Goal: Task Accomplishment & Management: Use online tool/utility

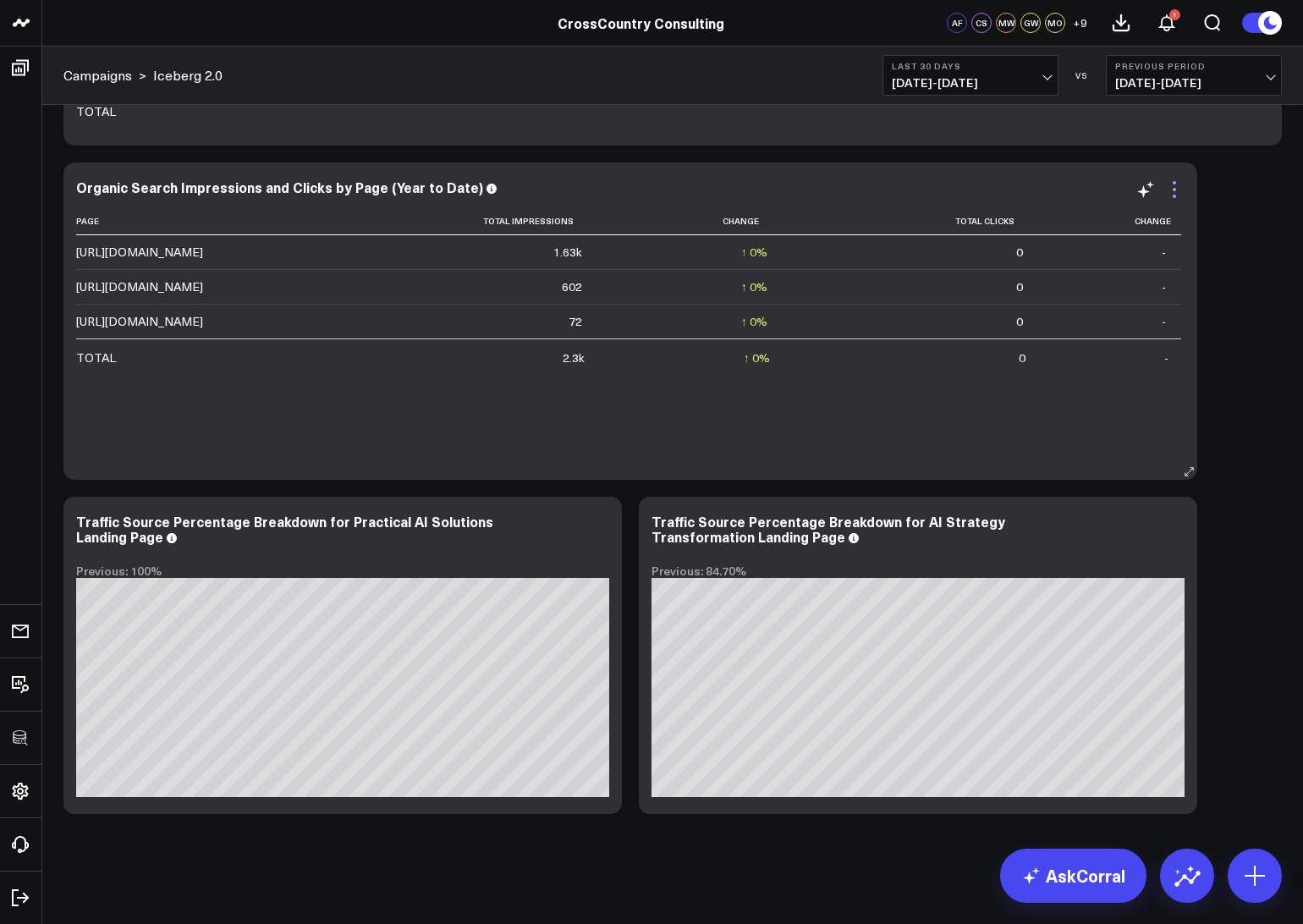
click at [1177, 192] on icon at bounding box center [1174, 189] width 20 height 20
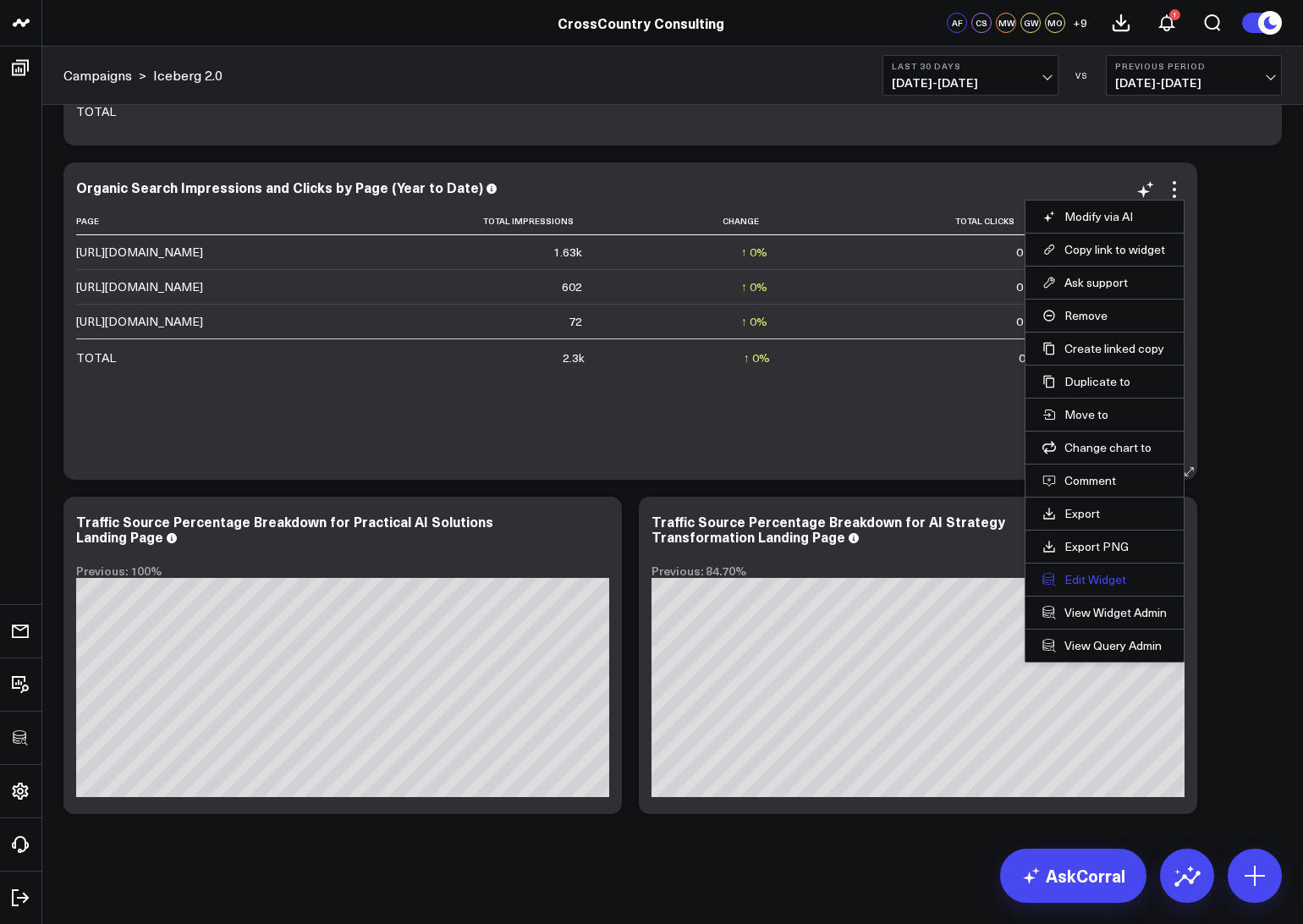
click at [1084, 586] on button "Edit Widget" at bounding box center [1104, 579] width 125 height 15
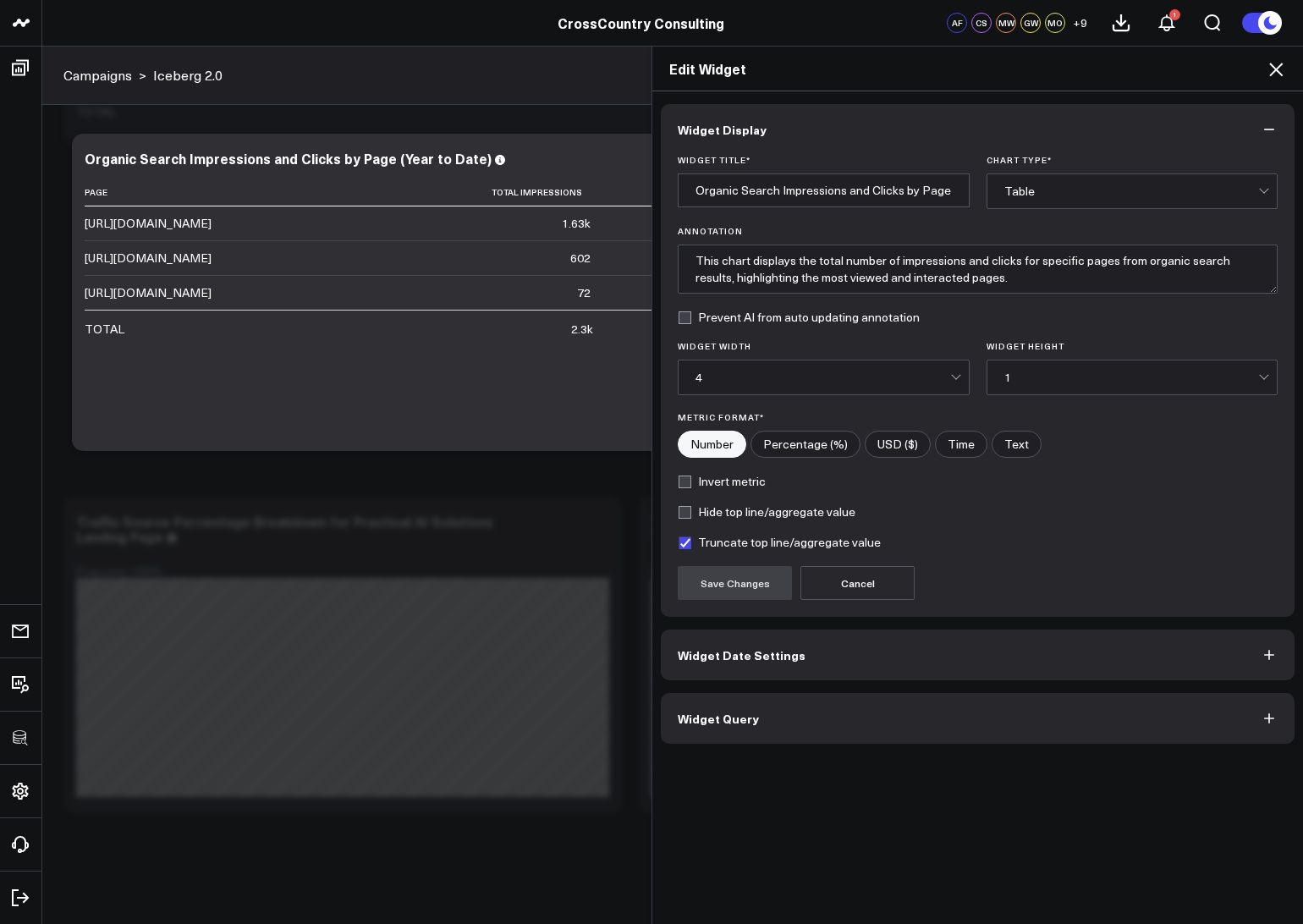
click at [1051, 741] on button "Widget Query" at bounding box center [977, 717] width 633 height 50
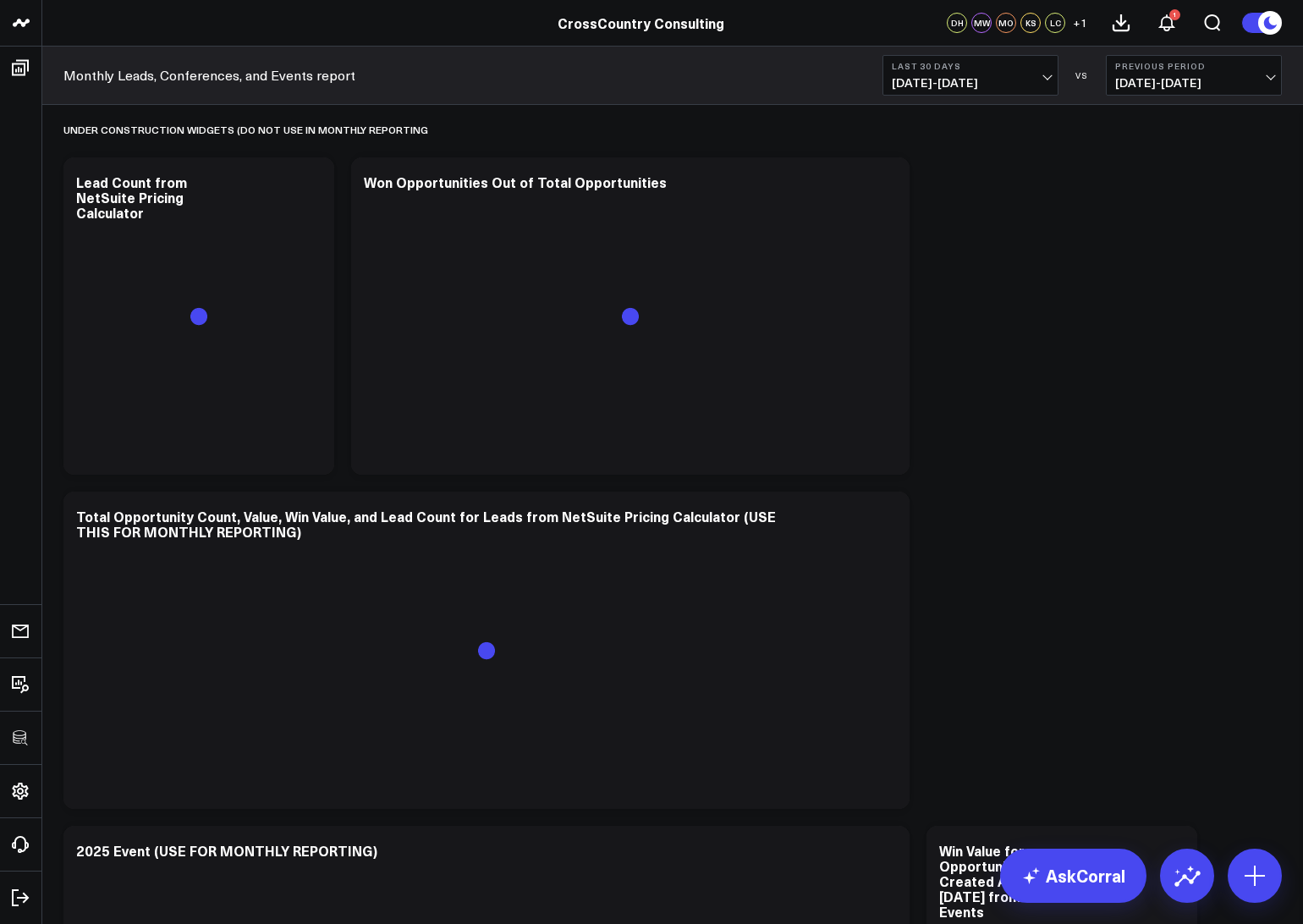
scroll to position [1717, 0]
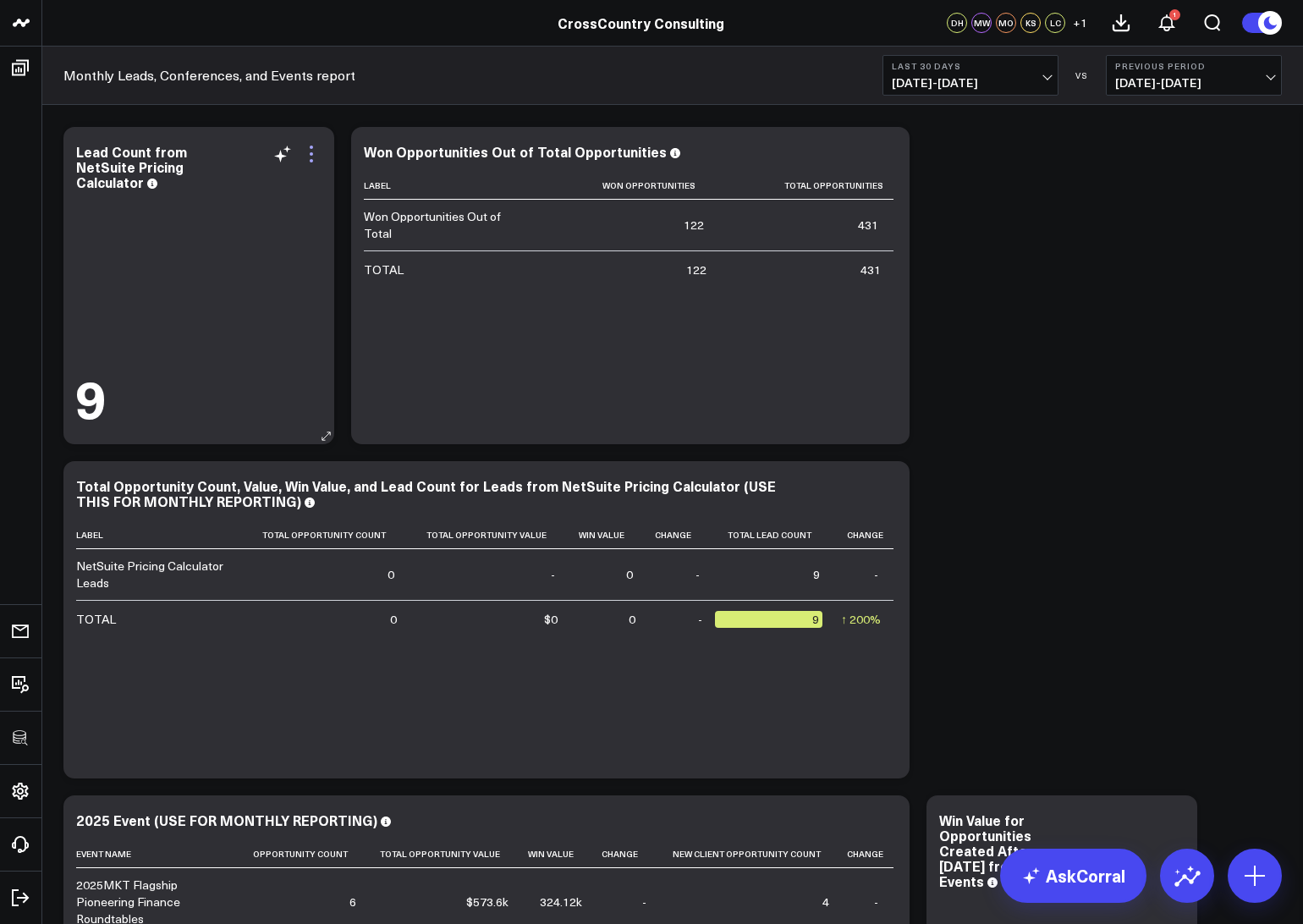
click at [307, 156] on icon at bounding box center [311, 154] width 20 height 20
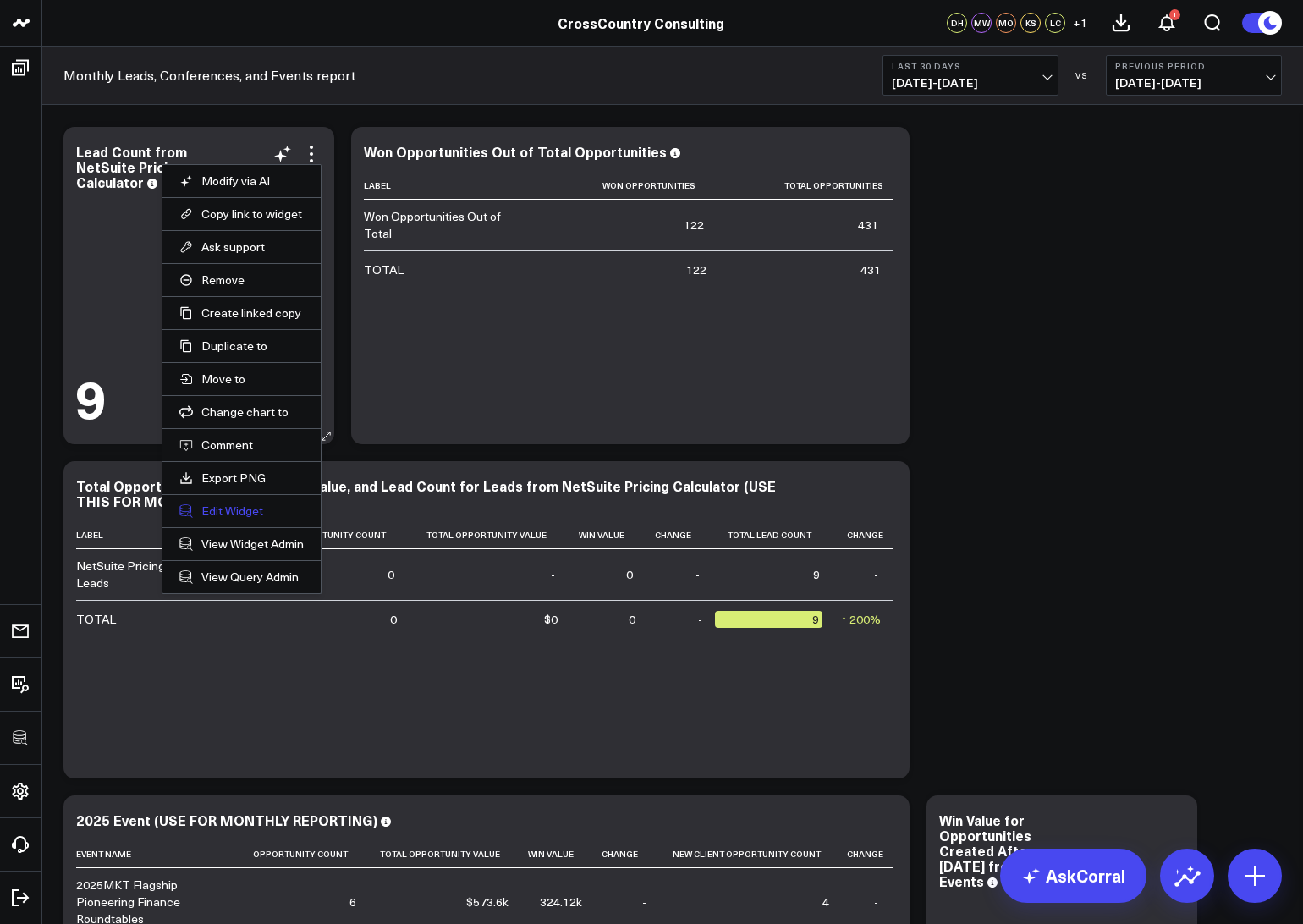
click at [233, 507] on button "Edit Widget" at bounding box center [241, 510] width 125 height 15
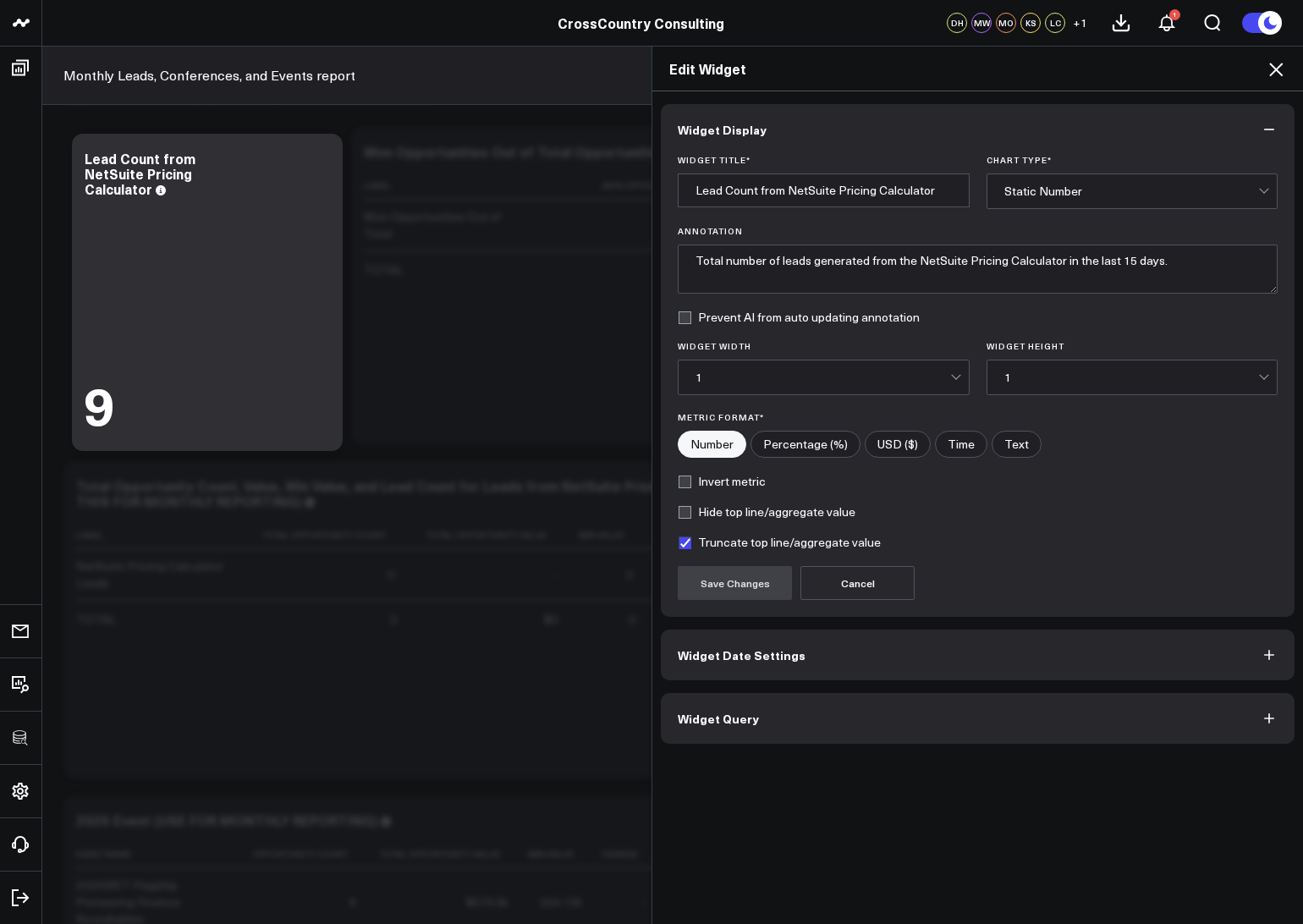
click at [717, 725] on span "Widget Query" at bounding box center [718, 717] width 81 height 13
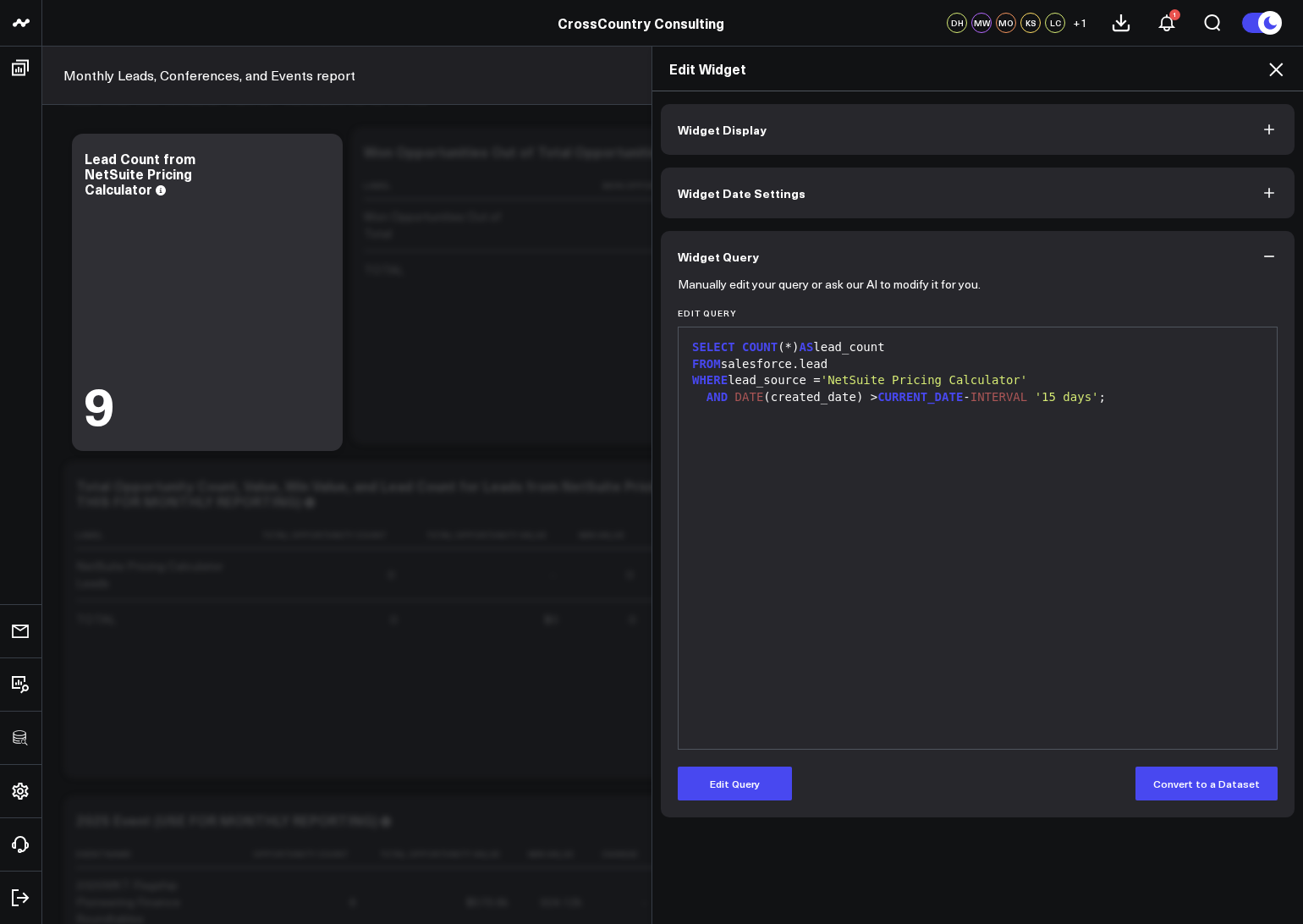
click at [796, 584] on div "SELECT COUNT (*) AS lead_count FROM salesforce.lead WHERE lead_source = 'NetSui…" at bounding box center [977, 538] width 581 height 404
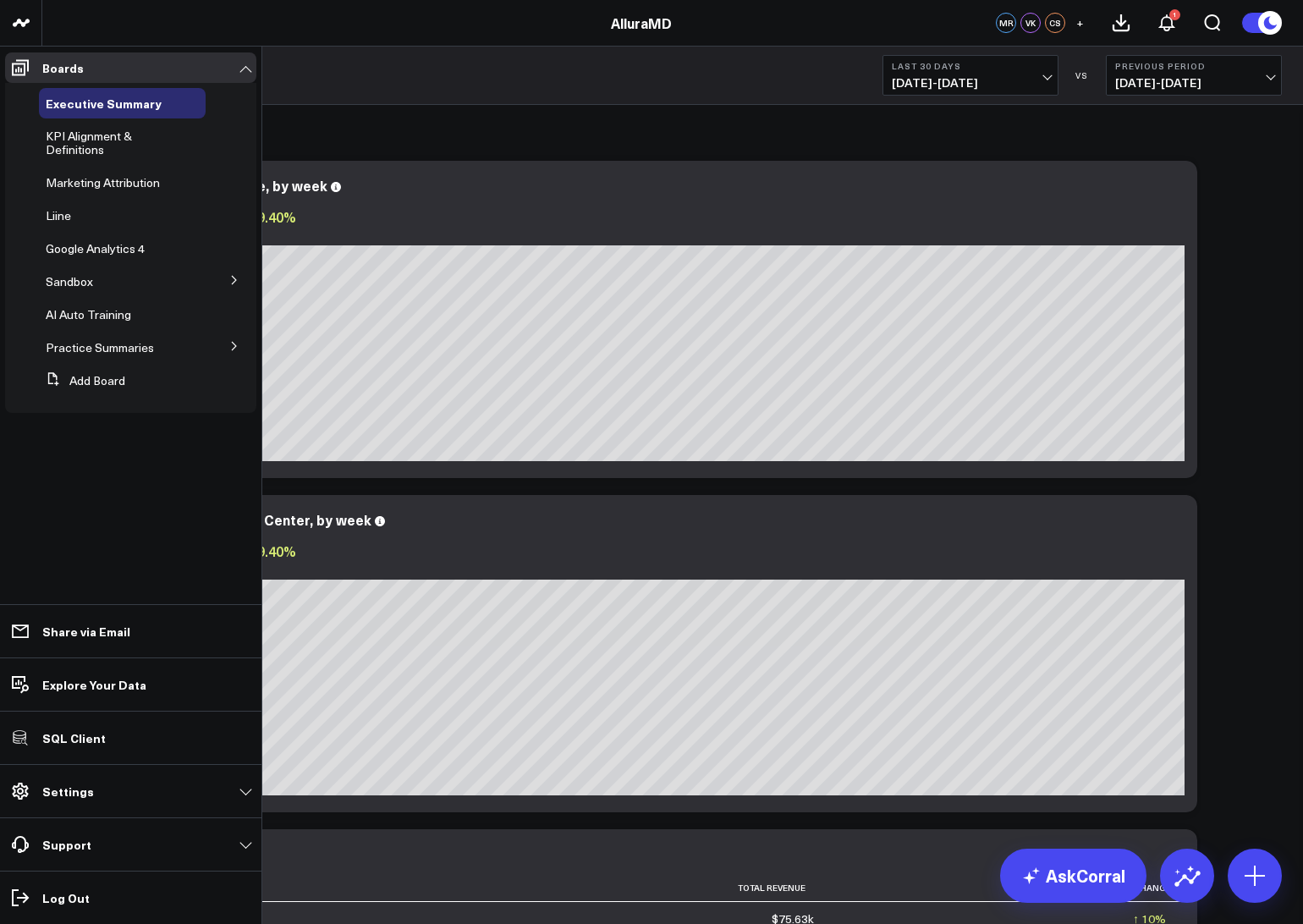
click at [239, 347] on icon at bounding box center [234, 345] width 10 height 10
click at [95, 379] on span "Boca Raton" at bounding box center [87, 378] width 63 height 16
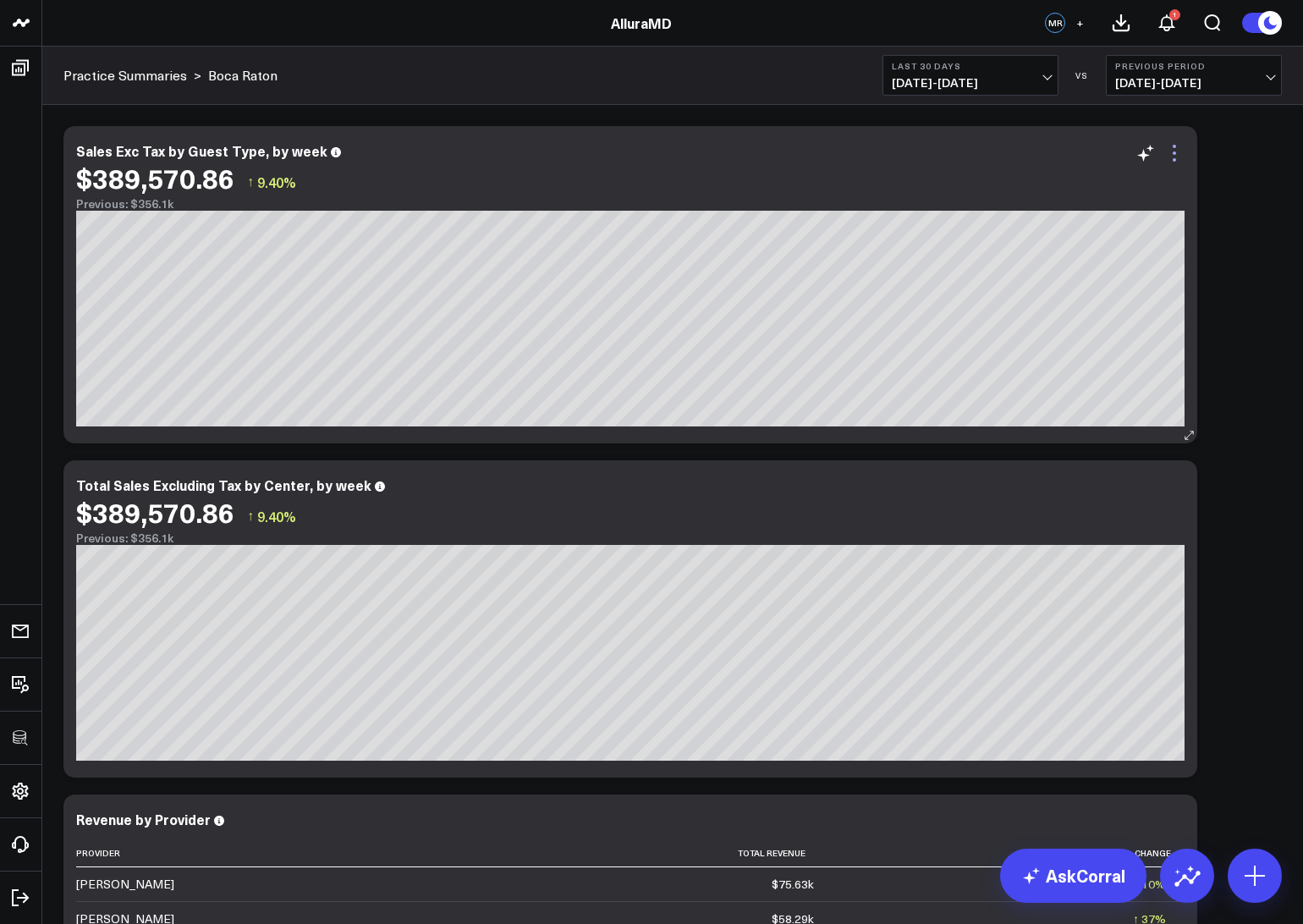
click at [1178, 148] on icon at bounding box center [1174, 153] width 20 height 20
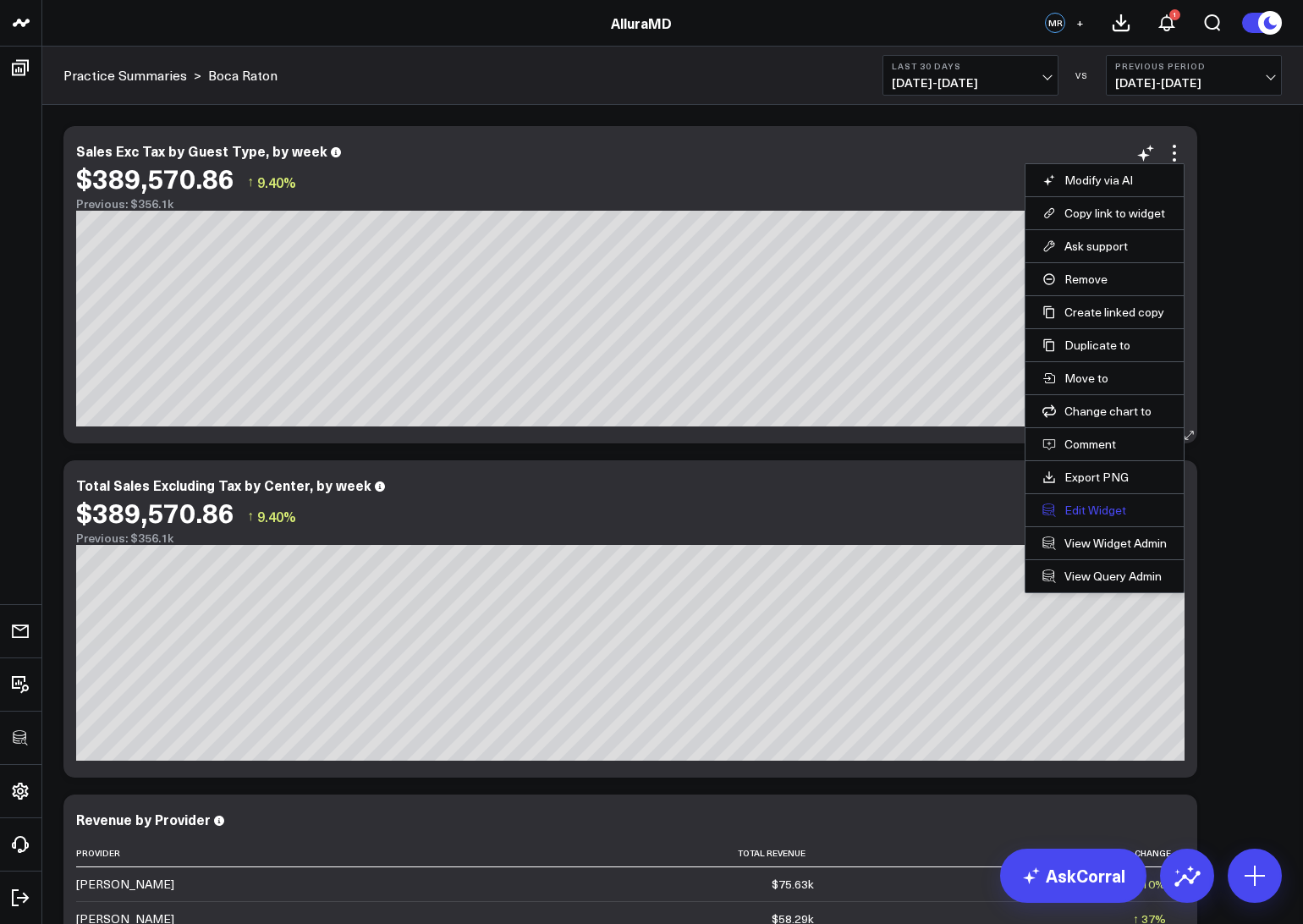
click at [1085, 506] on button "Edit Widget" at bounding box center [1104, 509] width 125 height 15
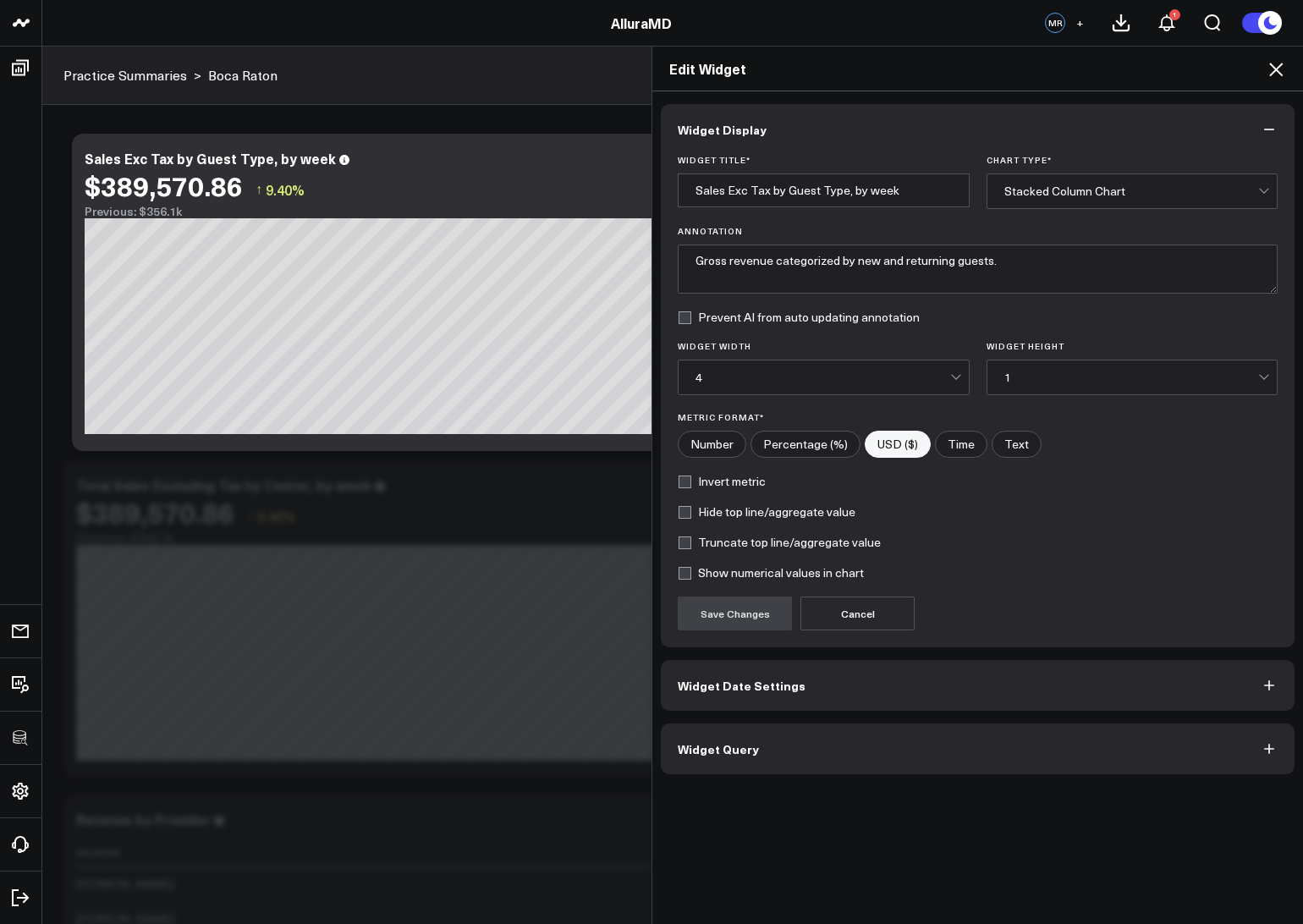
click at [733, 752] on span "Widget Query" at bounding box center [718, 748] width 81 height 13
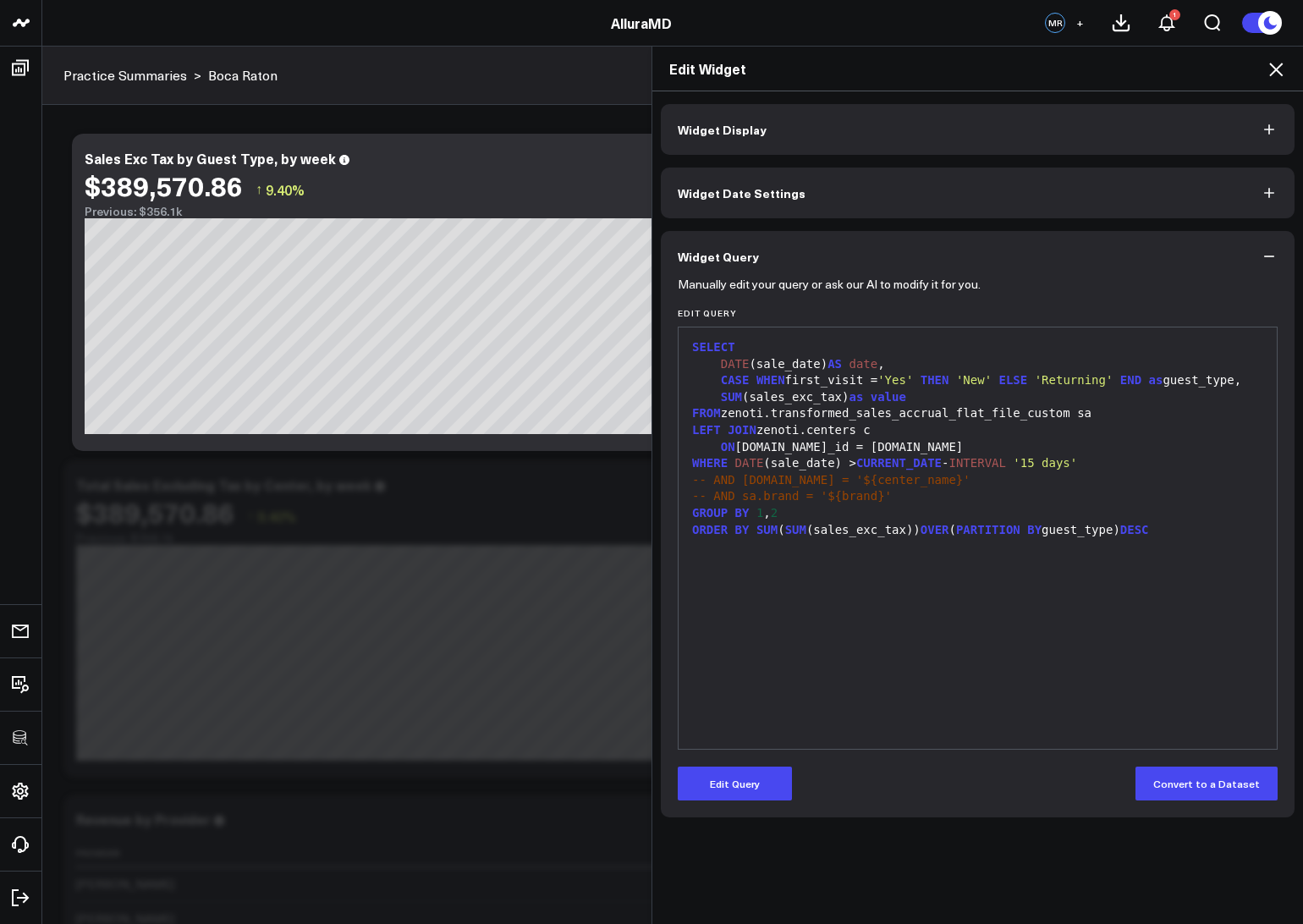
click at [1281, 68] on icon at bounding box center [1276, 69] width 20 height 20
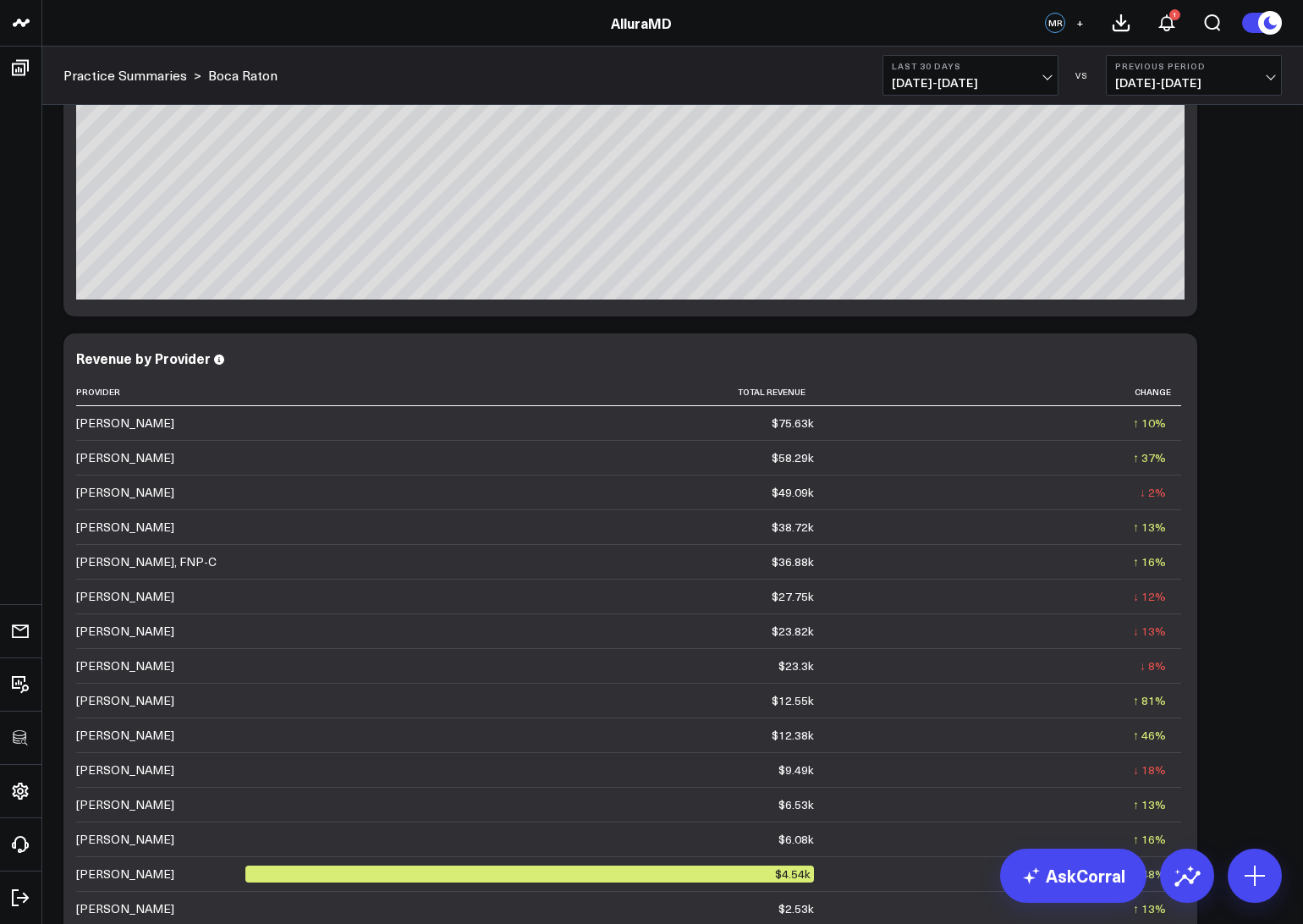
scroll to position [167, 0]
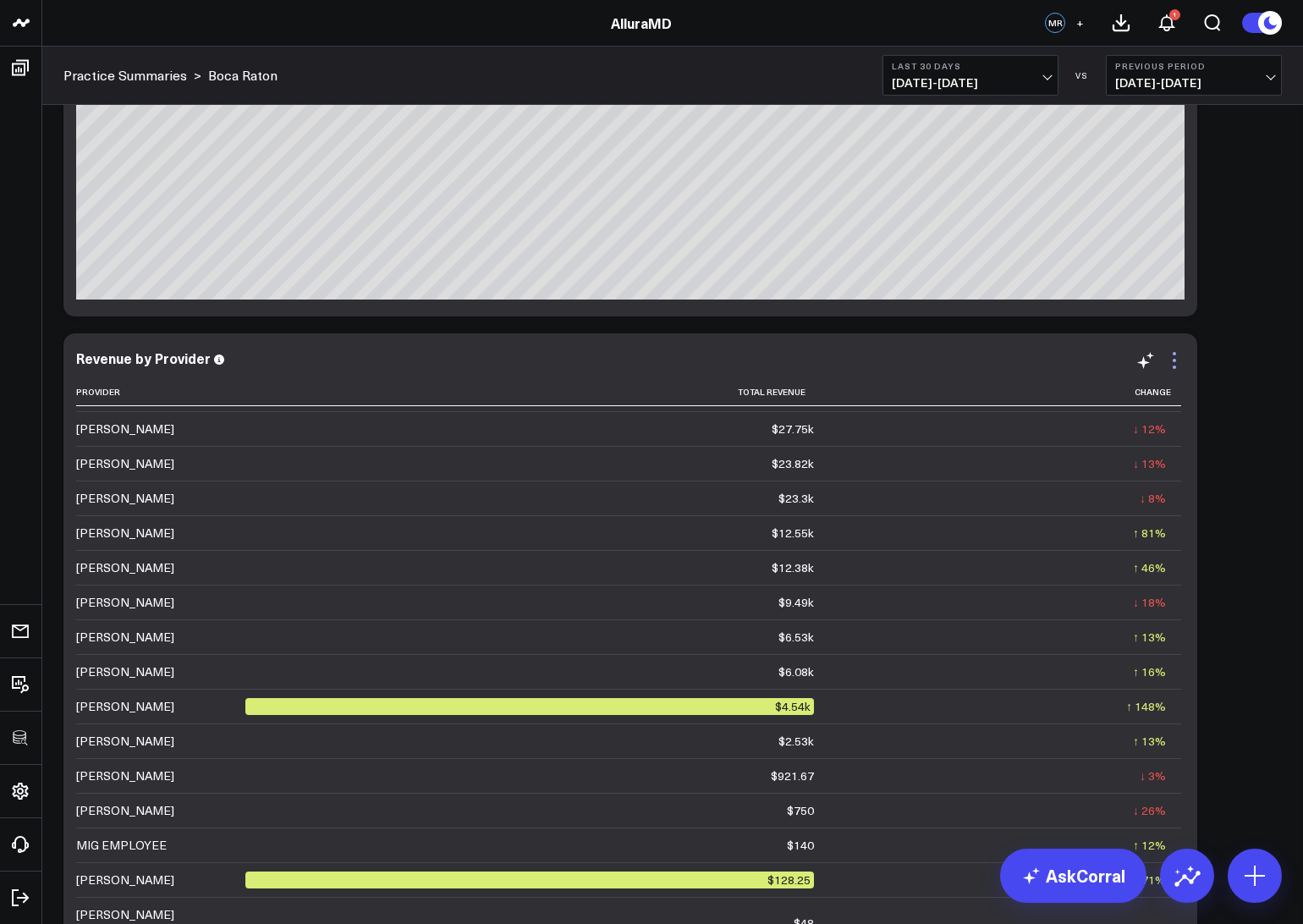
click at [1174, 365] on icon at bounding box center [1175, 367] width 4 height 4
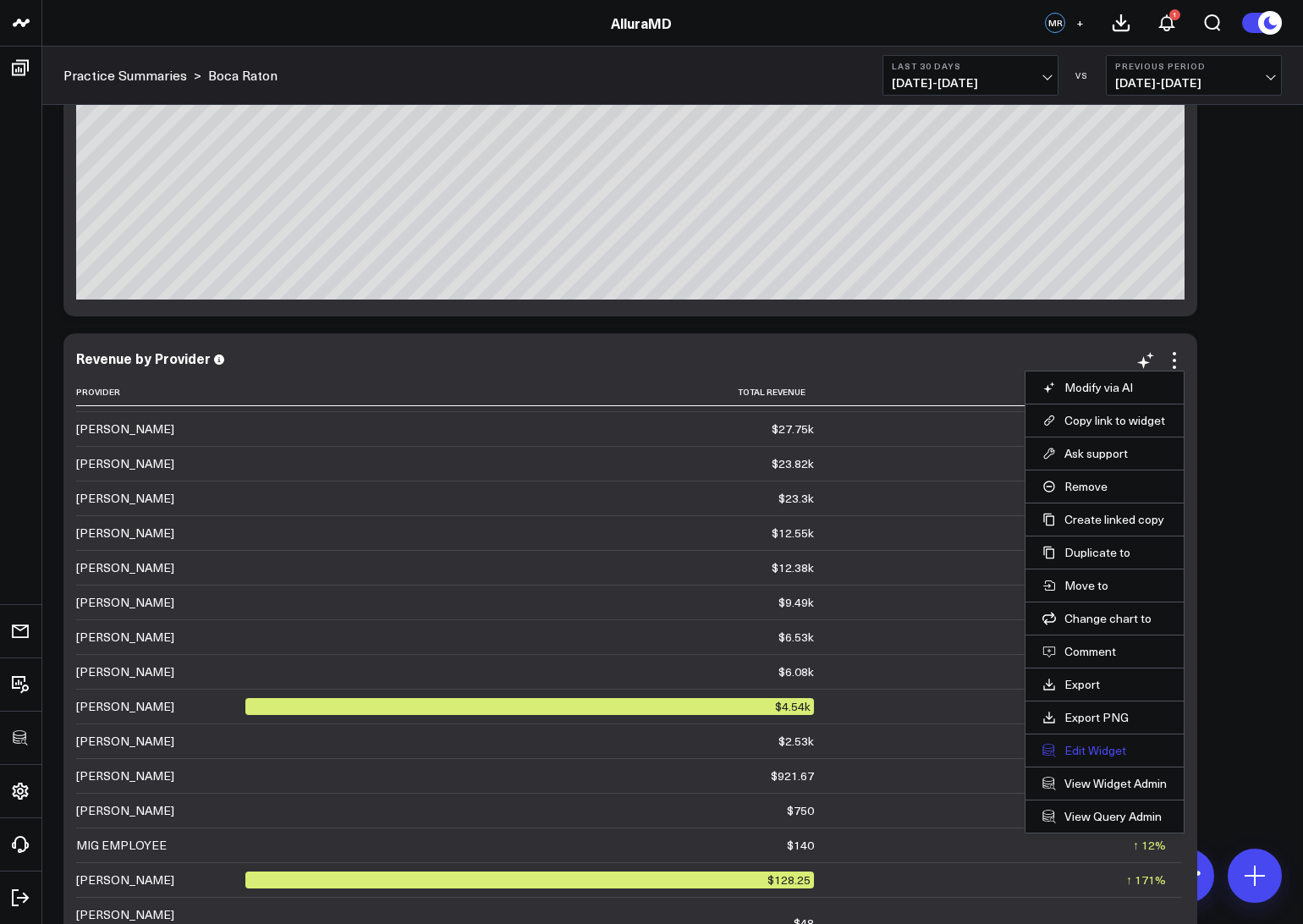
click at [1086, 748] on button "Edit Widget" at bounding box center [1104, 750] width 125 height 15
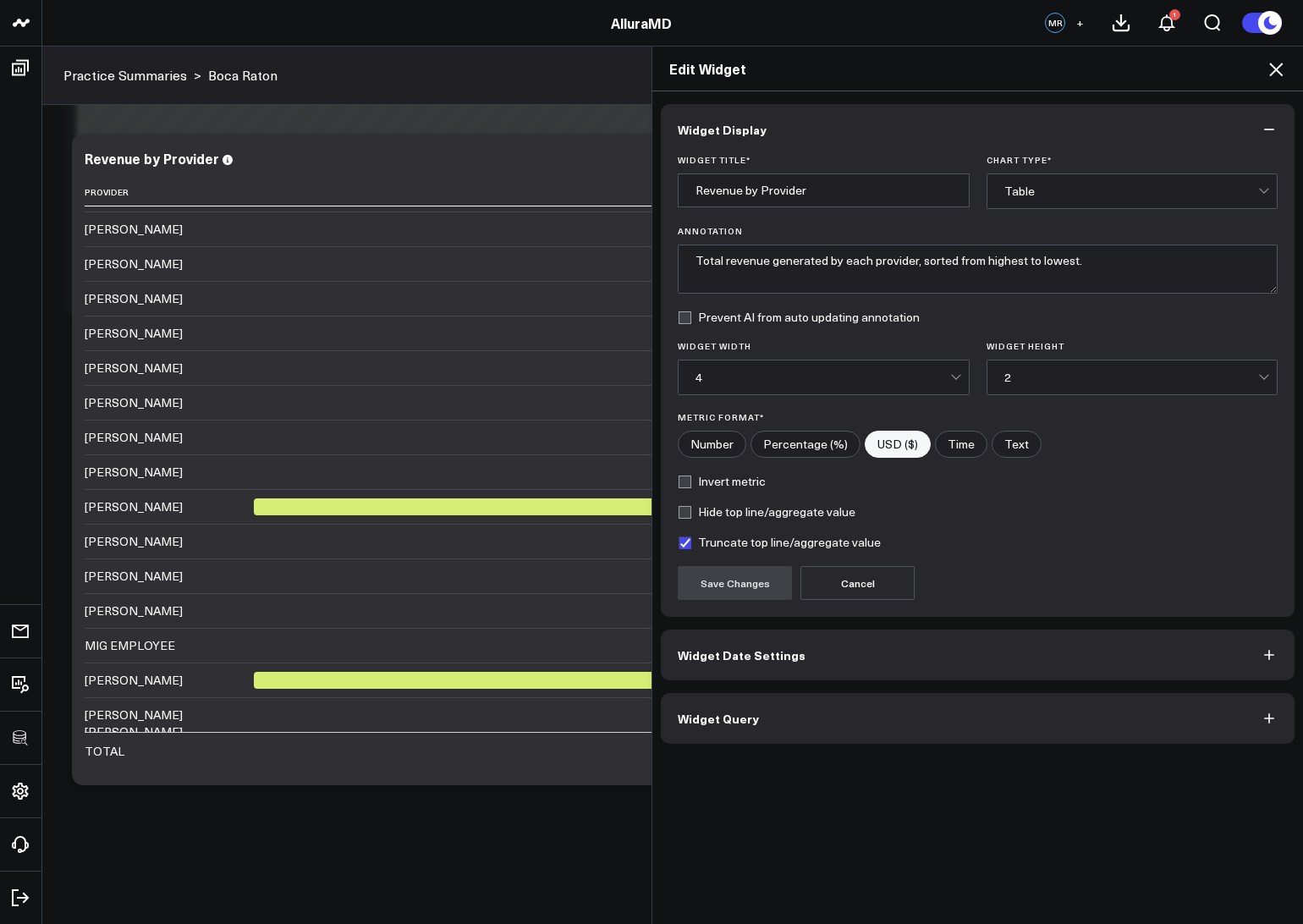
click at [887, 744] on div "Widget Display Widget Title * Revenue by Provider Chart Type * Table Annotation…" at bounding box center [977, 508] width 651 height 833
click at [880, 735] on button "Widget Query" at bounding box center [977, 717] width 633 height 50
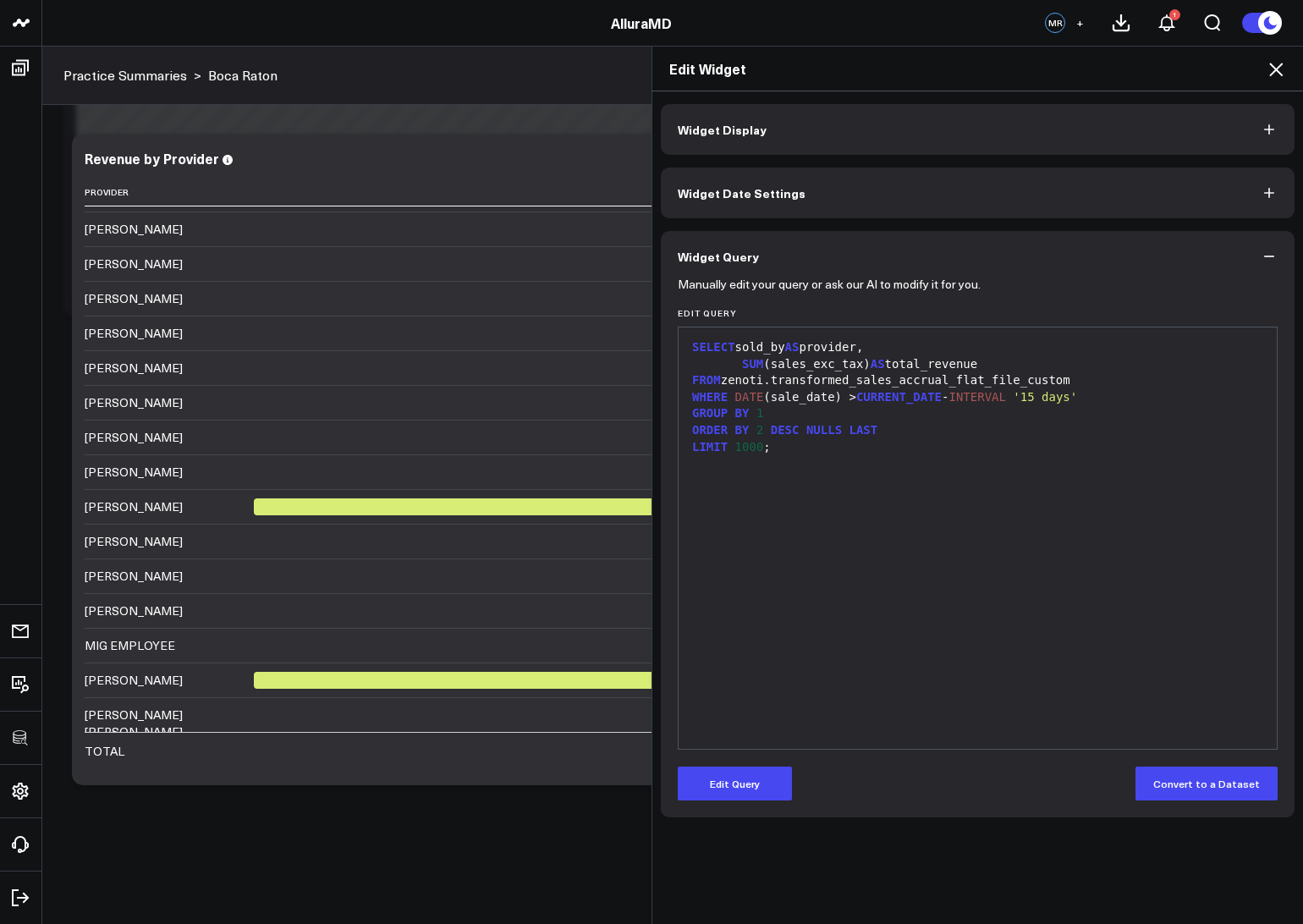
click at [1275, 71] on icon at bounding box center [1276, 69] width 13 height 13
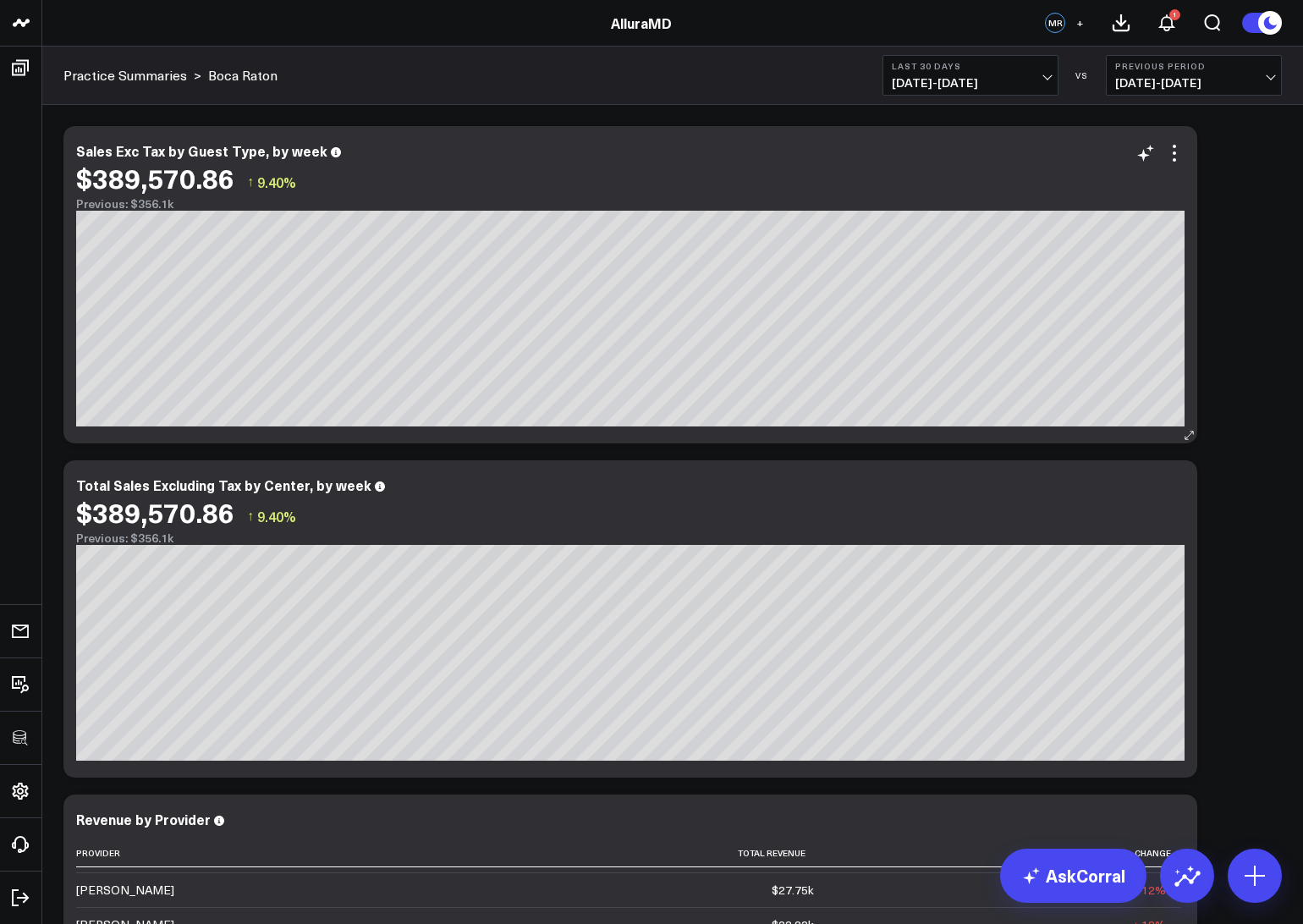
click at [1176, 131] on div "Sales Exc Tax by Guest Type, by week $389,570.86 ↑ 9.40% Previous: $356.1k [fon…" at bounding box center [631, 285] width 1134 height 317
click at [1175, 150] on icon at bounding box center [1174, 153] width 20 height 20
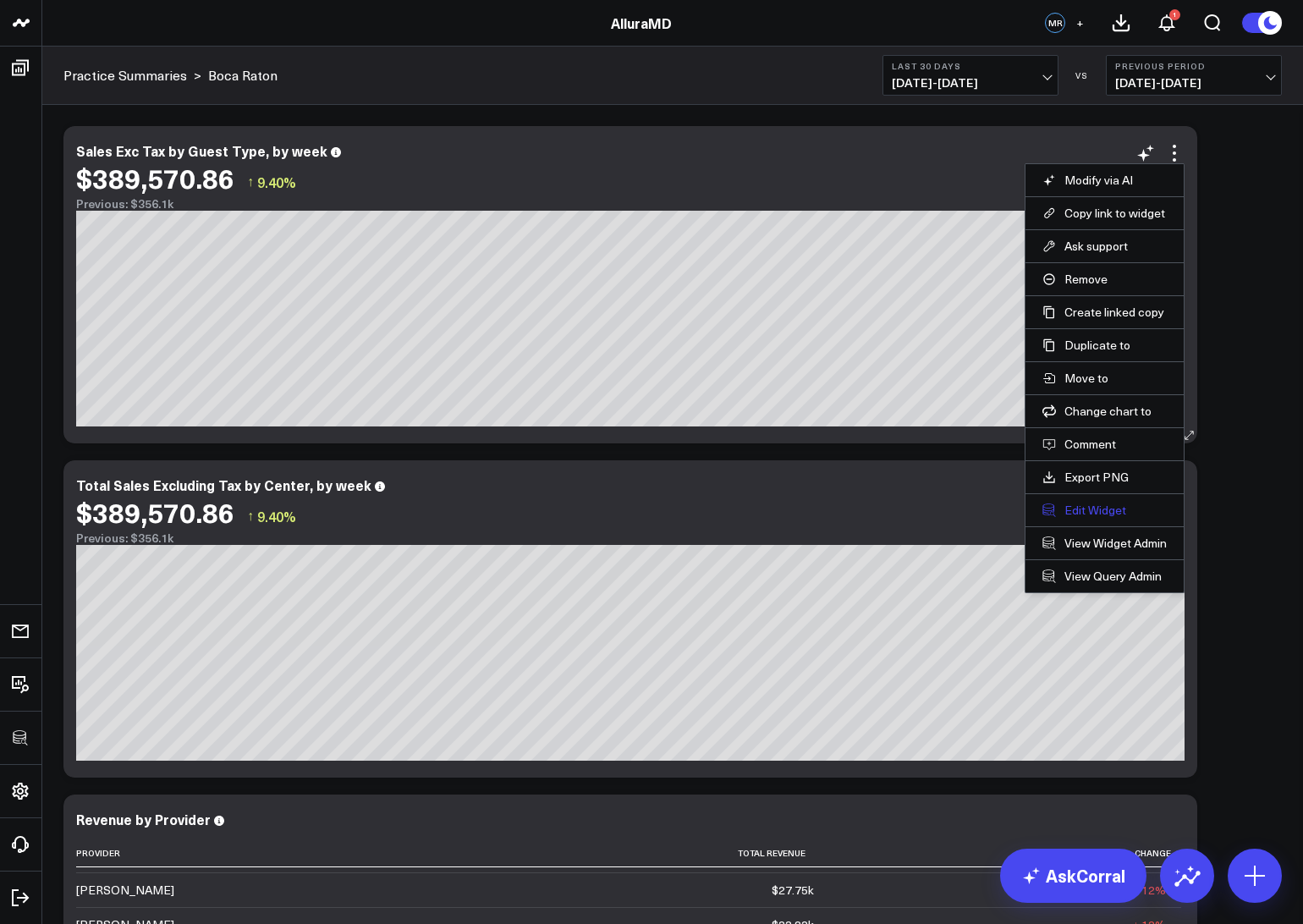
click at [1100, 505] on button "Edit Widget" at bounding box center [1104, 509] width 125 height 15
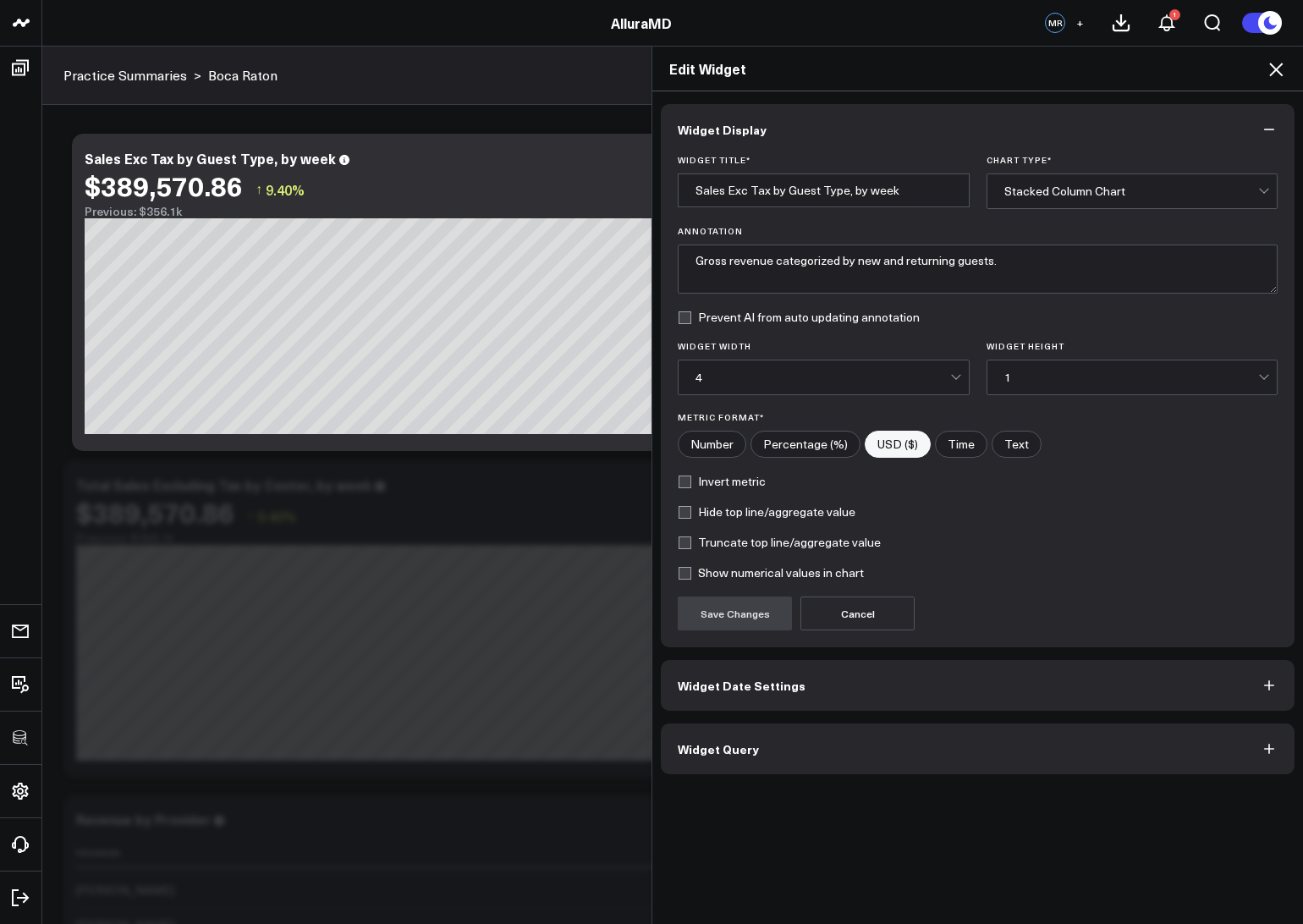
click at [1276, 55] on div "Edit Widget" at bounding box center [977, 69] width 651 height 45
click at [1274, 68] on icon at bounding box center [1276, 69] width 20 height 20
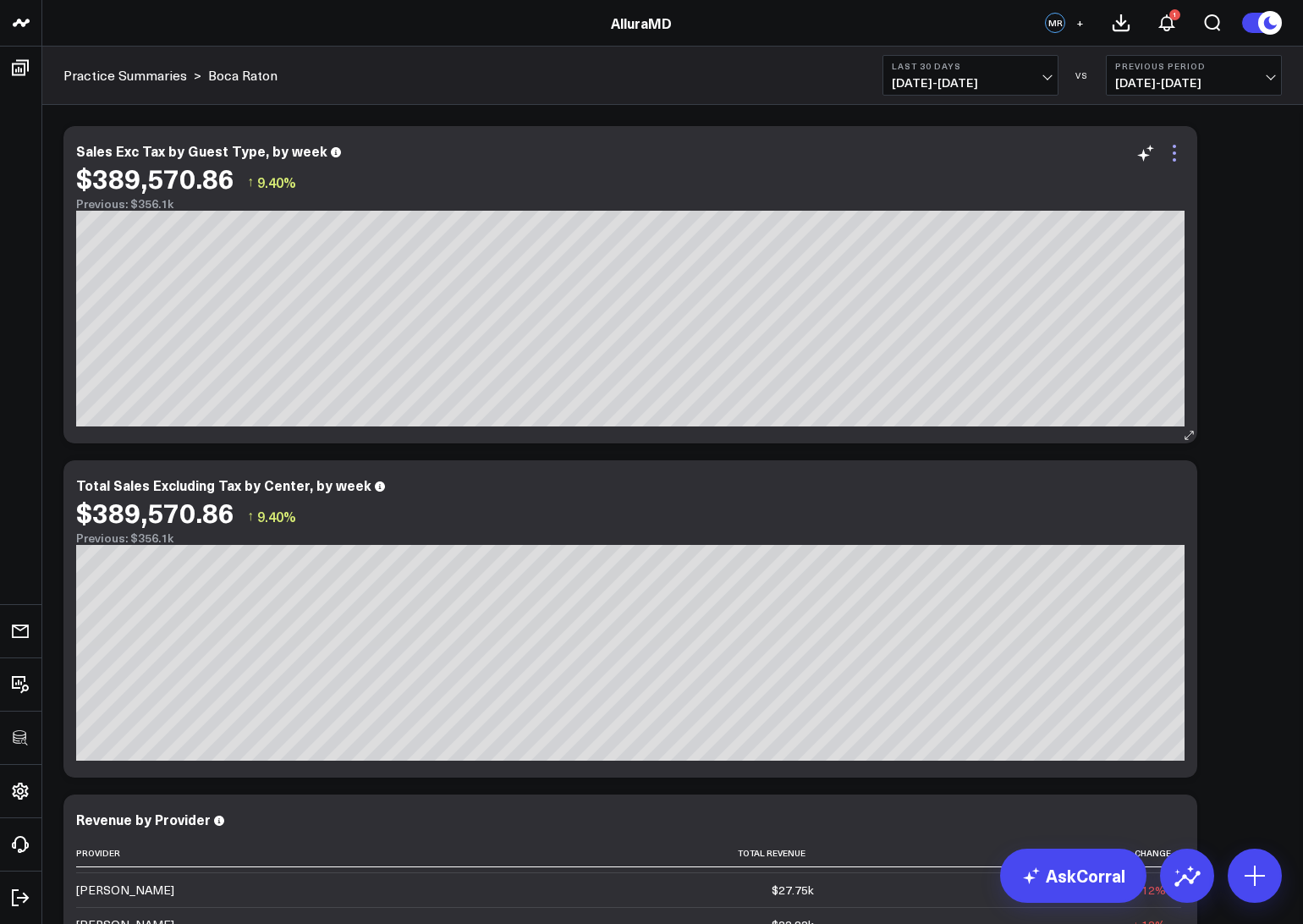
click at [1176, 150] on icon at bounding box center [1174, 153] width 20 height 20
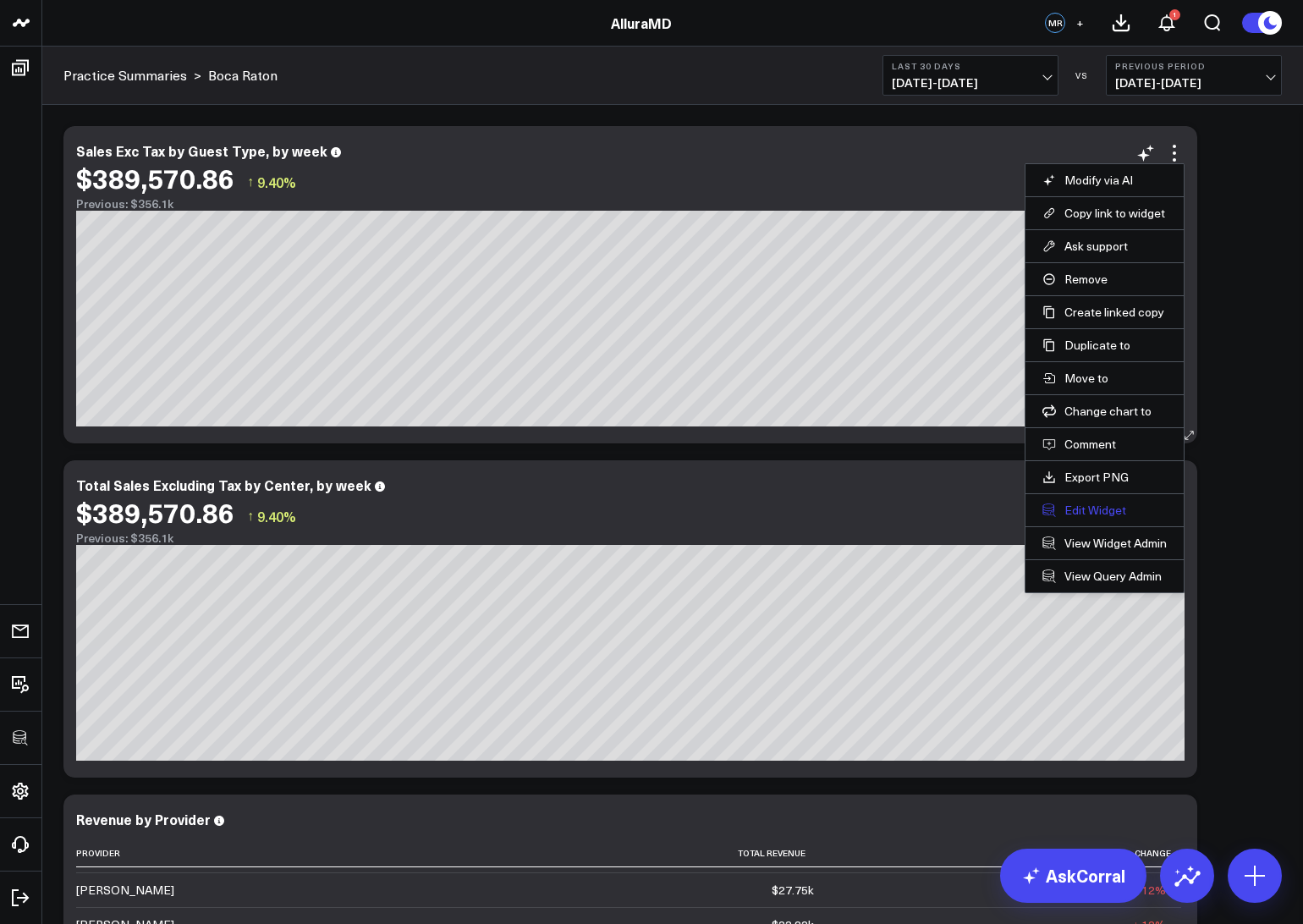
click at [1073, 508] on button "Edit Widget" at bounding box center [1104, 509] width 125 height 15
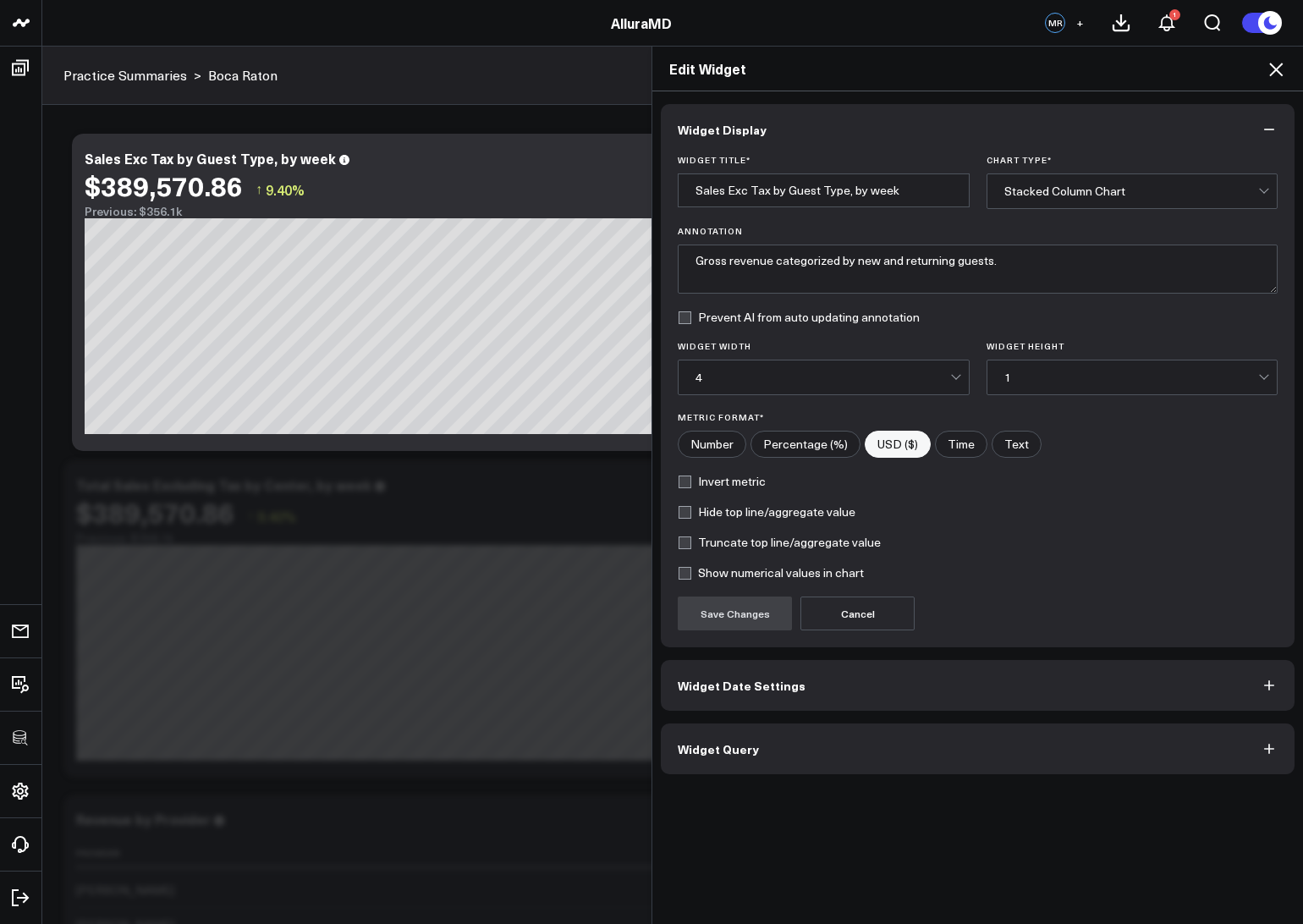
click at [863, 742] on button "Widget Query" at bounding box center [977, 748] width 633 height 50
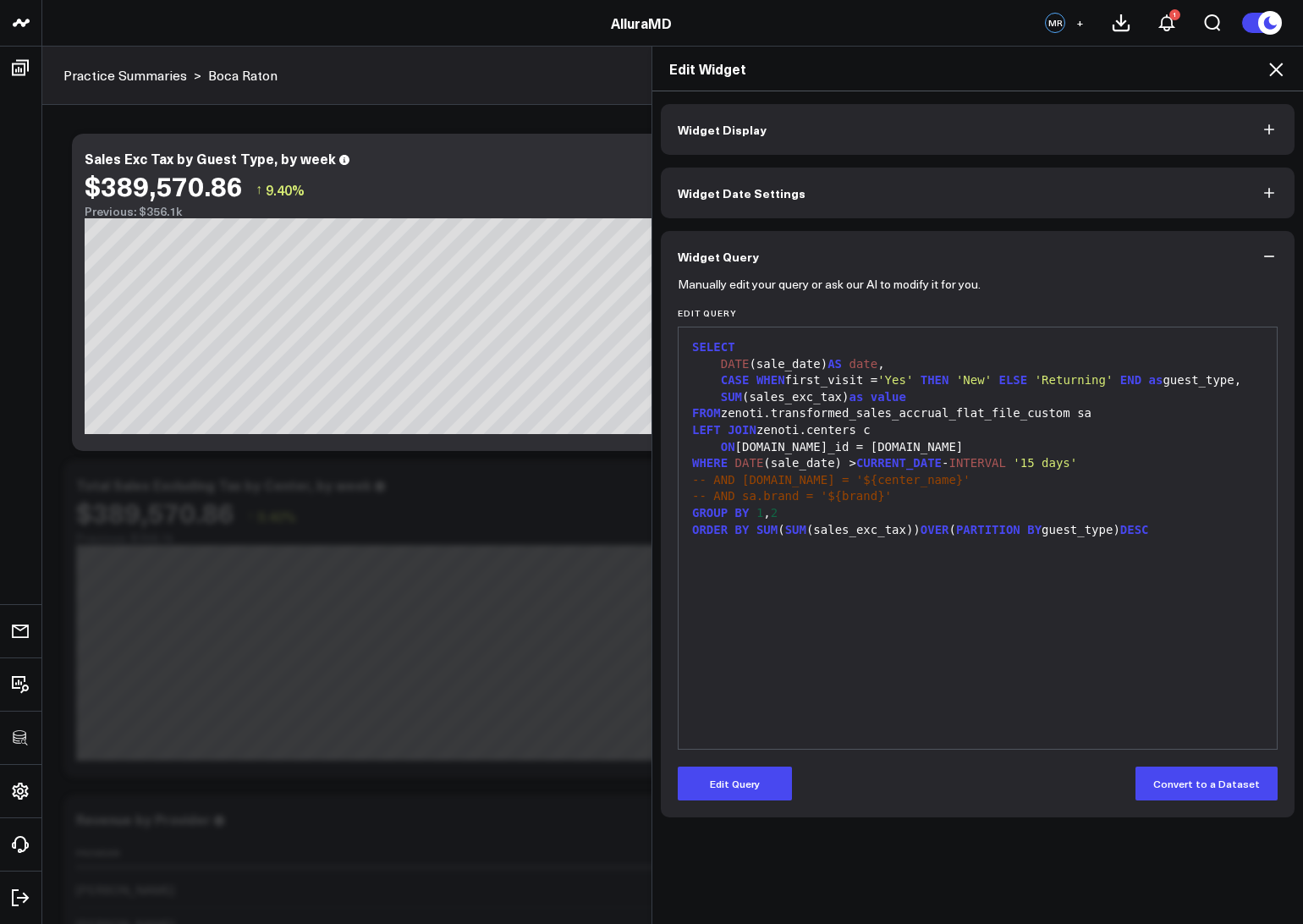
click at [1285, 68] on icon at bounding box center [1276, 69] width 20 height 20
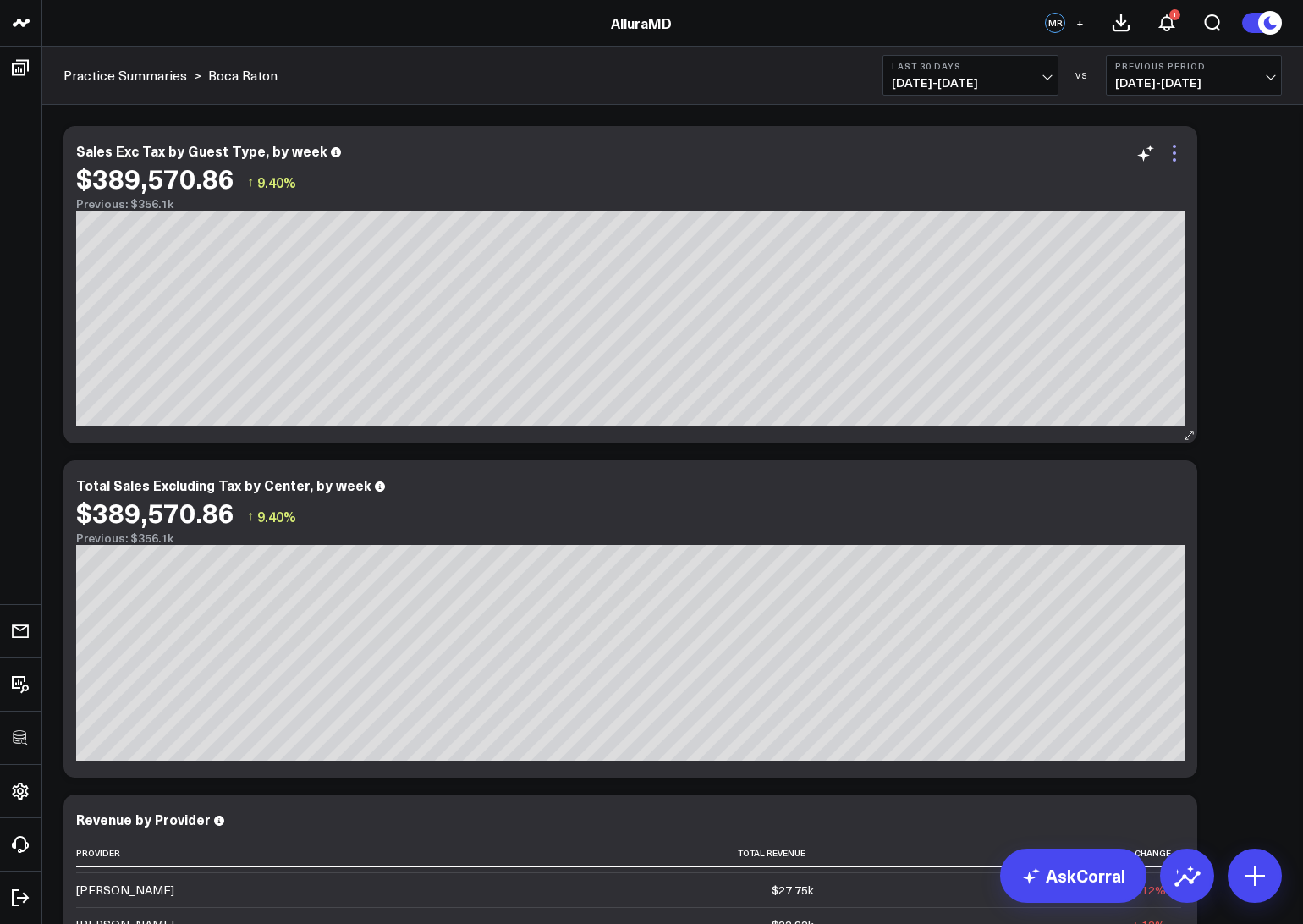
click at [1167, 157] on icon at bounding box center [1174, 153] width 20 height 20
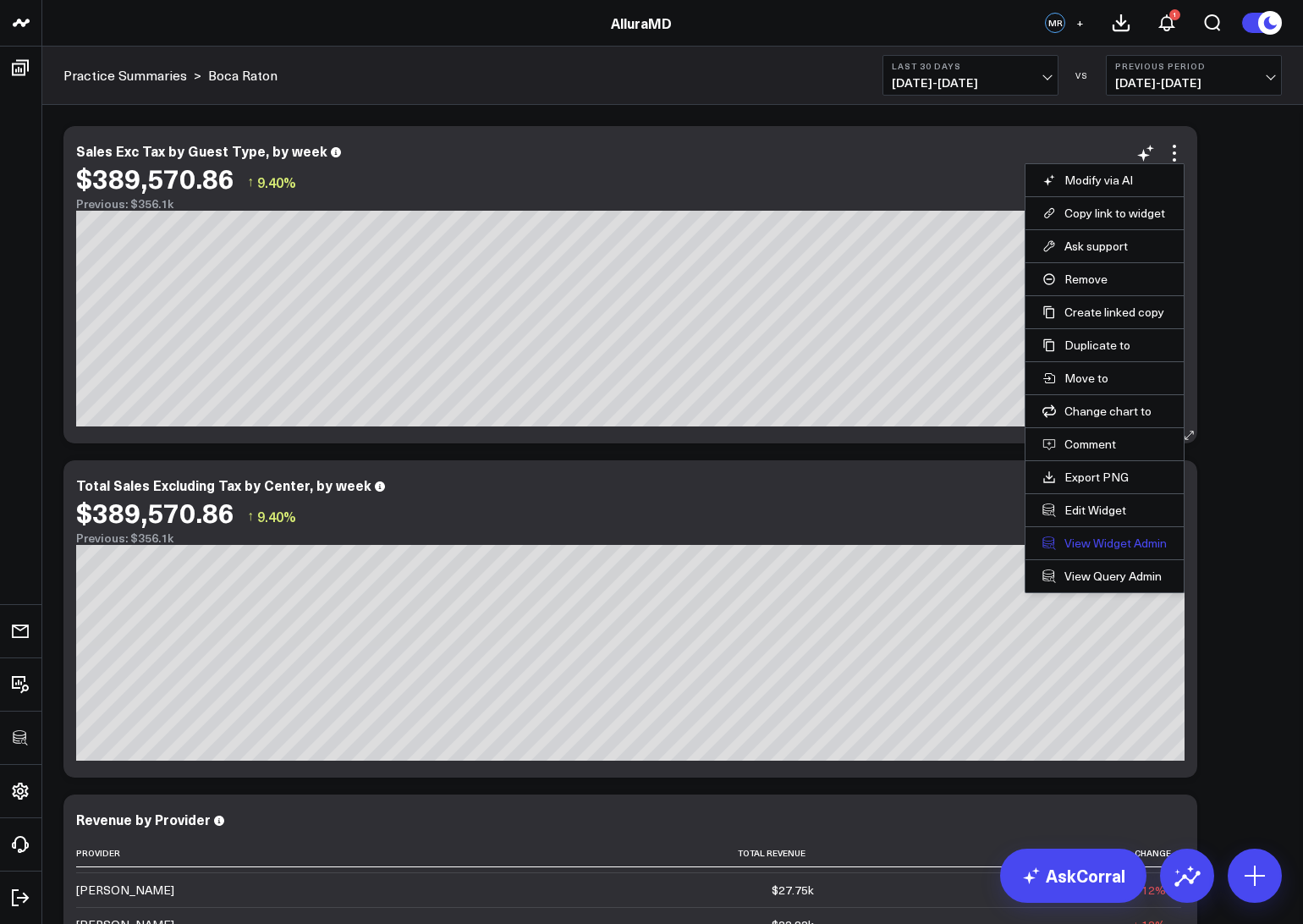
click at [1092, 541] on link "View Widget Admin" at bounding box center [1104, 542] width 125 height 15
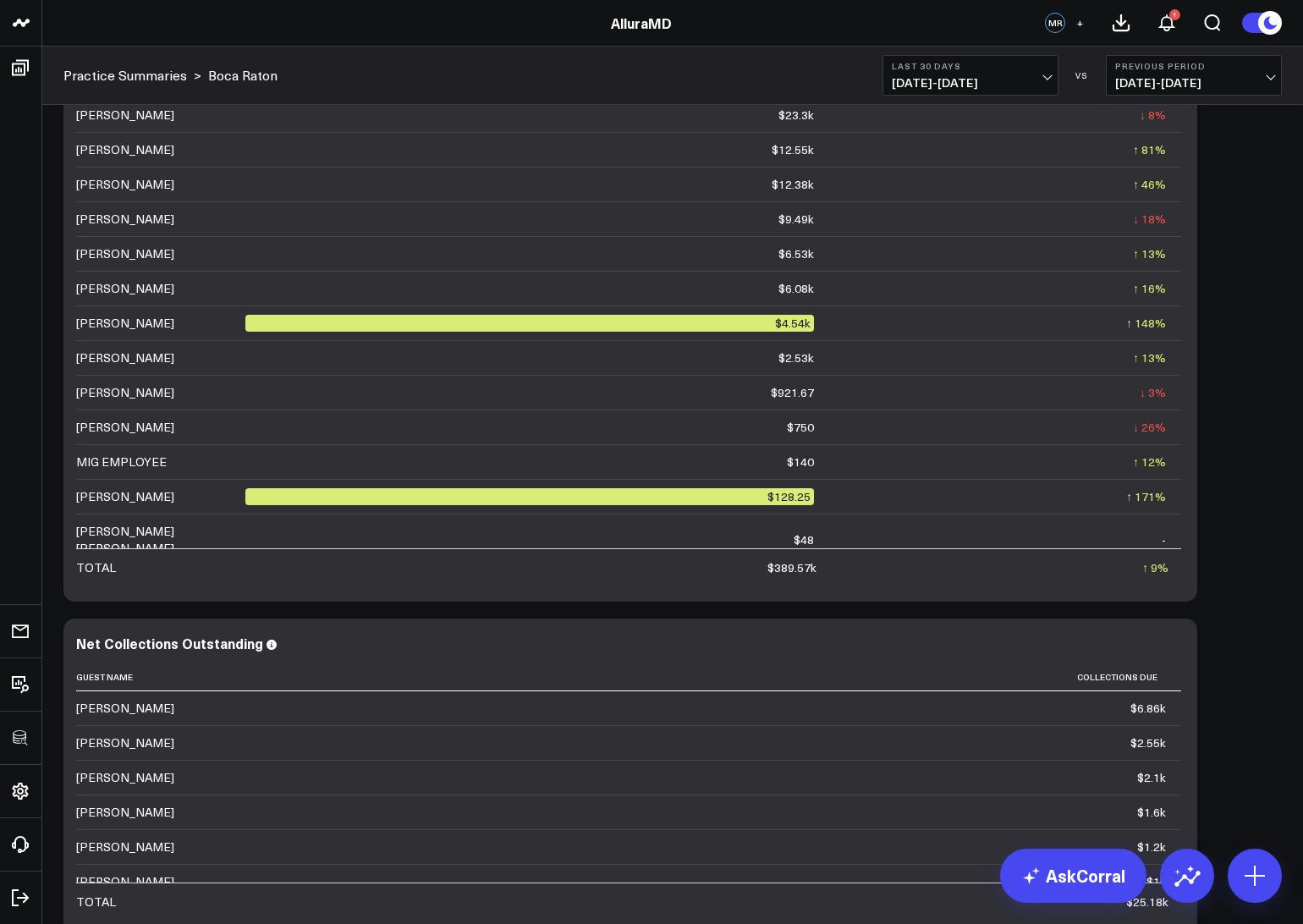
scroll to position [1634, 0]
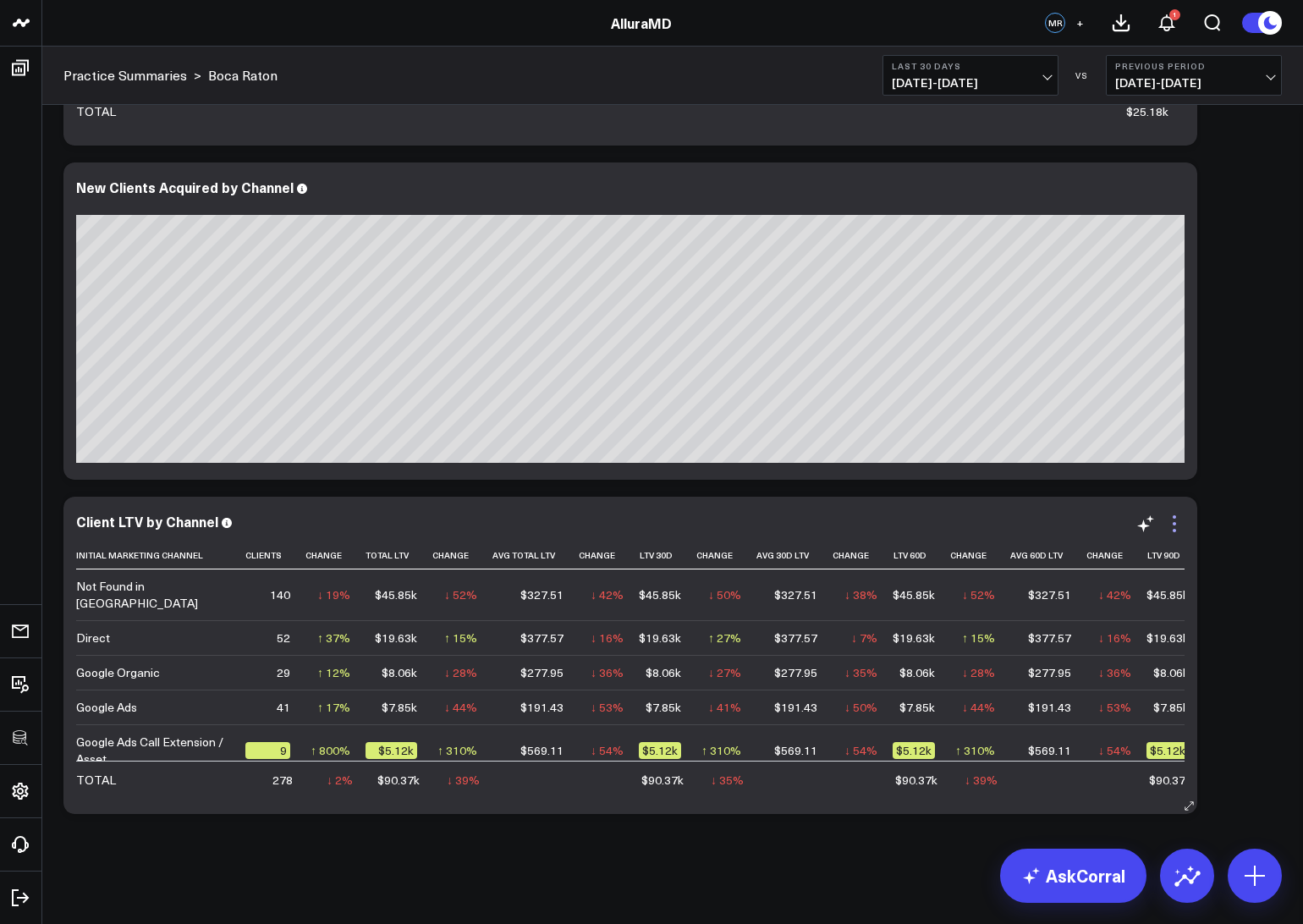
click at [1171, 517] on icon at bounding box center [1174, 523] width 20 height 20
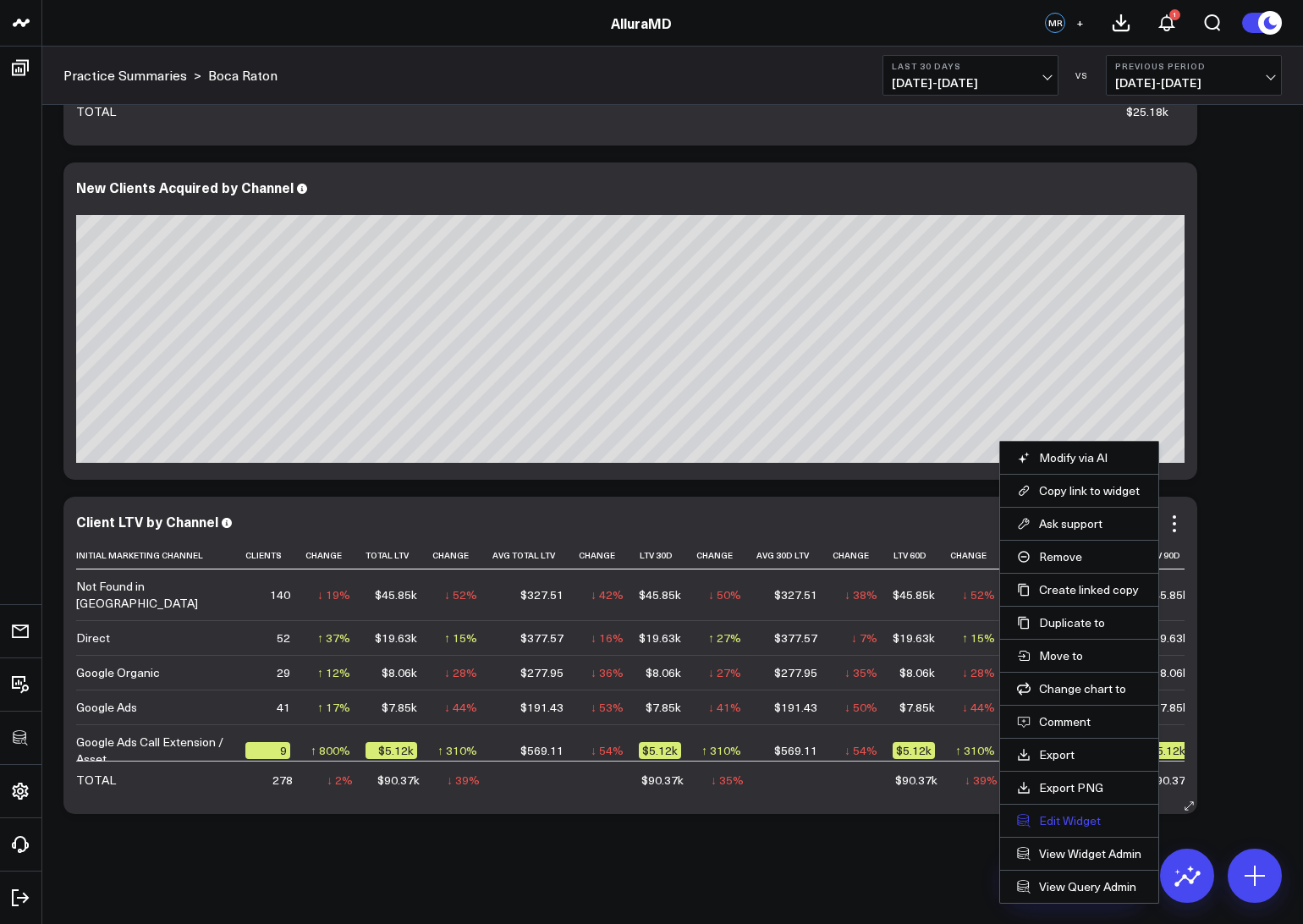
click at [1052, 824] on button "Edit Widget" at bounding box center [1079, 820] width 125 height 15
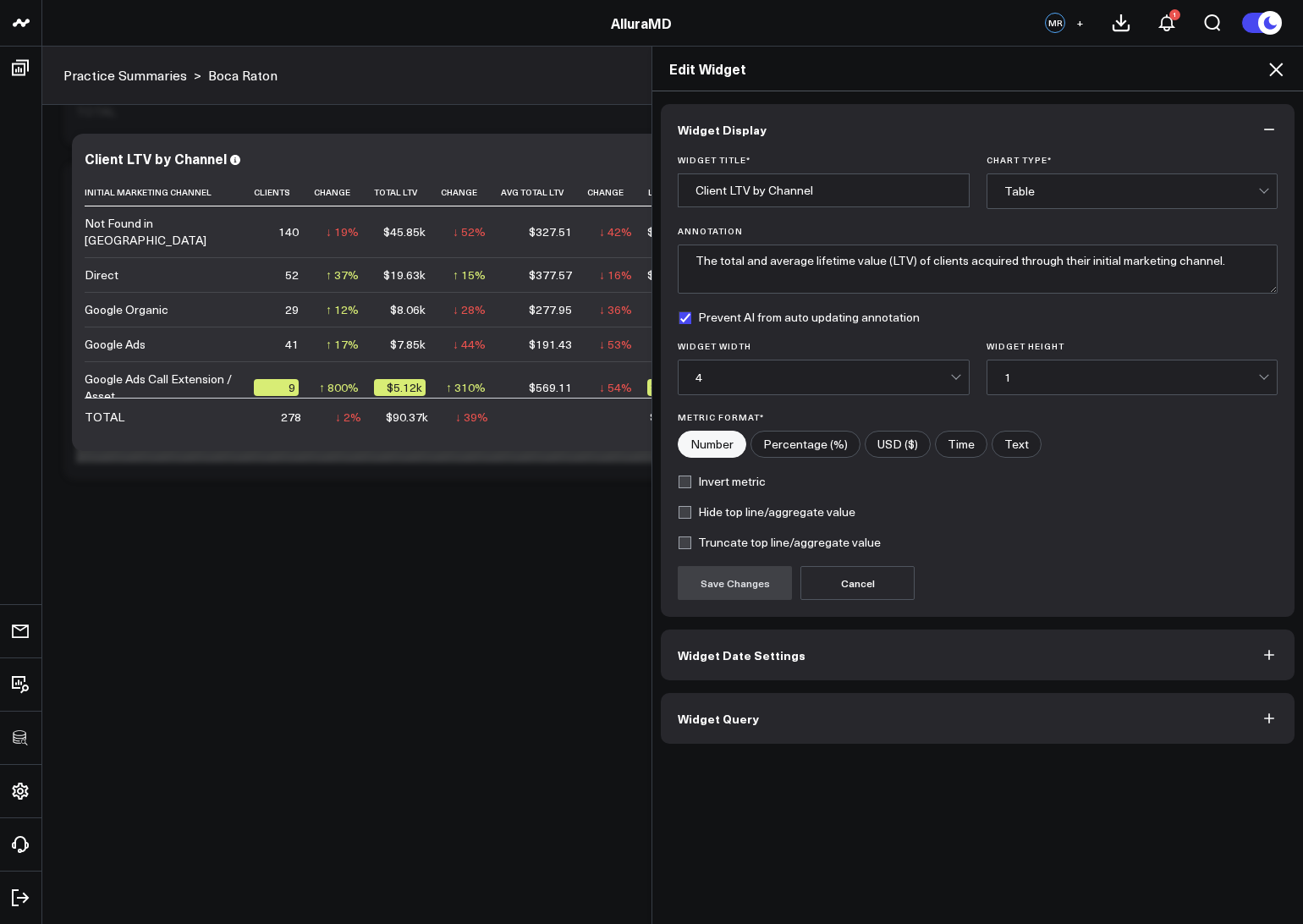
click at [848, 717] on button "Widget Query" at bounding box center [977, 717] width 633 height 50
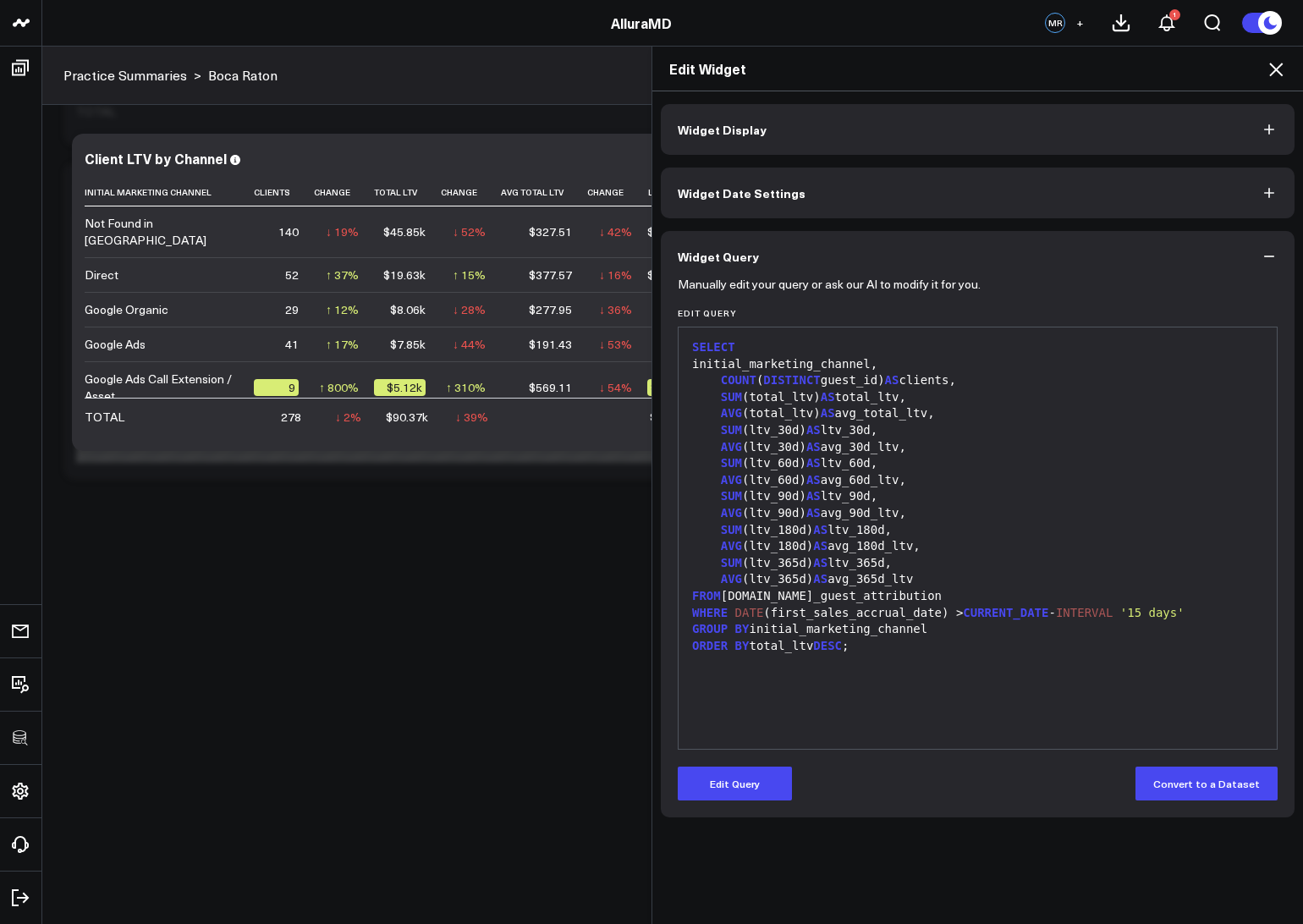
click at [1280, 85] on div "Edit Widget" at bounding box center [977, 69] width 651 height 45
click at [1277, 73] on icon at bounding box center [1276, 69] width 20 height 20
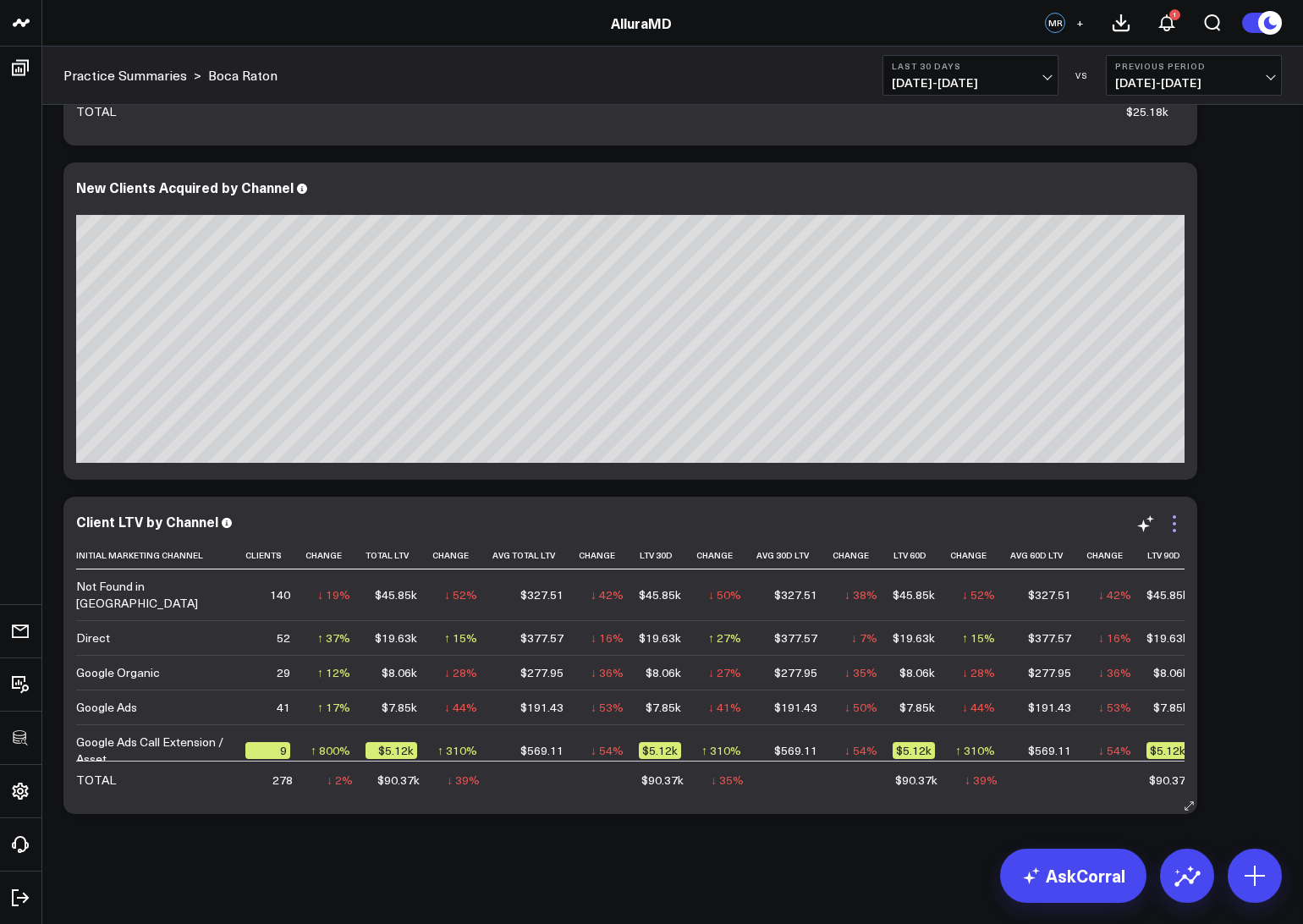
click at [1177, 515] on icon at bounding box center [1174, 523] width 20 height 20
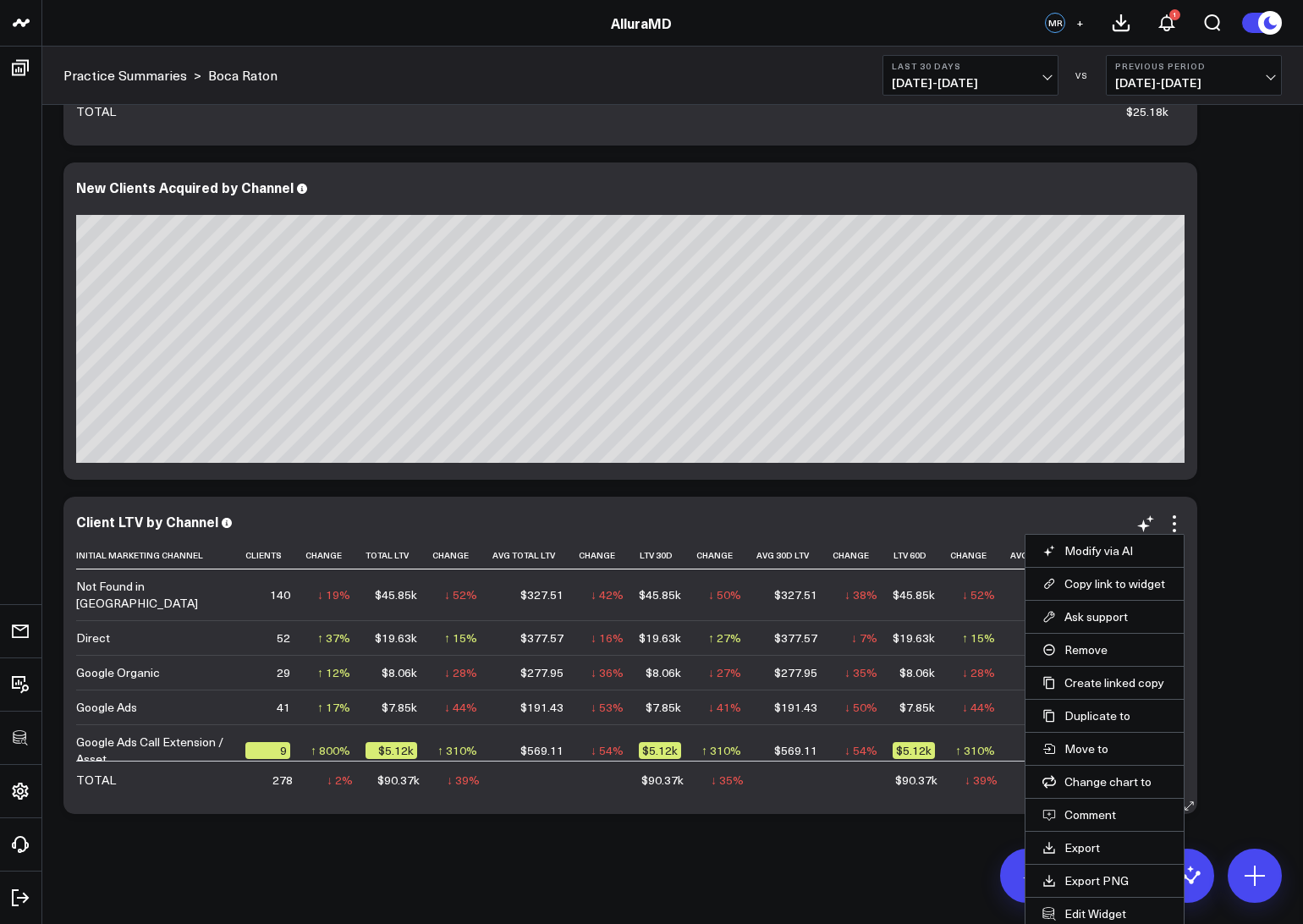
scroll to position [1707, 0]
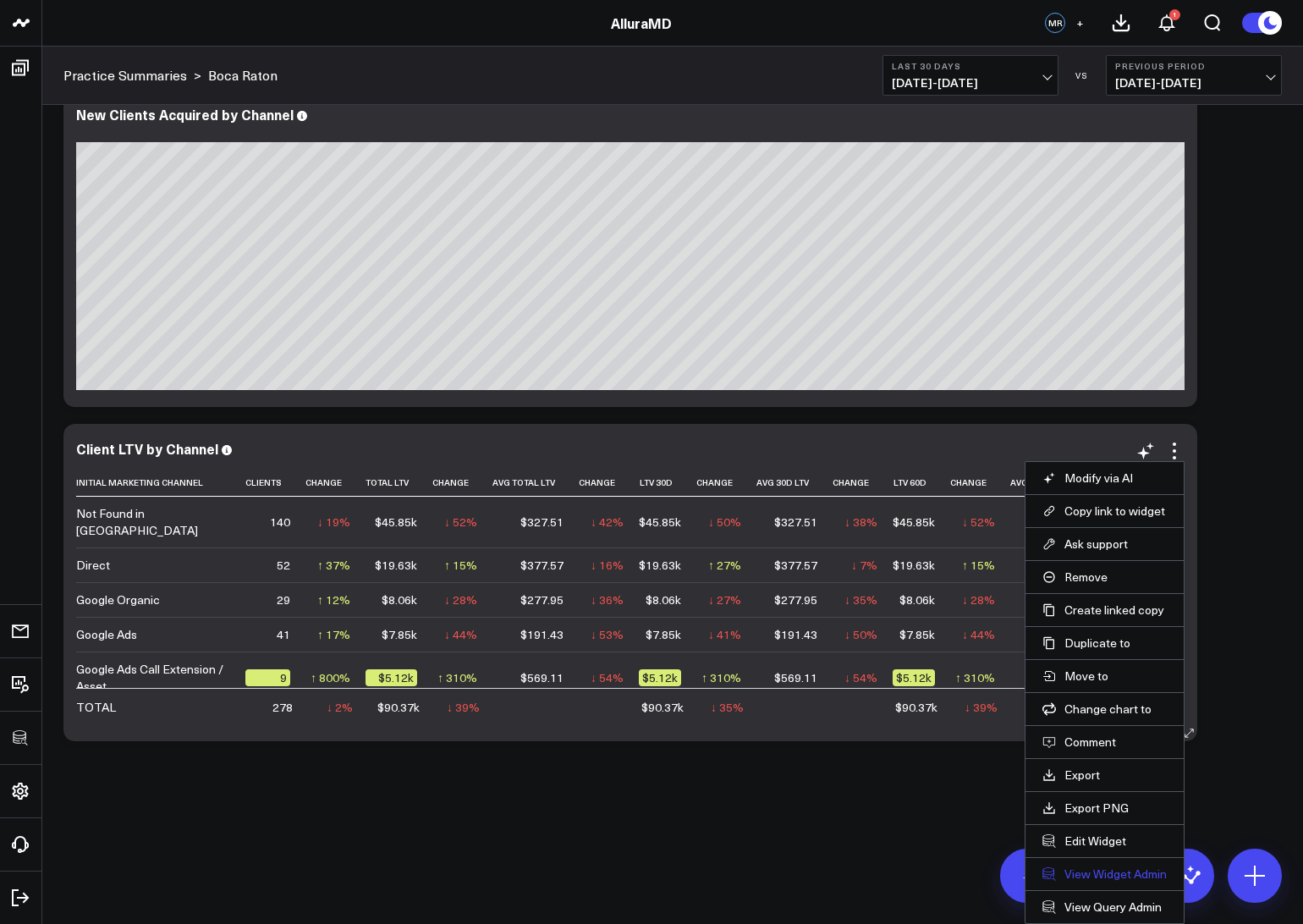
click at [1073, 877] on link "View Widget Admin" at bounding box center [1104, 874] width 125 height 15
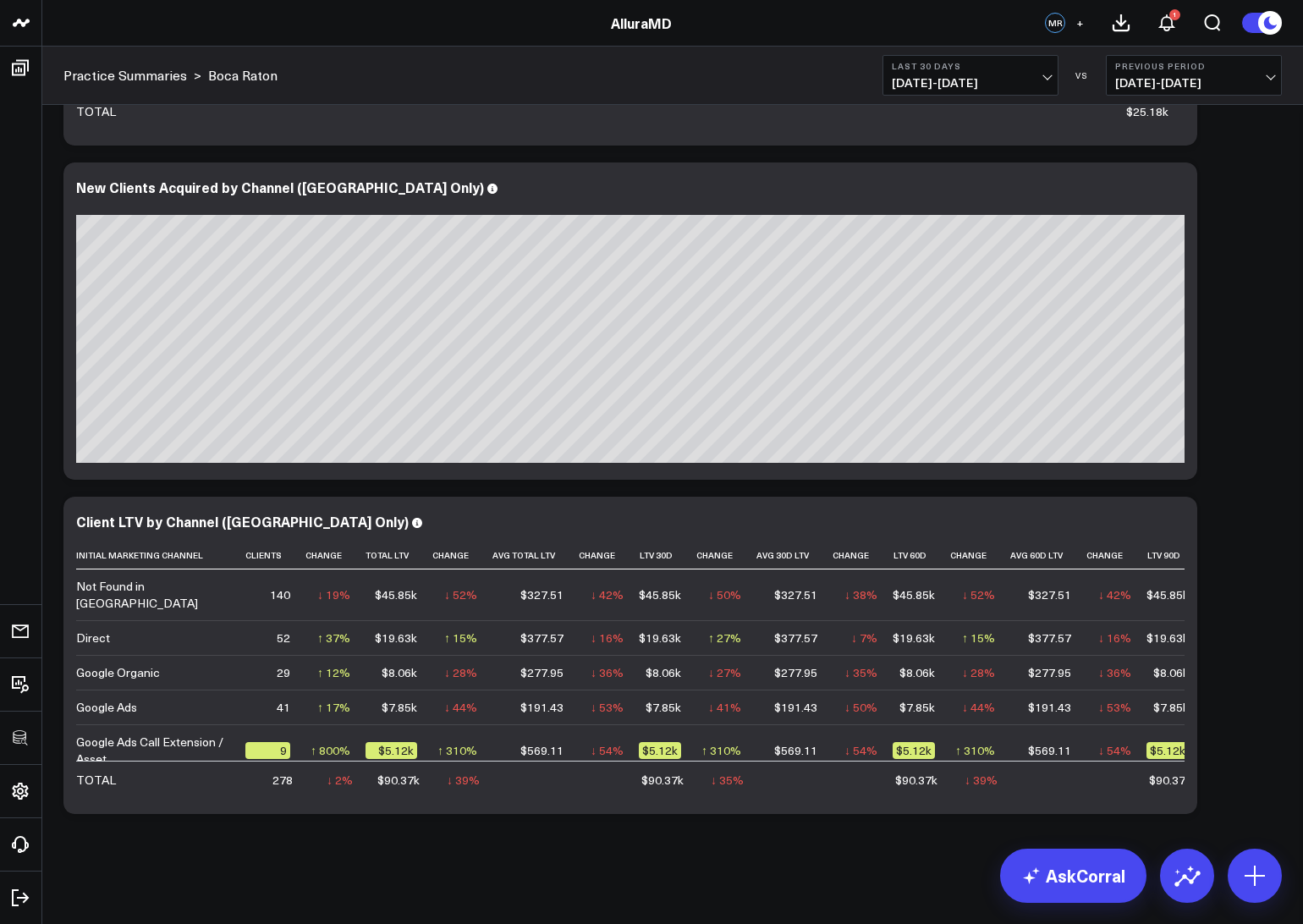
scroll to position [1300, 0]
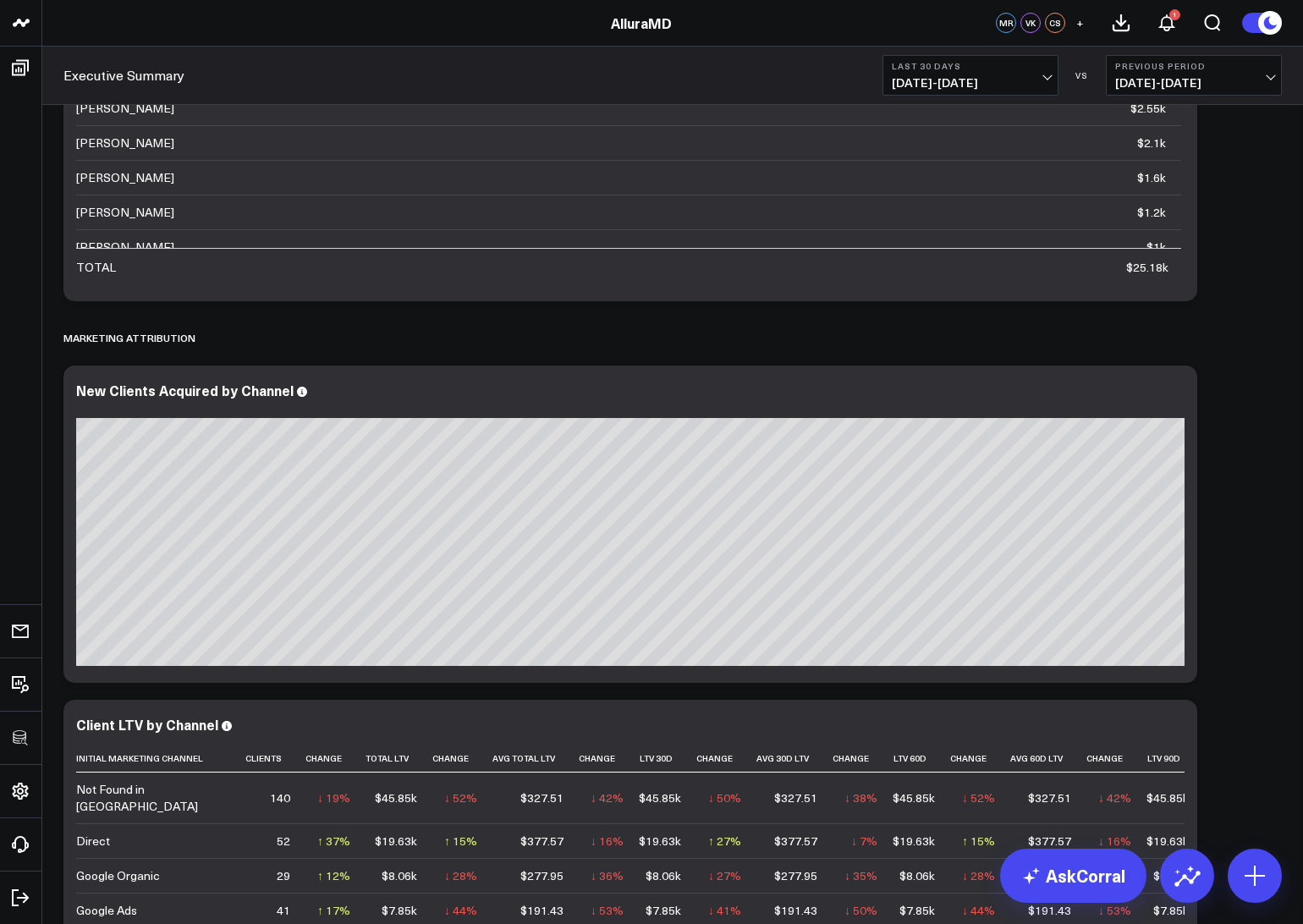
scroll to position [1550, 0]
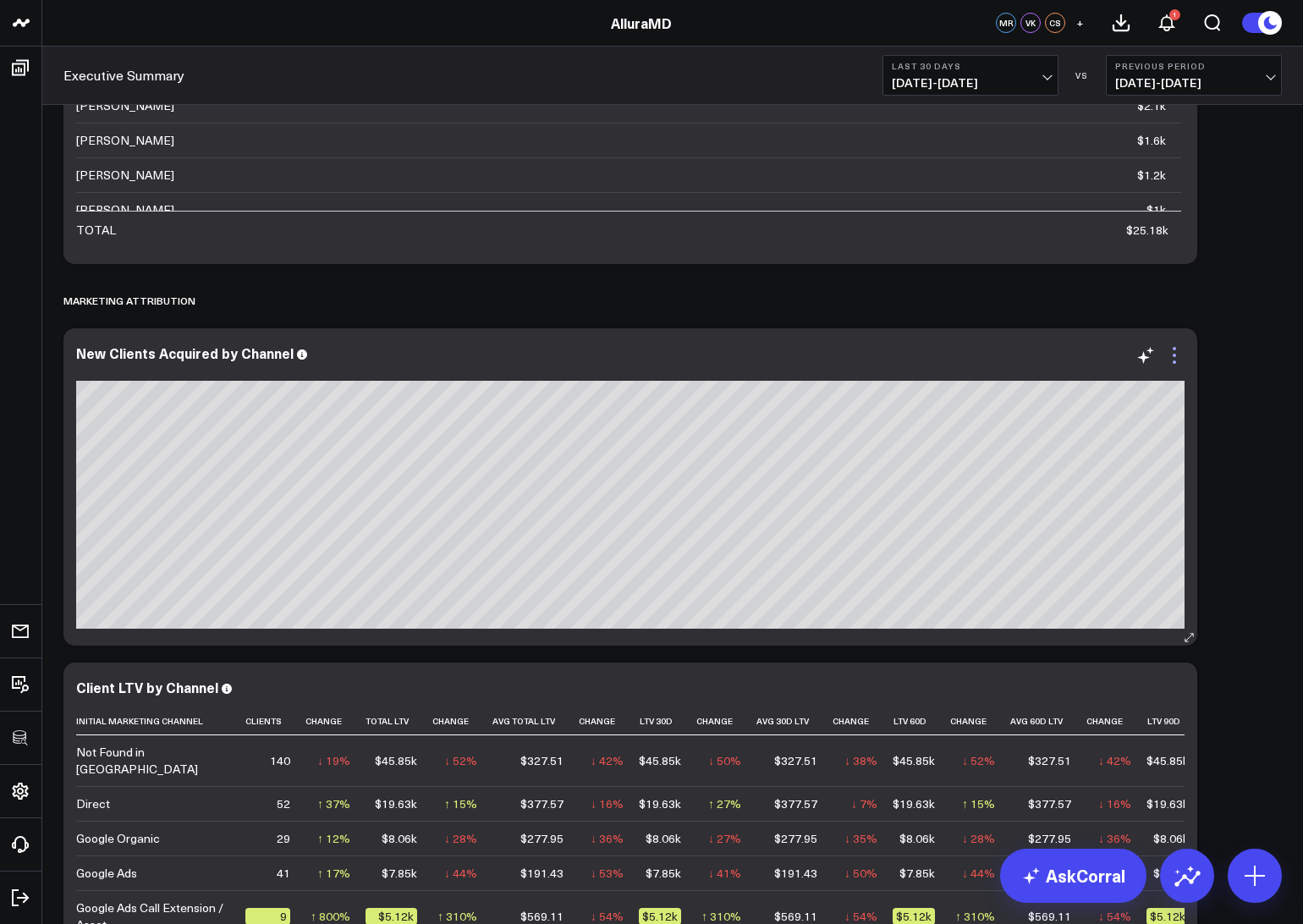
click at [1169, 348] on icon at bounding box center [1174, 355] width 20 height 20
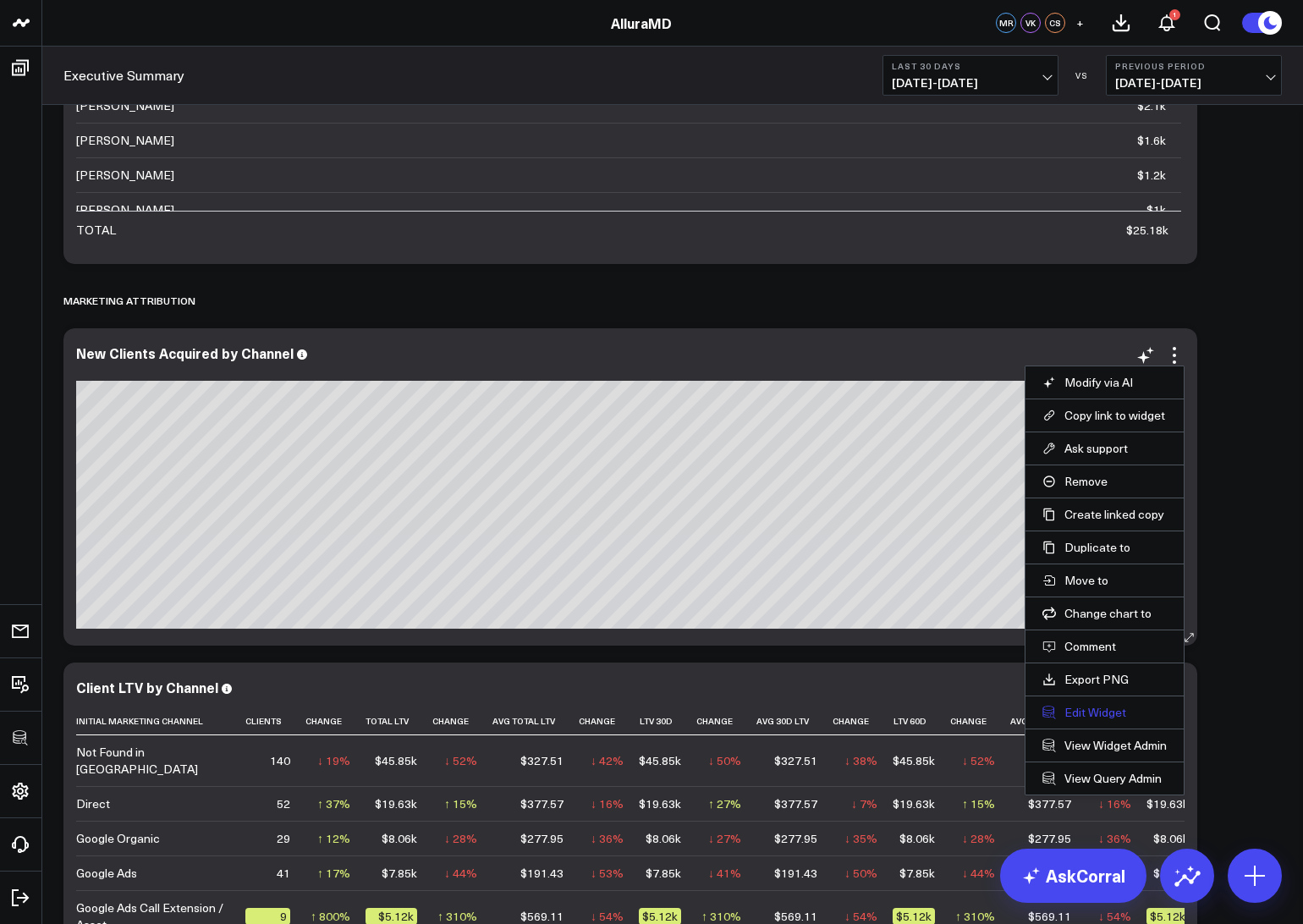
click at [1080, 714] on button "Edit Widget" at bounding box center [1104, 712] width 125 height 15
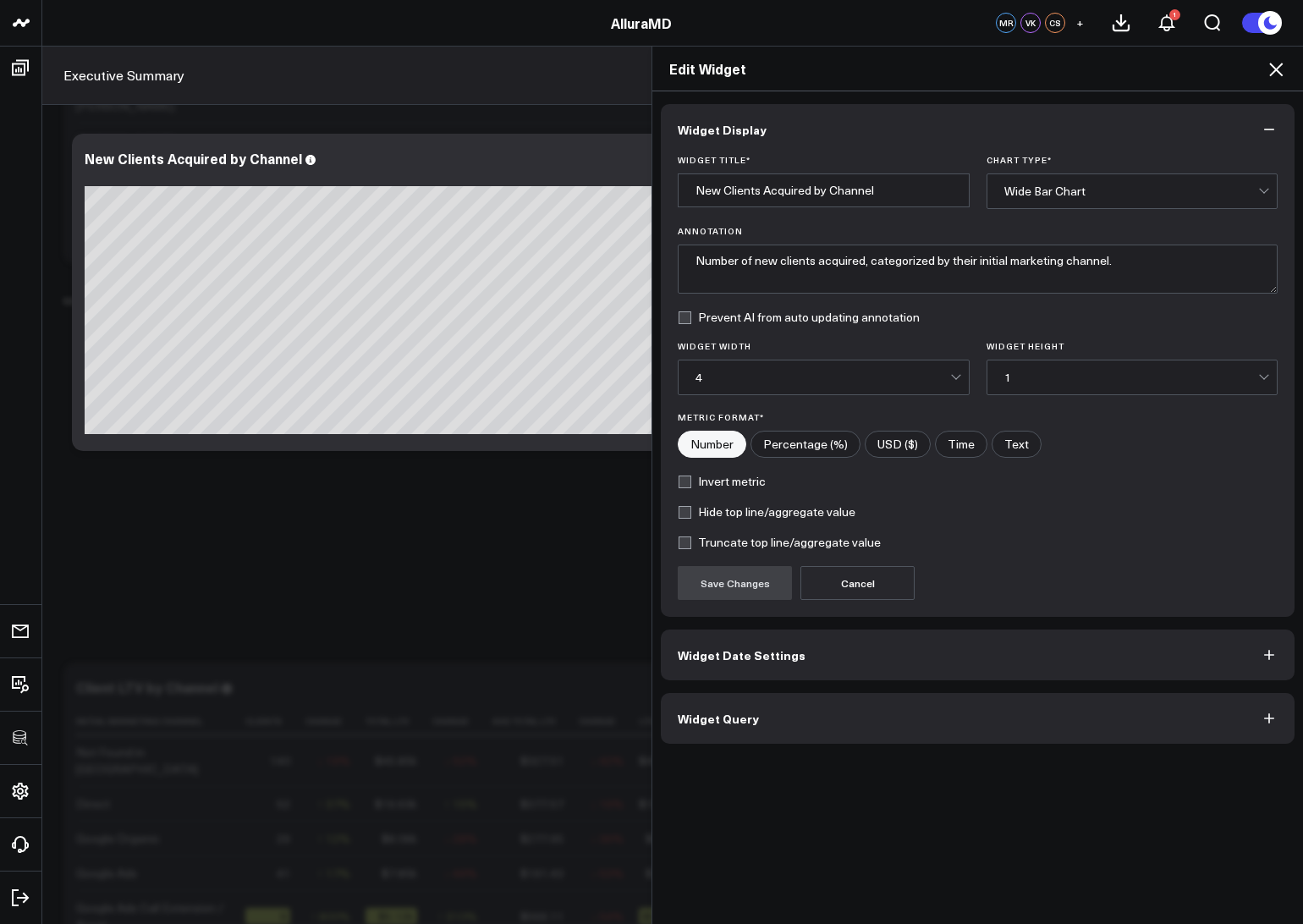
click at [1046, 728] on button "Widget Query" at bounding box center [977, 717] width 633 height 50
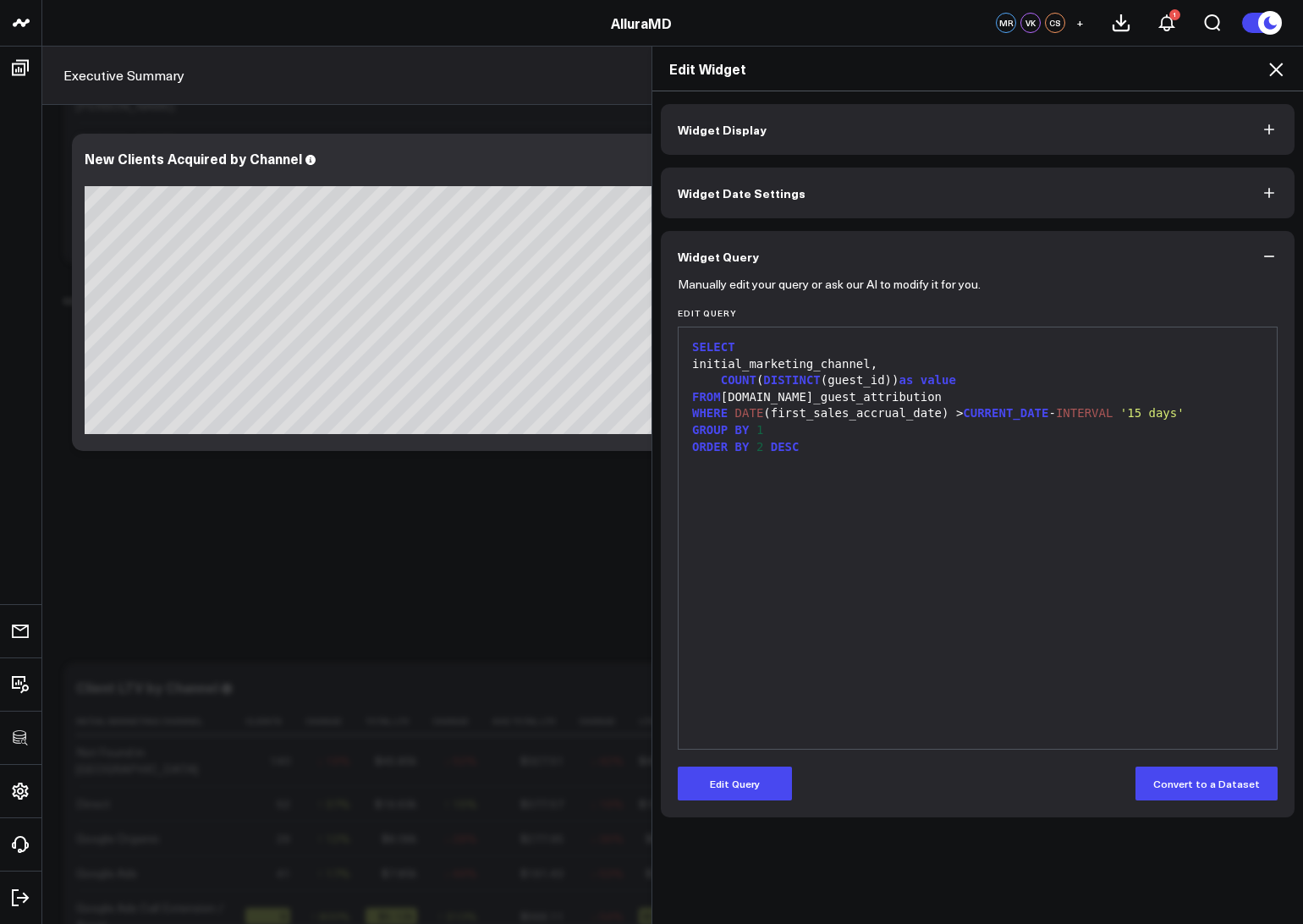
click at [876, 399] on div "FROM [DOMAIN_NAME]_guest_attribution" at bounding box center [977, 397] width 581 height 17
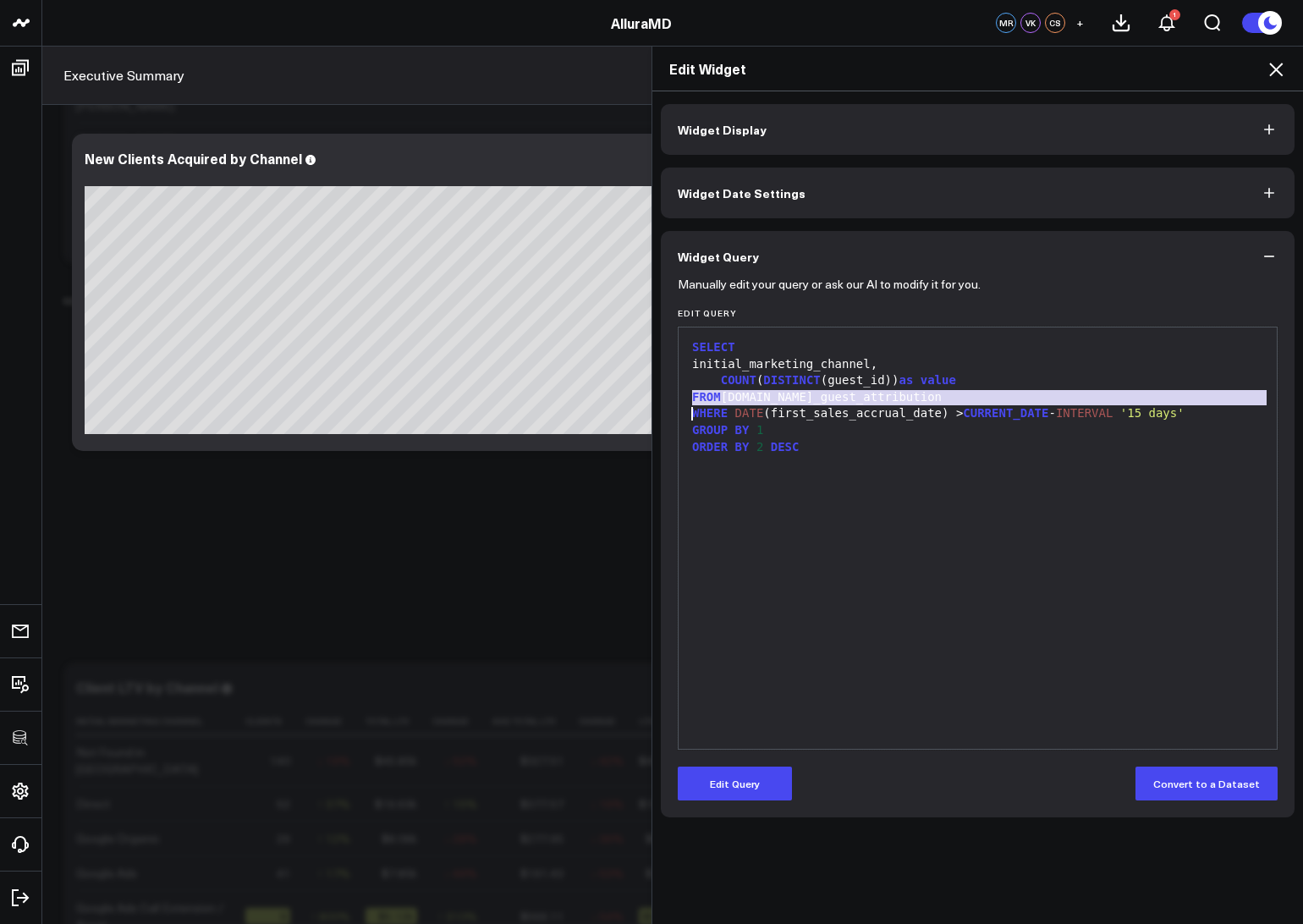
click at [876, 399] on div "FROM [DOMAIN_NAME]_guest_attribution" at bounding box center [977, 397] width 581 height 17
click at [1272, 73] on icon at bounding box center [1276, 69] width 13 height 13
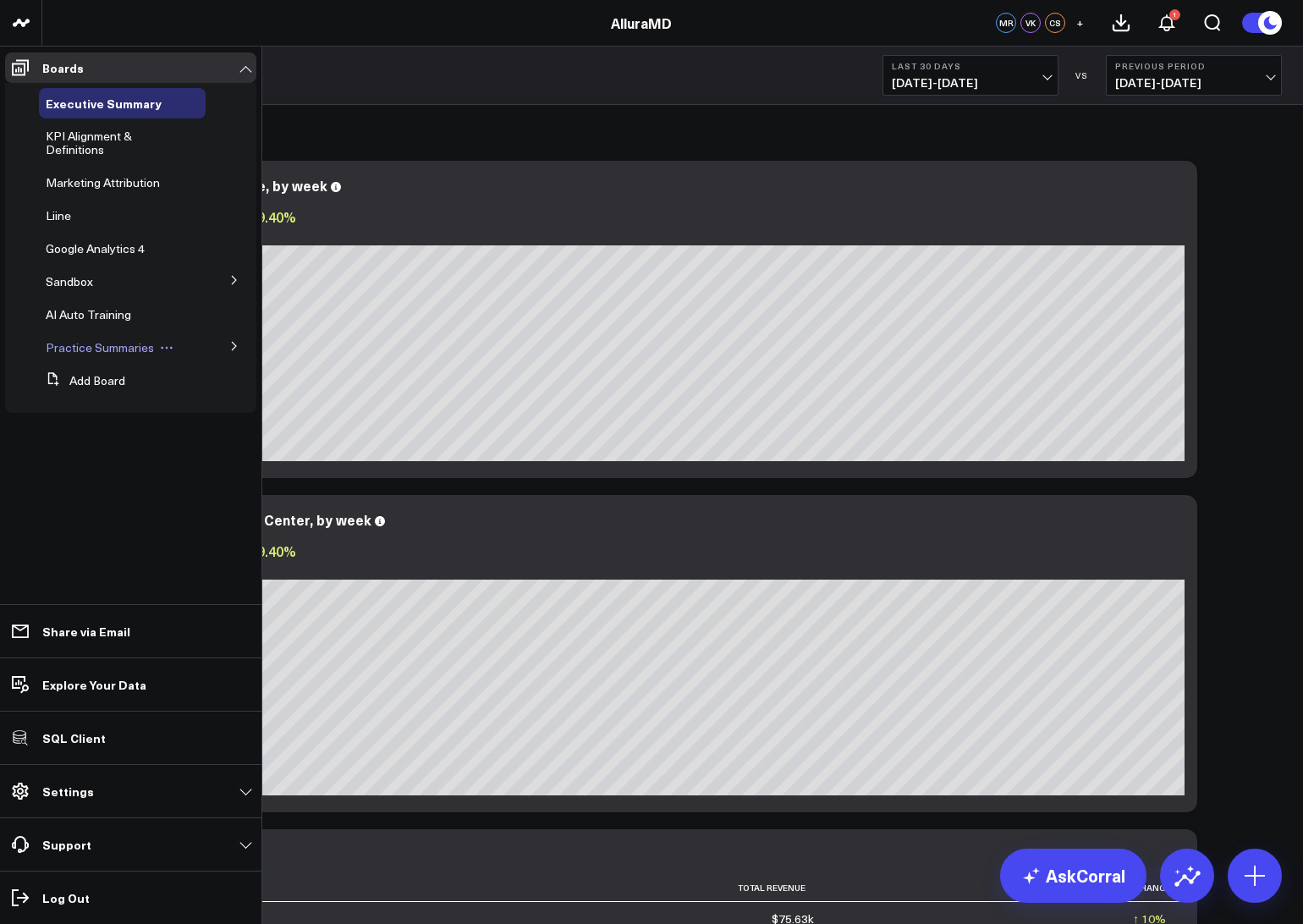
click at [129, 342] on span "Practice Summaries" at bounding box center [100, 347] width 108 height 16
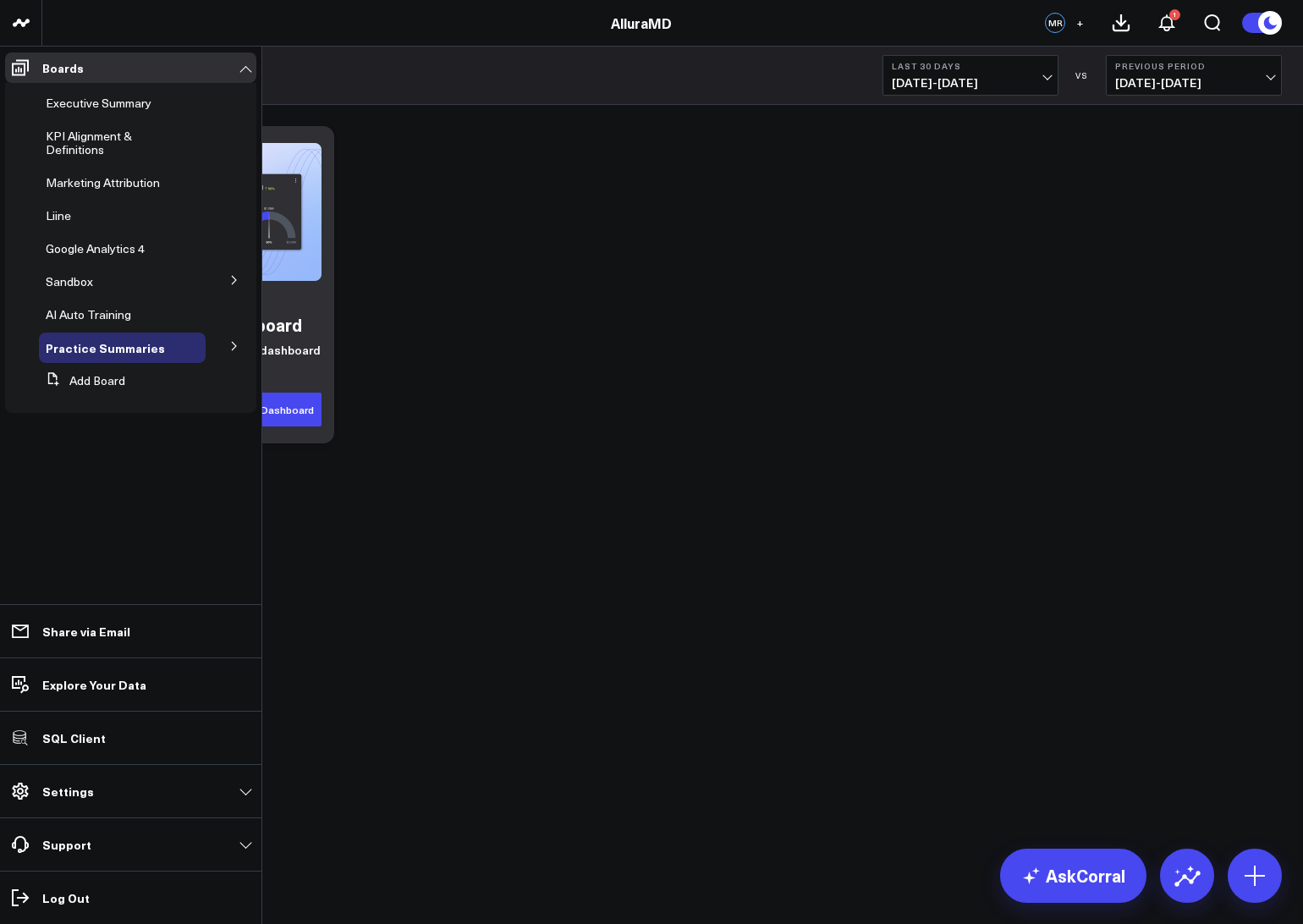
click at [231, 350] on icon at bounding box center [234, 345] width 10 height 10
click at [80, 377] on span "Boca Raton" at bounding box center [87, 378] width 63 height 16
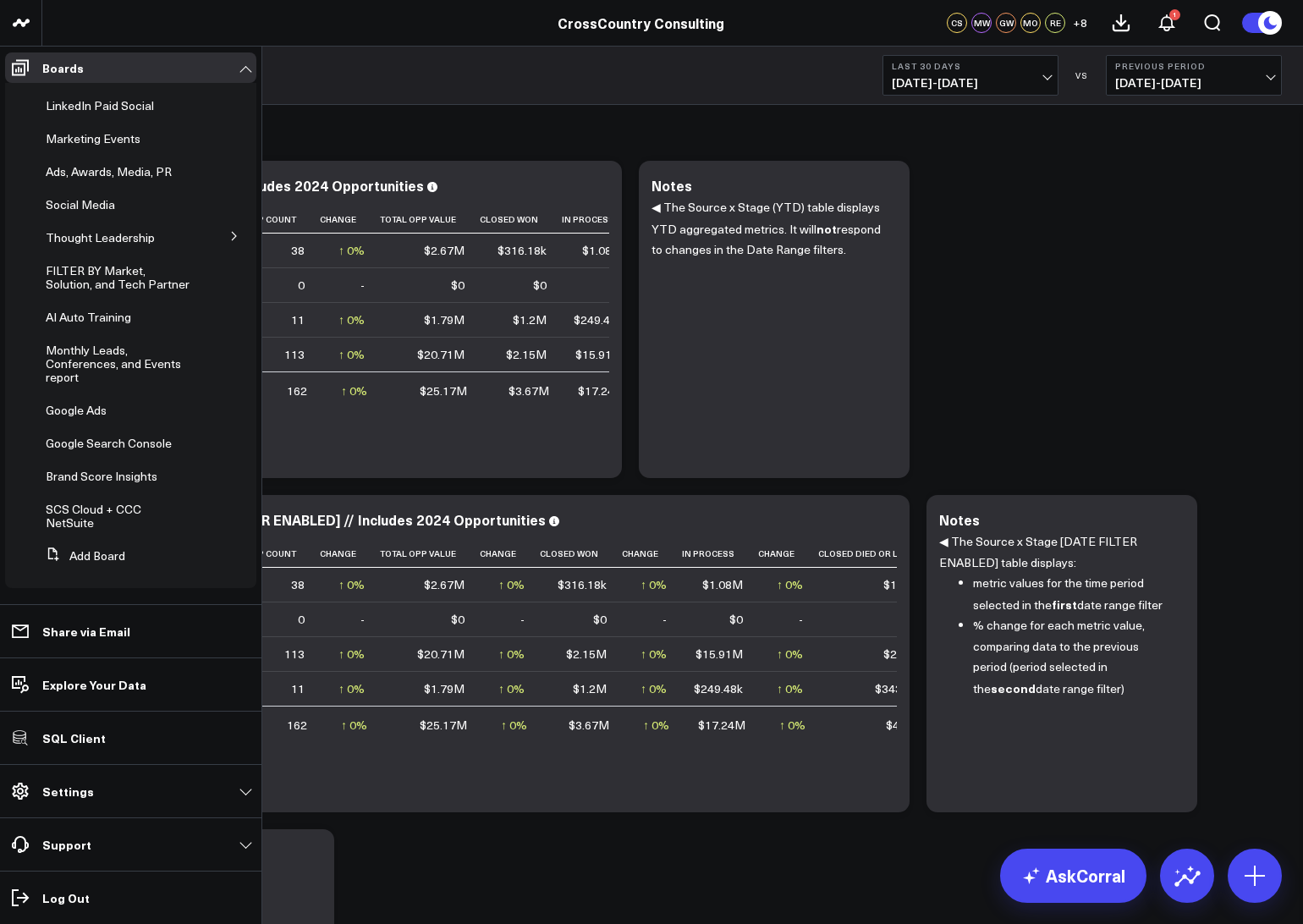
scroll to position [364, 0]
click at [106, 484] on span "Brand Score Insights" at bounding box center [102, 476] width 111 height 16
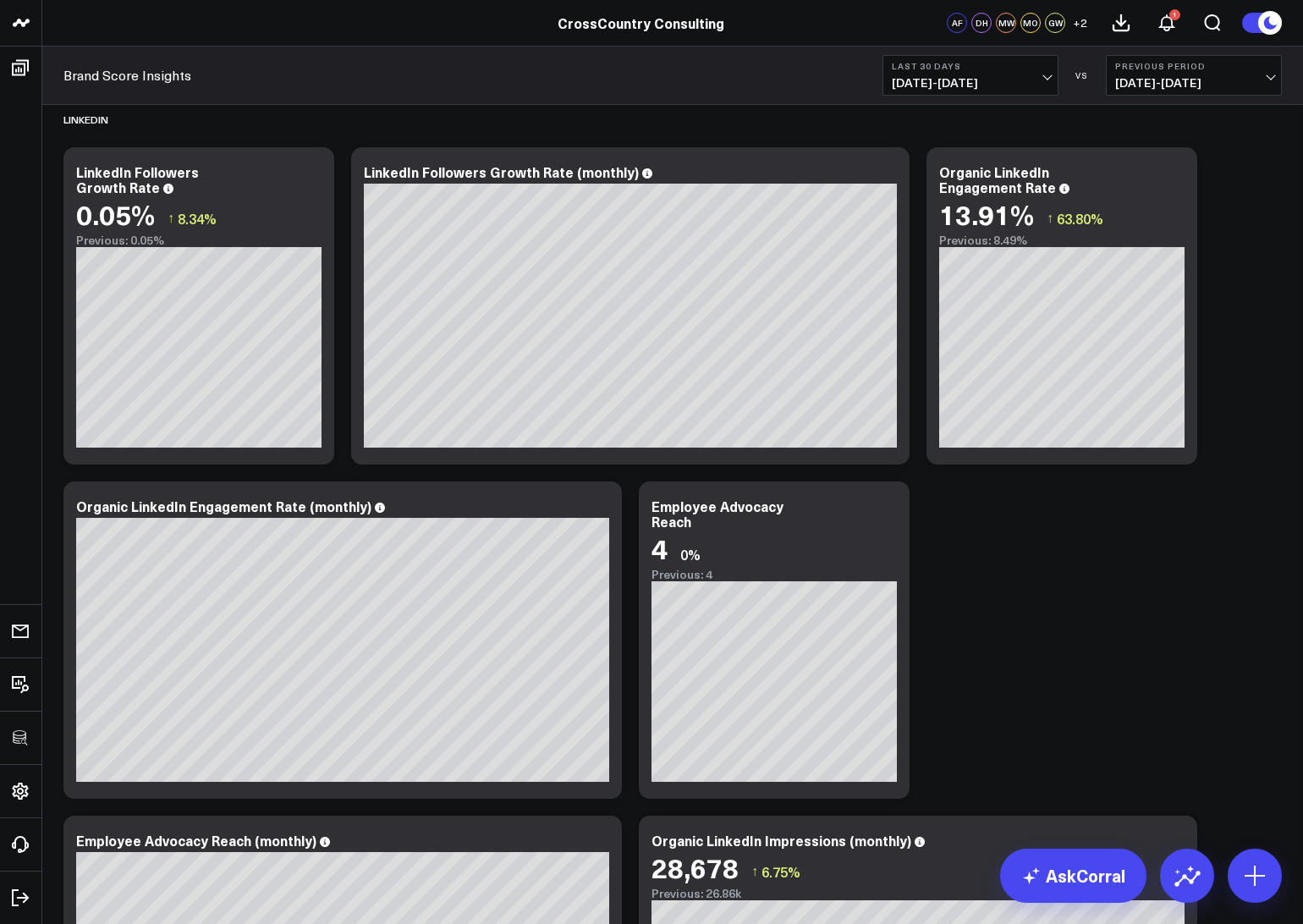
scroll to position [1820, 0]
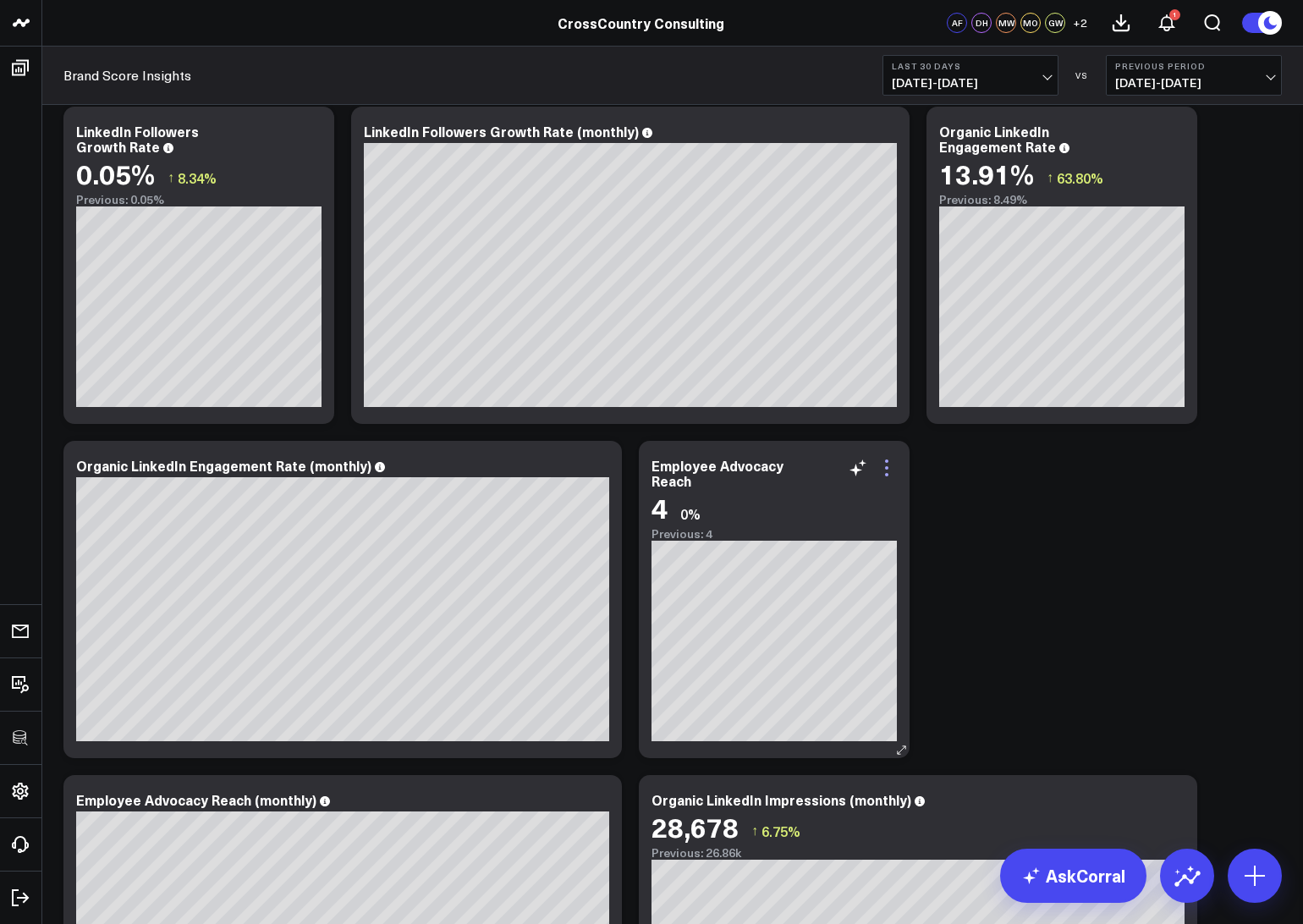
click at [885, 460] on icon at bounding box center [887, 461] width 4 height 4
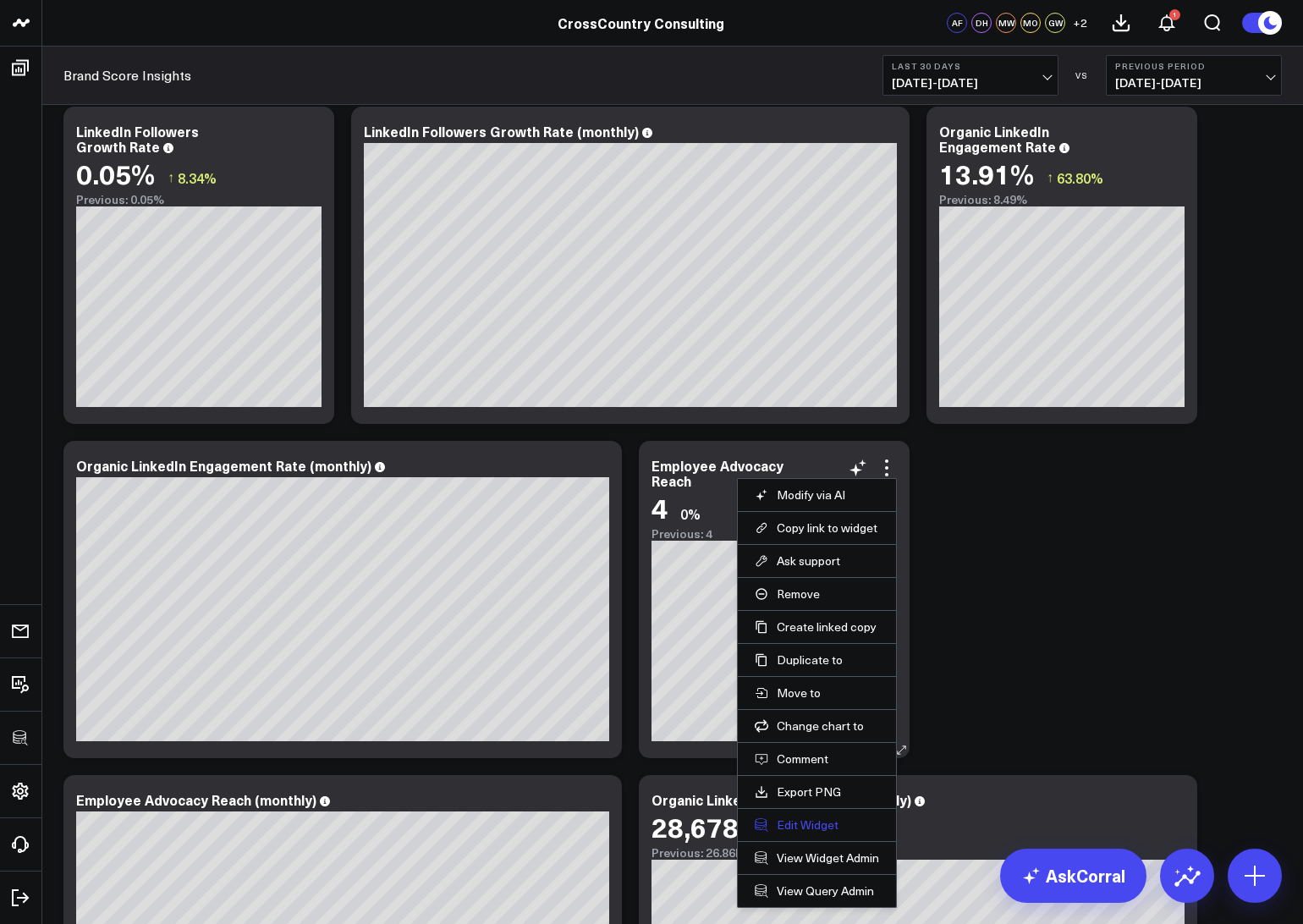
click at [810, 829] on button "Edit Widget" at bounding box center [816, 824] width 125 height 15
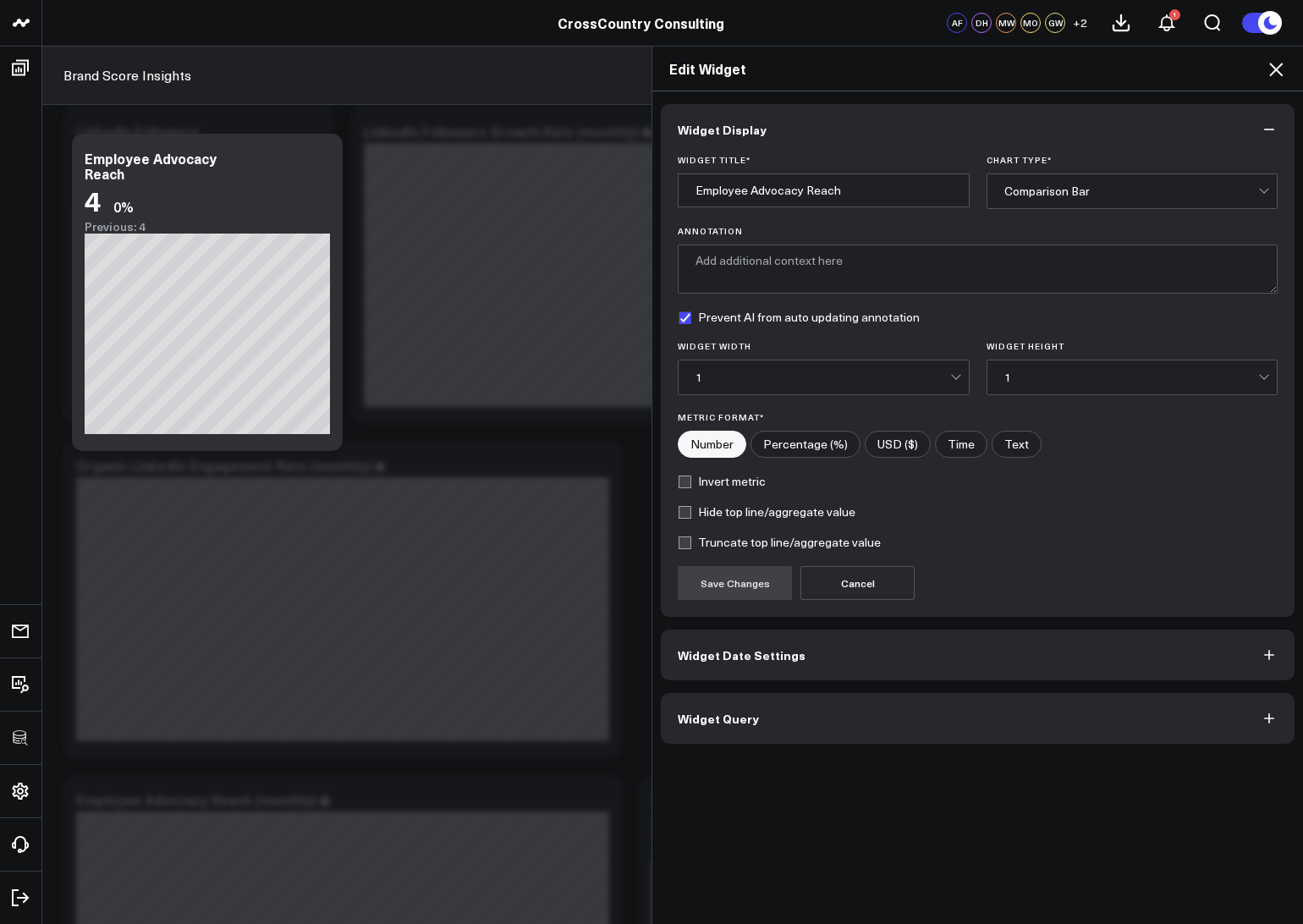
click at [774, 728] on button "Widget Query" at bounding box center [977, 717] width 633 height 50
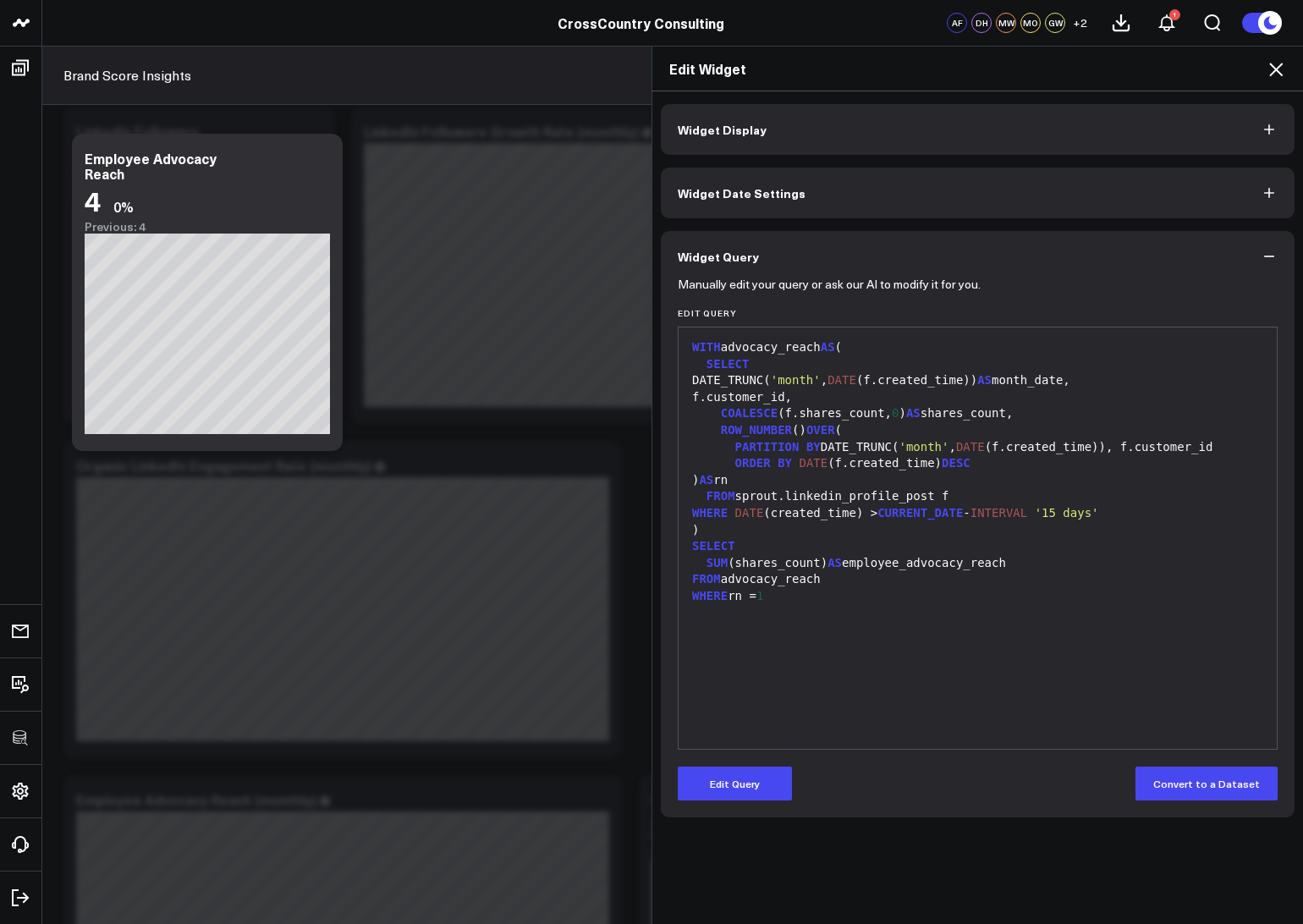
click at [1284, 80] on div "Edit Widget" at bounding box center [977, 69] width 651 height 45
click at [1284, 77] on icon at bounding box center [1276, 69] width 20 height 20
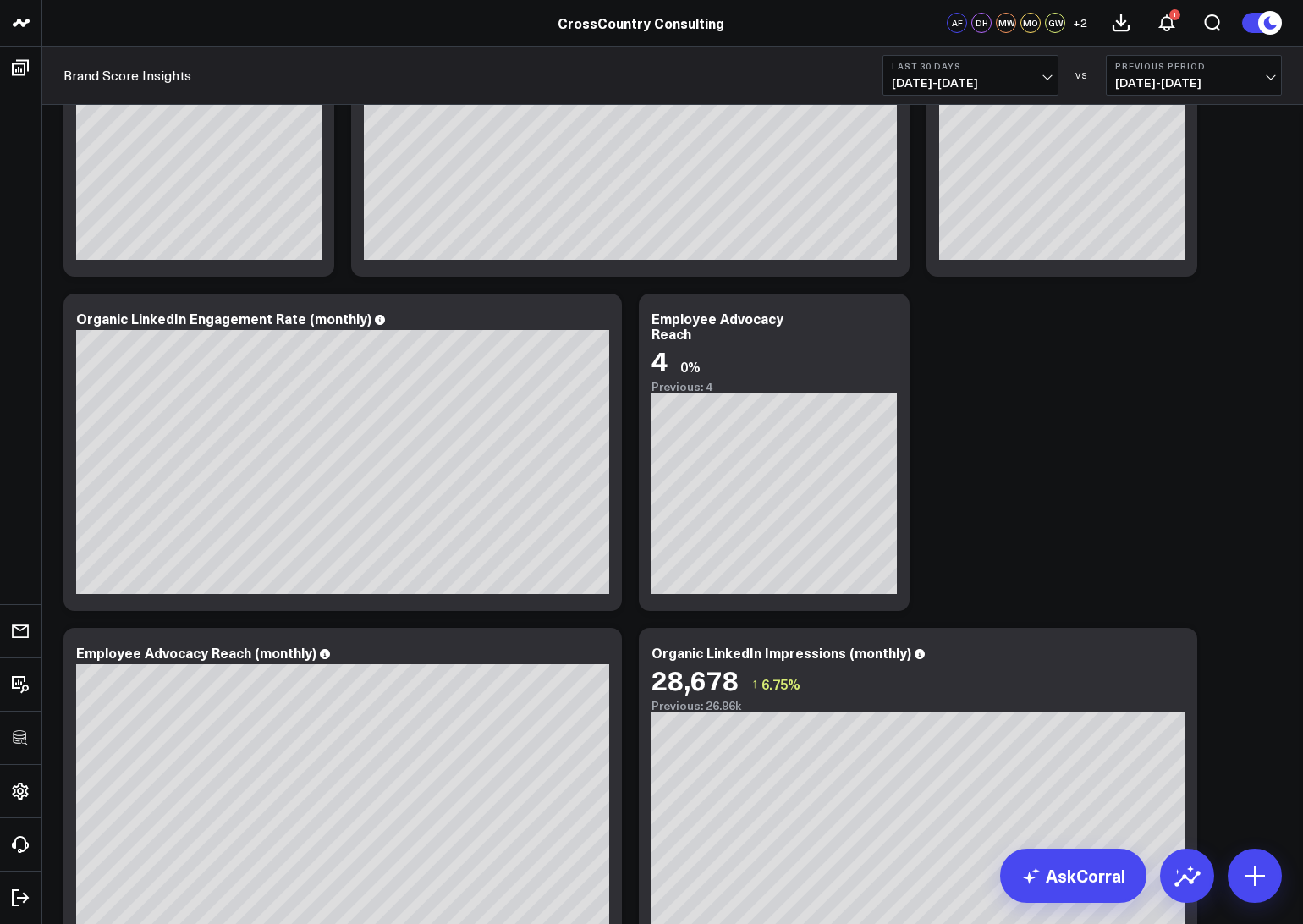
scroll to position [1963, 0]
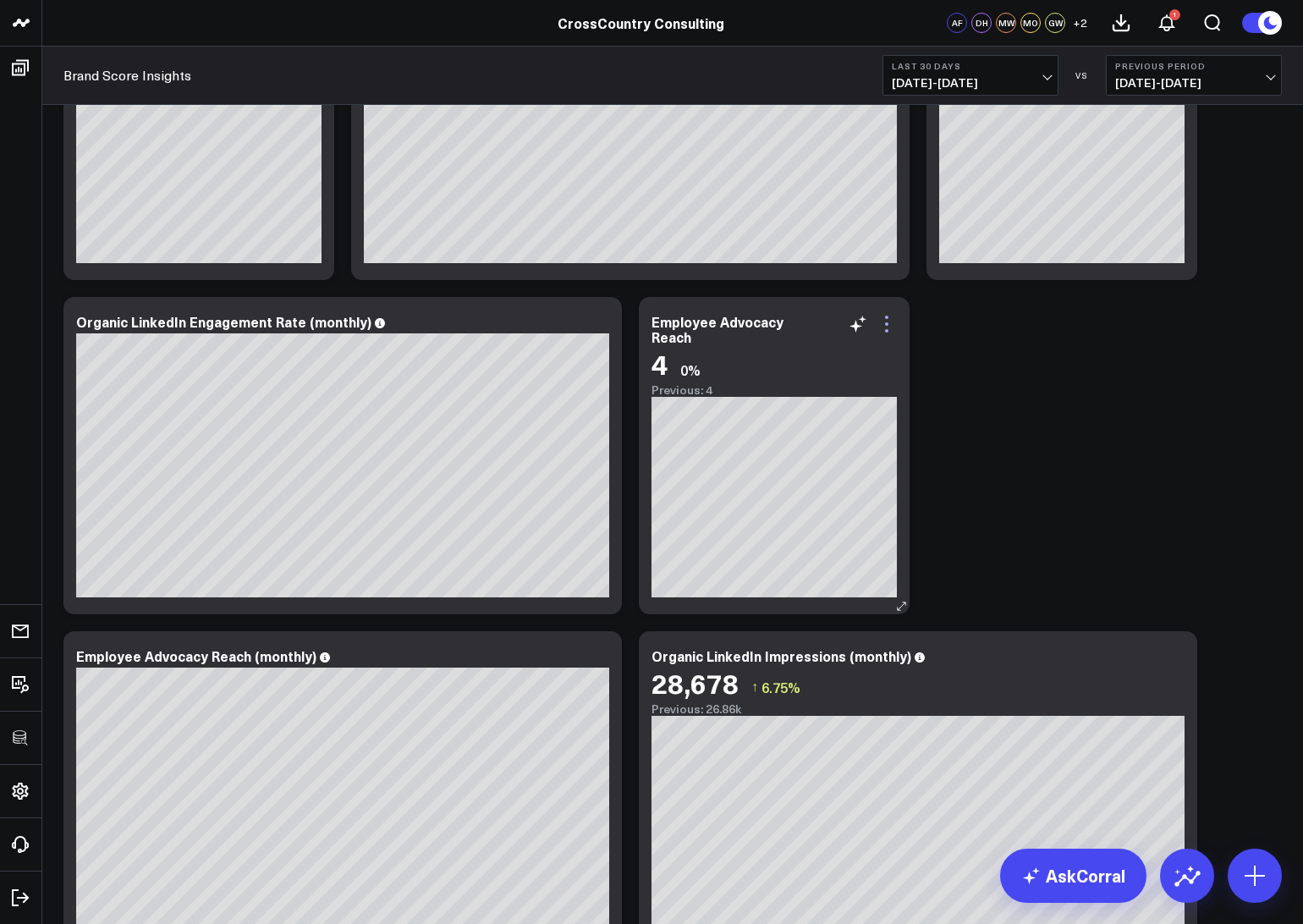
click at [890, 325] on icon at bounding box center [886, 324] width 20 height 20
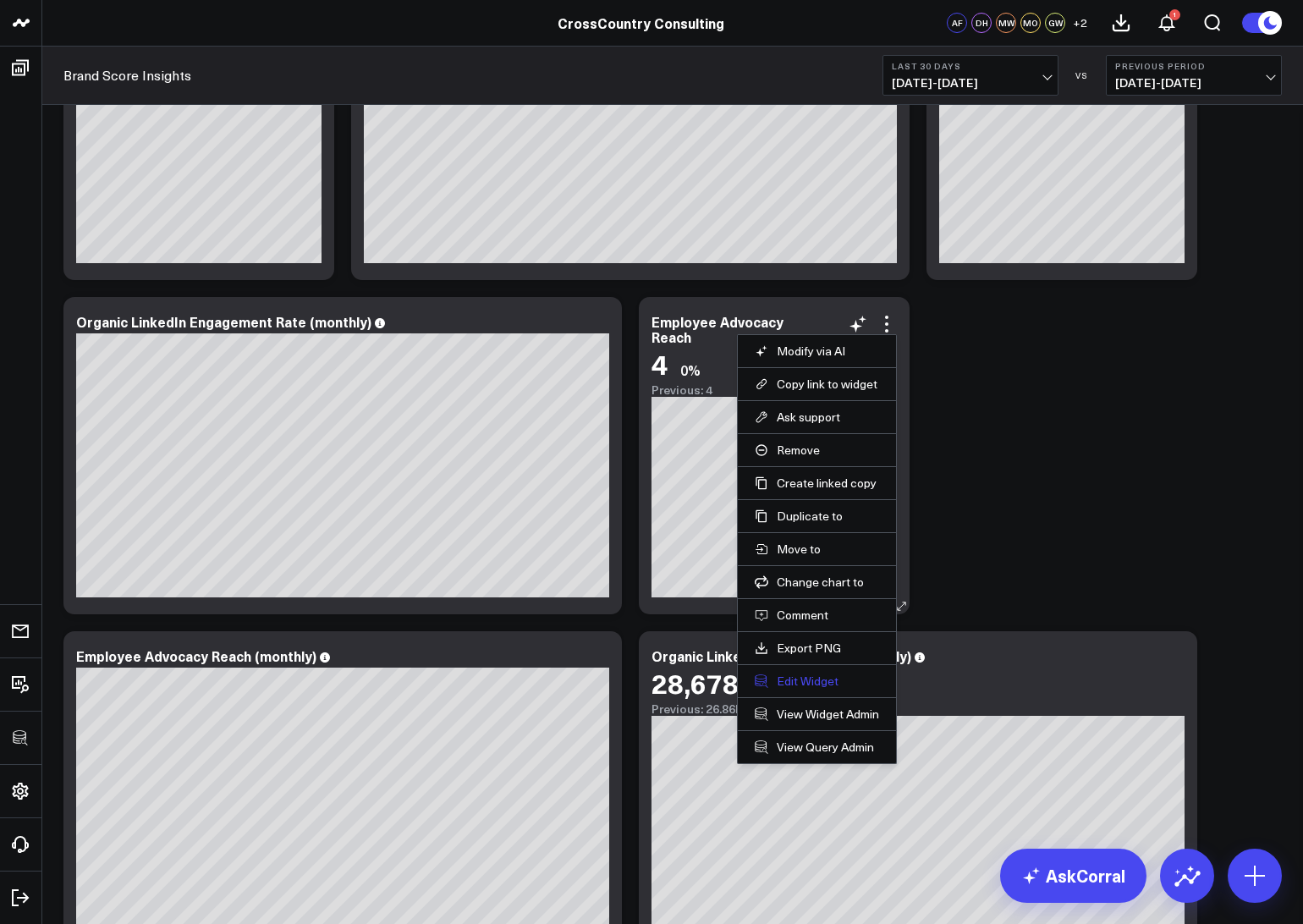
click at [811, 675] on button "Edit Widget" at bounding box center [816, 680] width 125 height 15
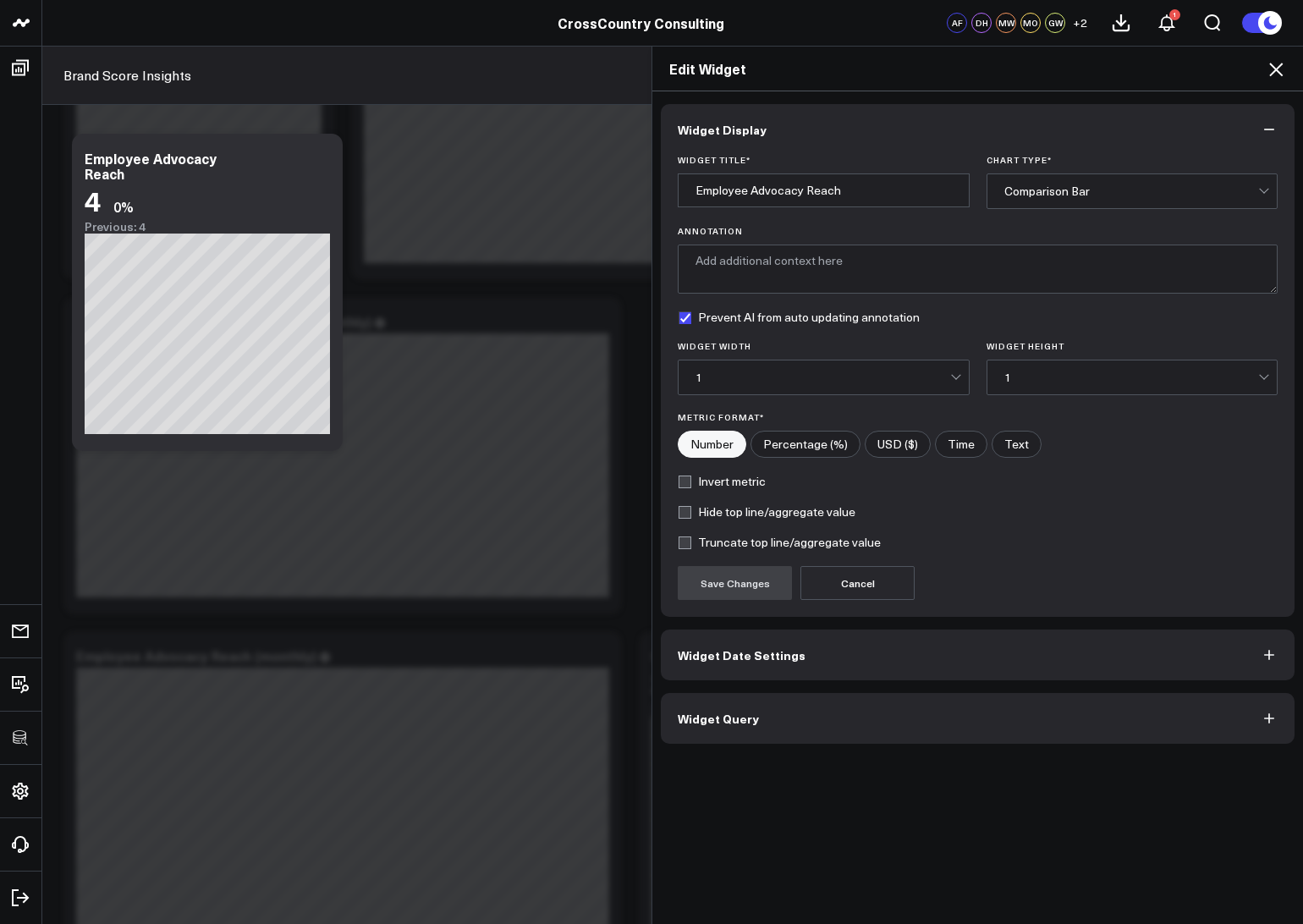
click at [792, 729] on button "Widget Query" at bounding box center [977, 717] width 633 height 50
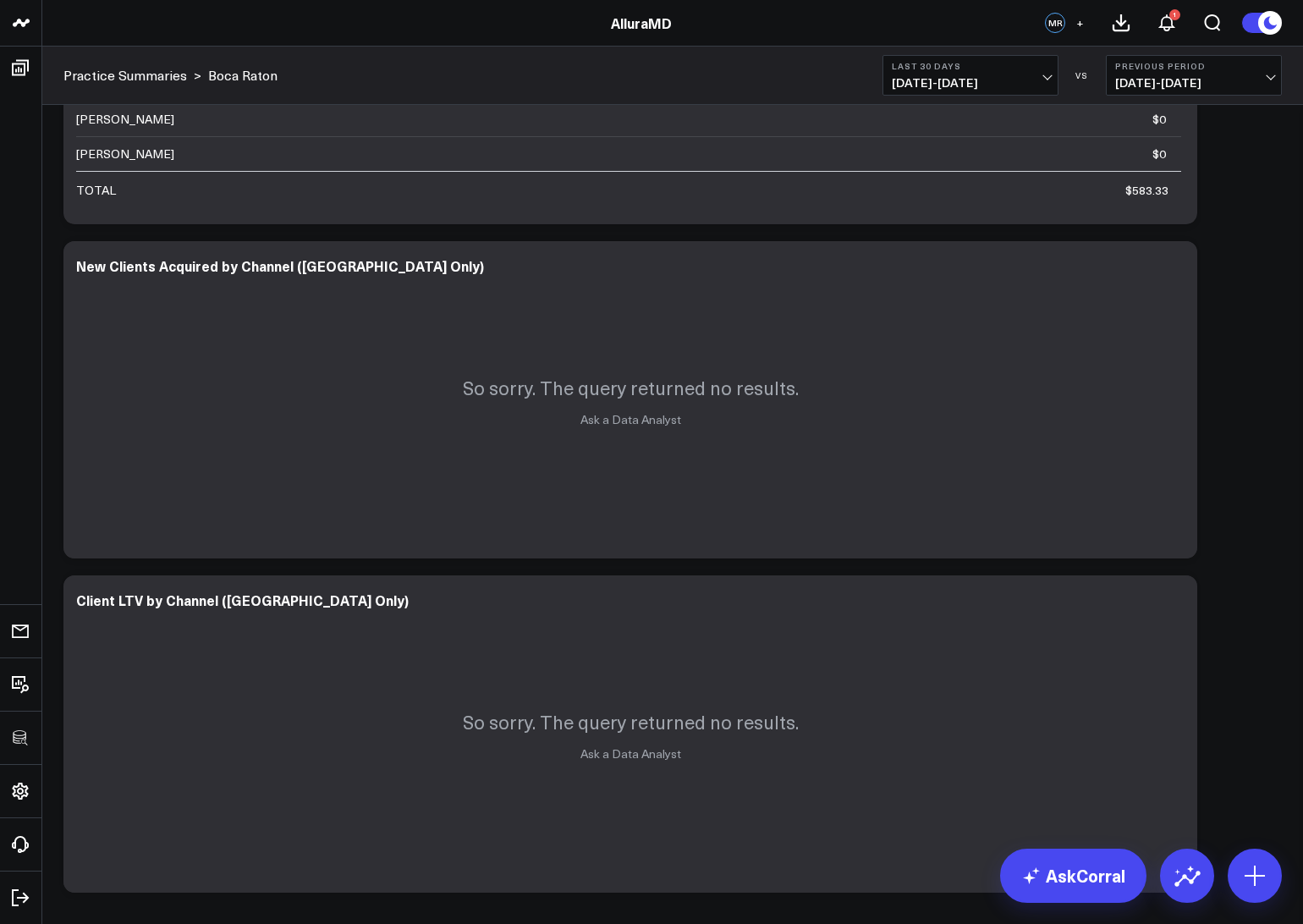
scroll to position [1195, 0]
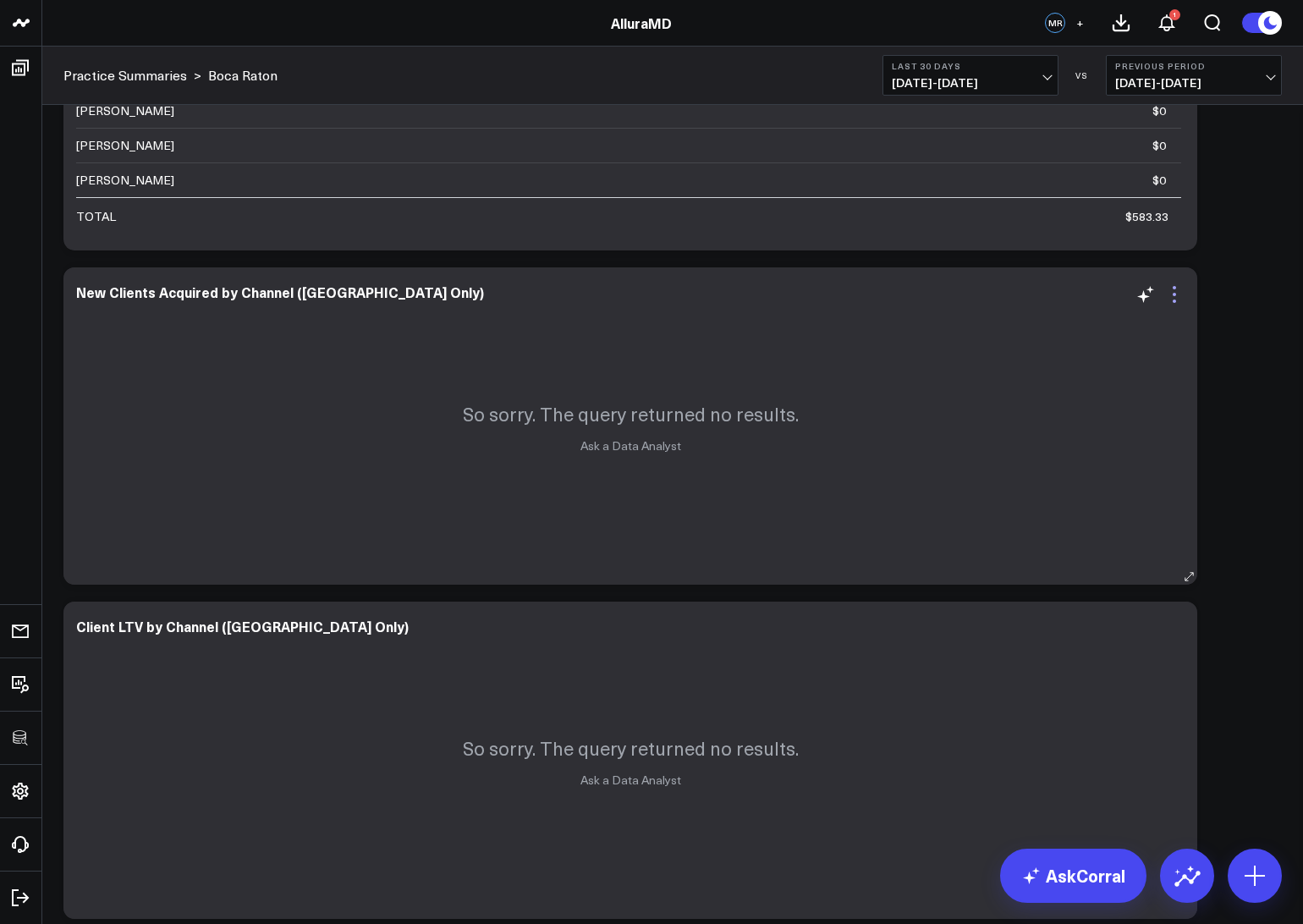
click at [1178, 287] on icon at bounding box center [1174, 294] width 20 height 20
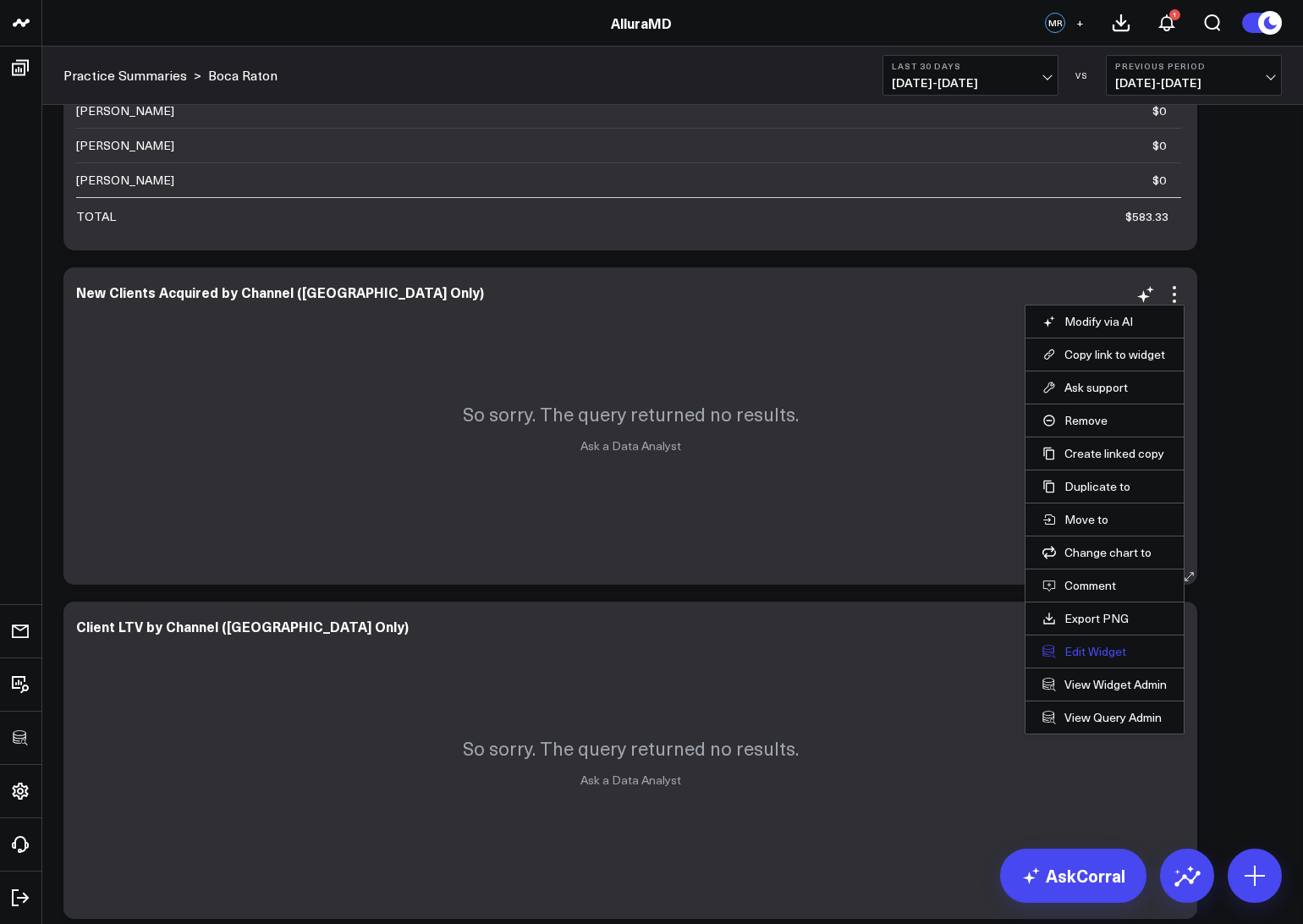
click at [1093, 655] on button "Edit Widget" at bounding box center [1104, 651] width 125 height 15
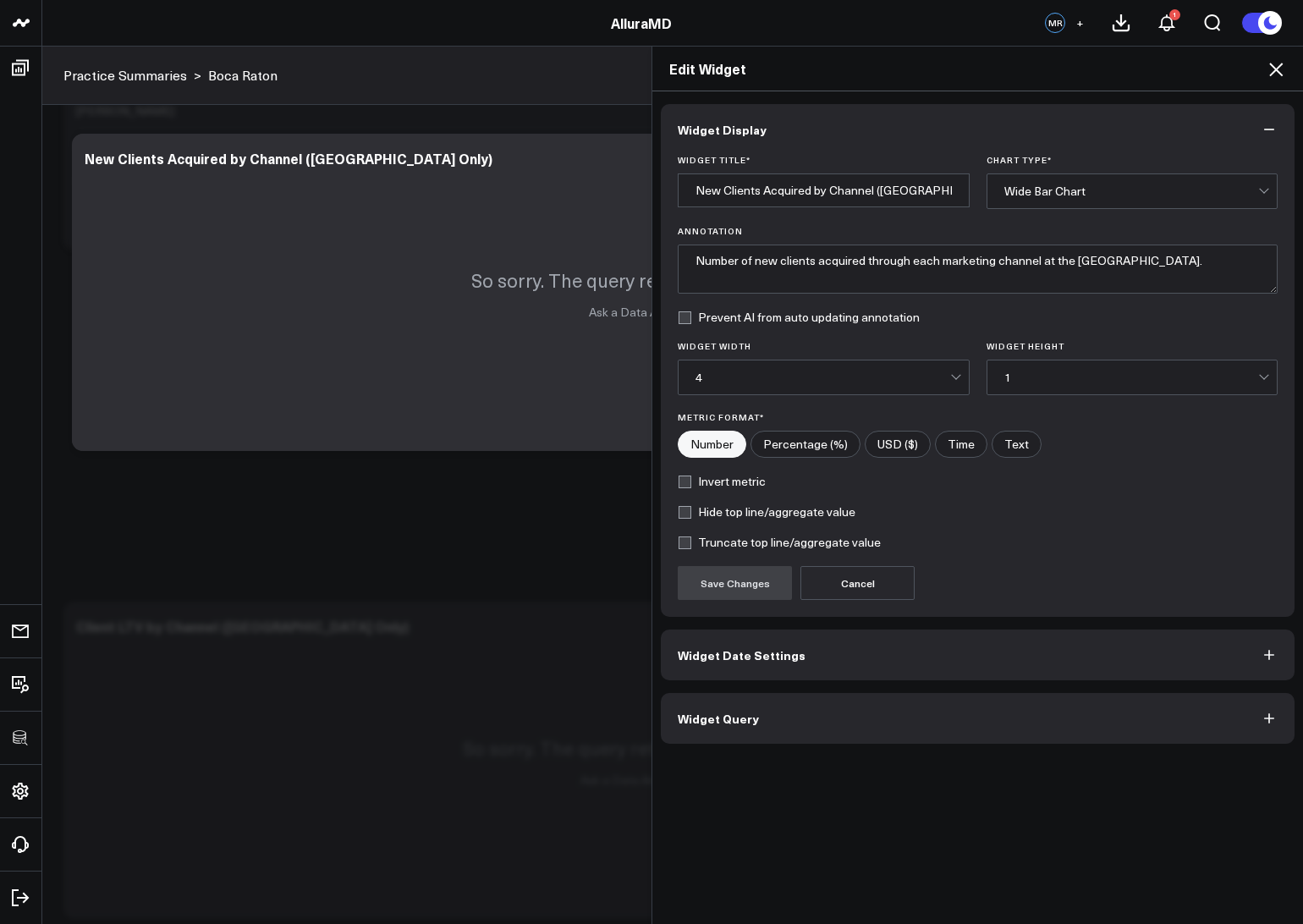
click at [965, 709] on button "Widget Query" at bounding box center [977, 717] width 633 height 50
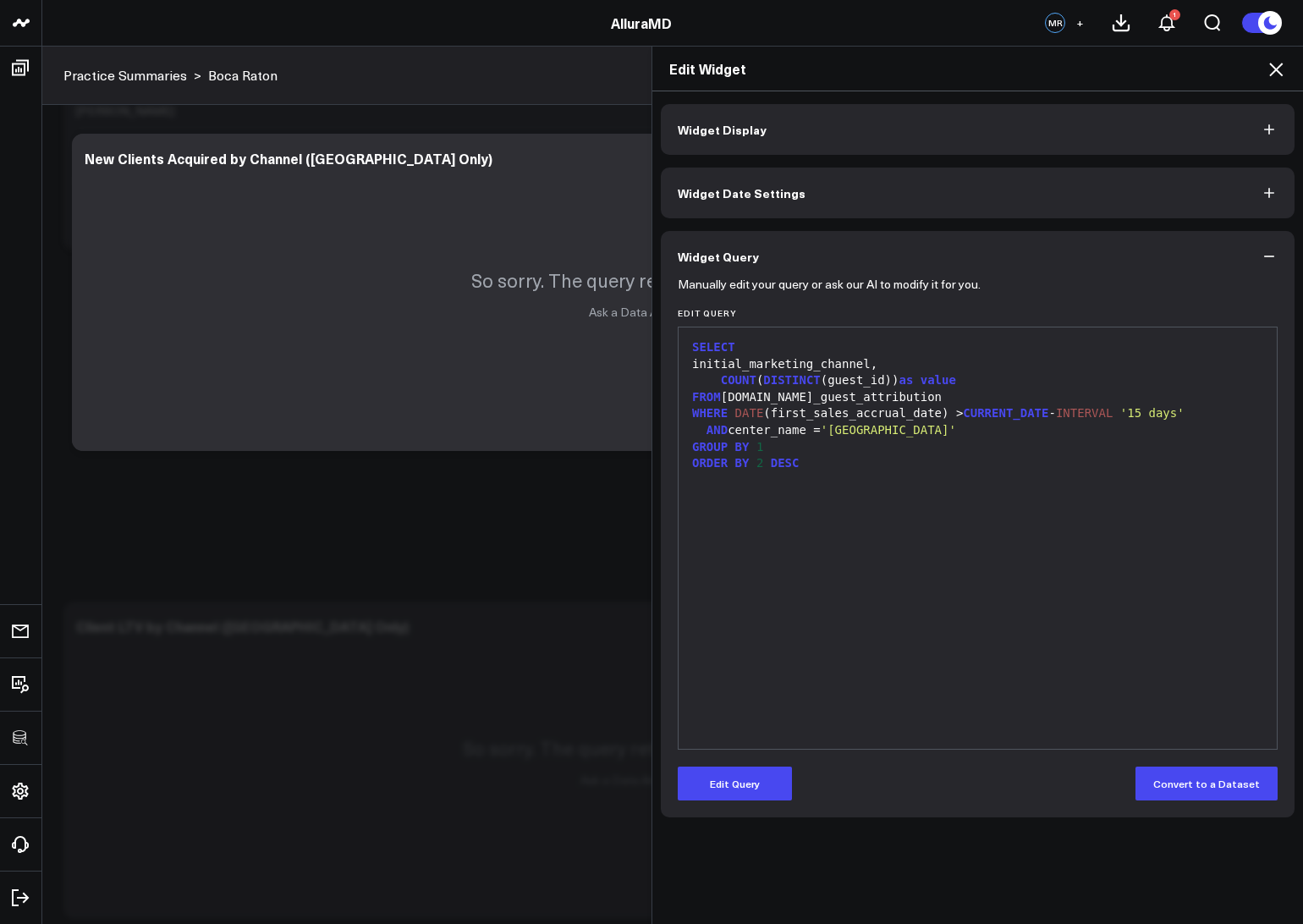
click at [1278, 73] on icon at bounding box center [1276, 69] width 20 height 20
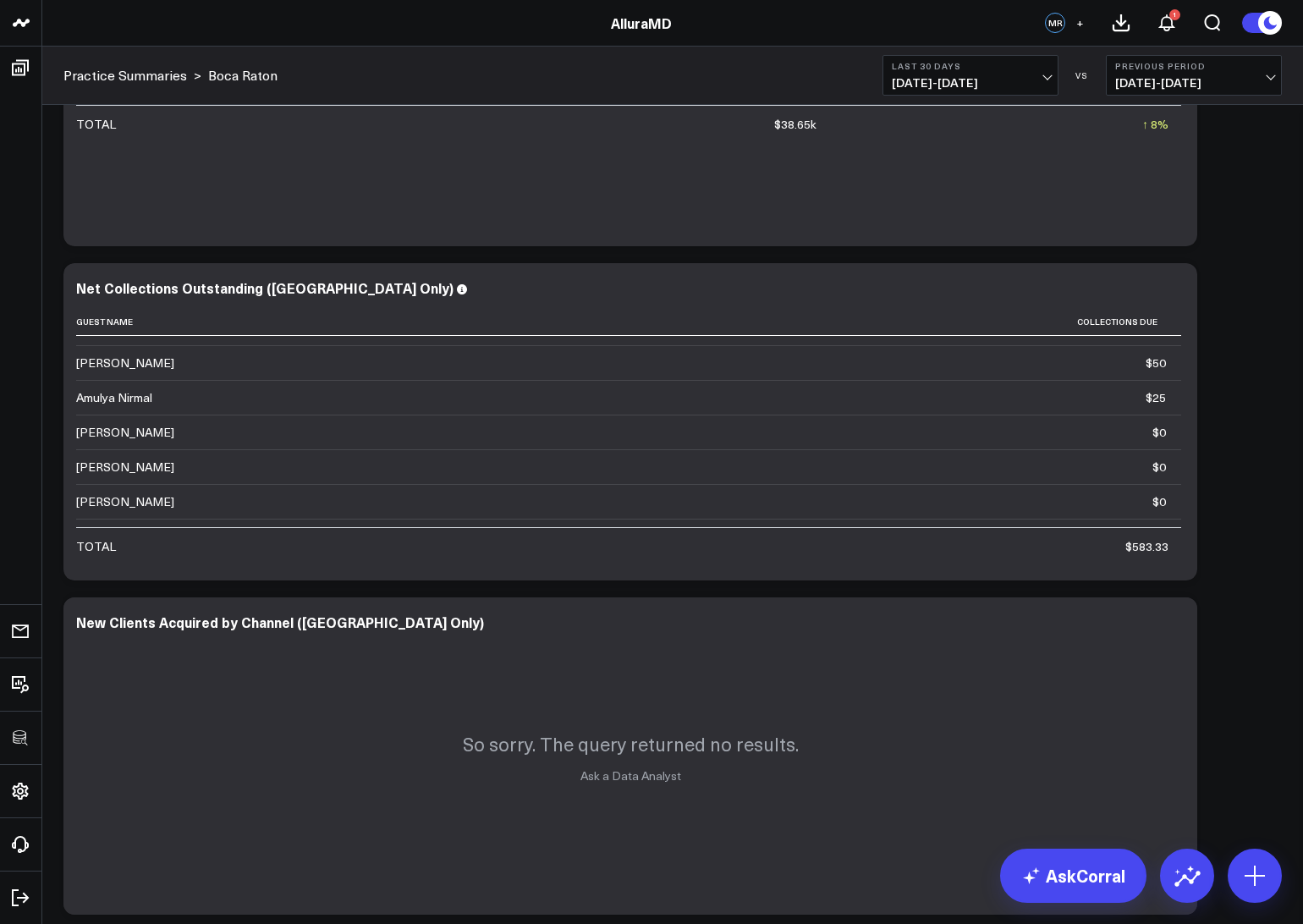
scroll to position [195, 0]
click at [1180, 290] on icon at bounding box center [1174, 290] width 20 height 20
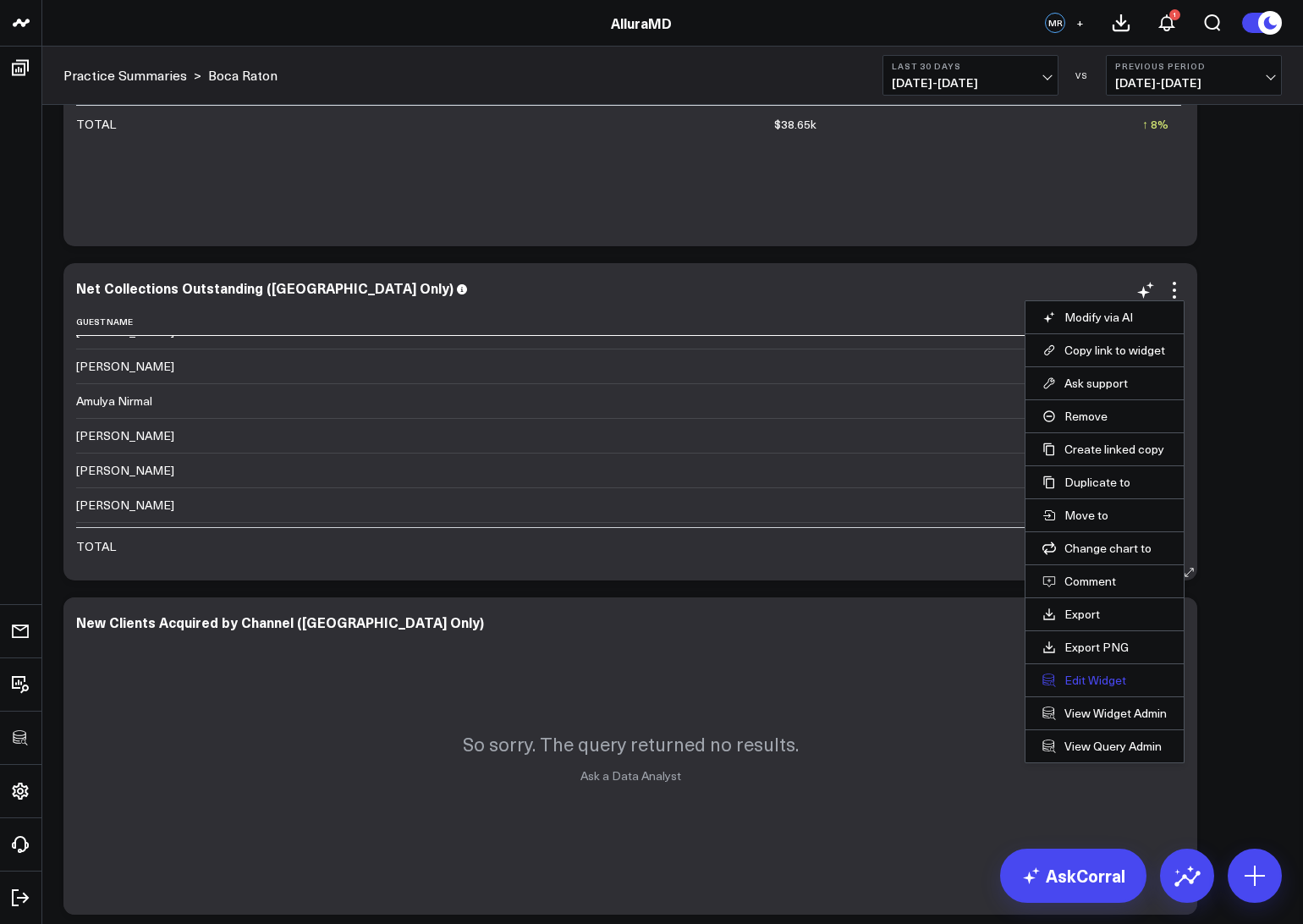
click at [1067, 684] on button "Edit Widget" at bounding box center [1104, 679] width 125 height 15
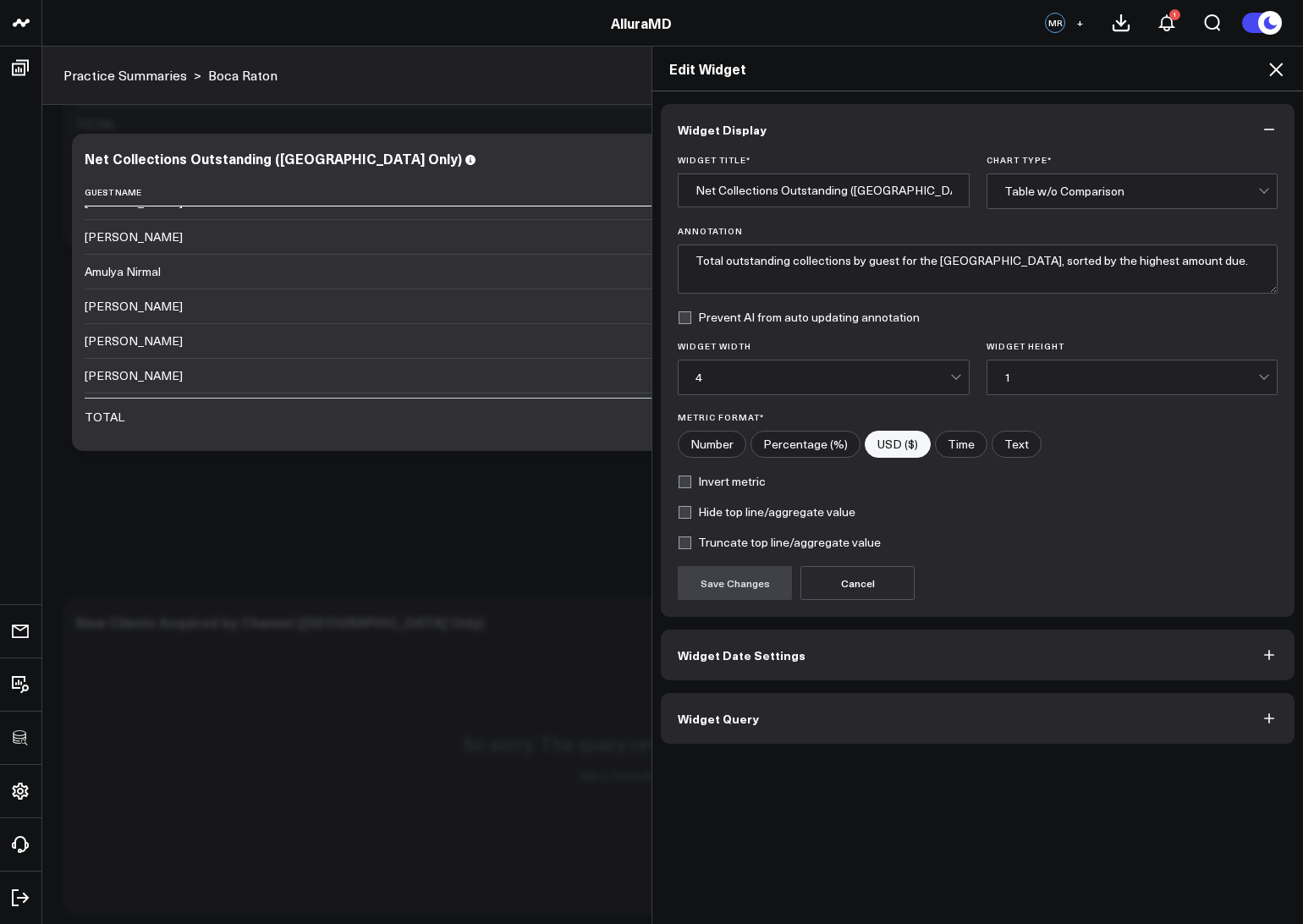
click at [900, 722] on button "Widget Query" at bounding box center [977, 717] width 633 height 50
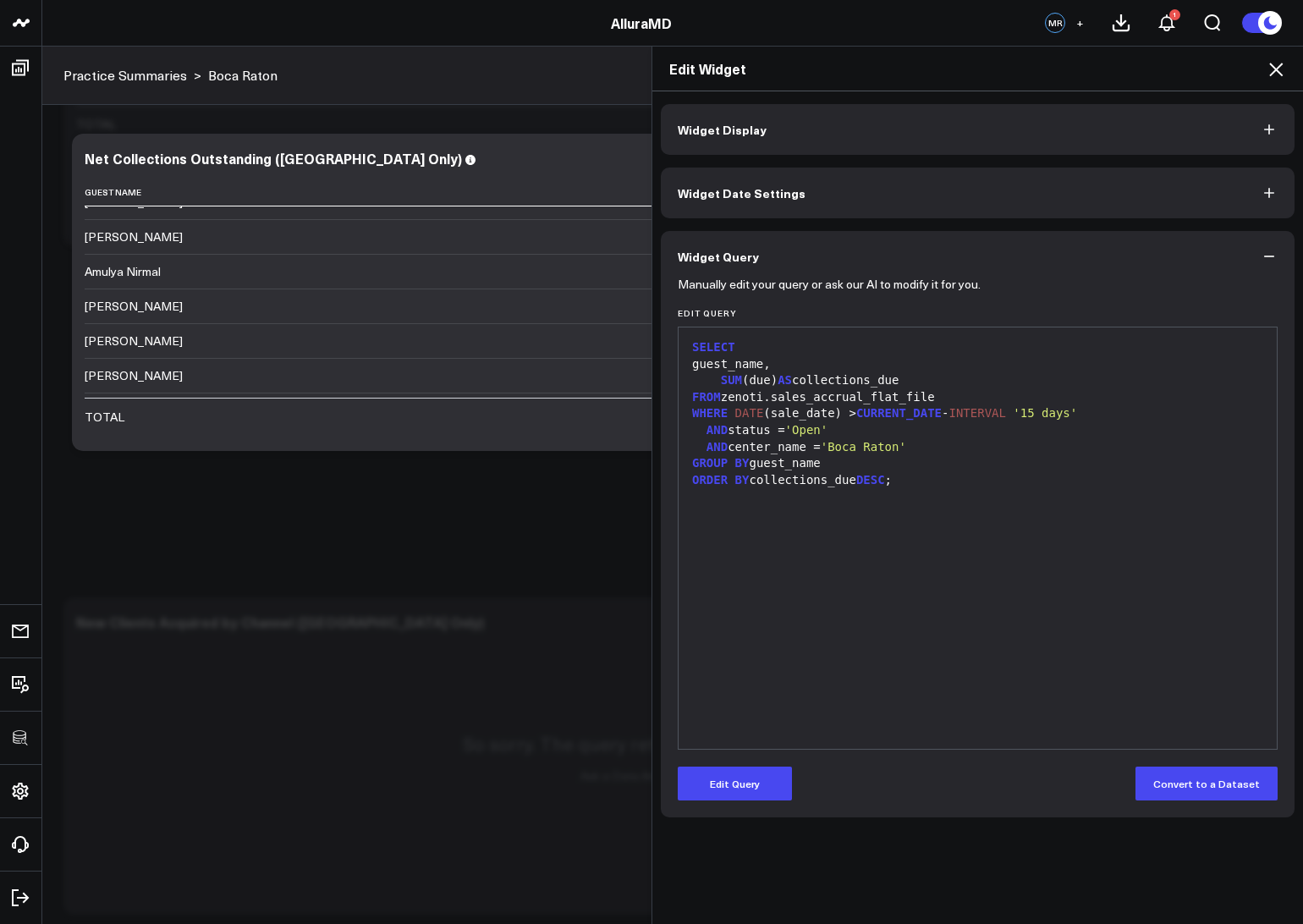
click at [1290, 68] on div "Edit Widget" at bounding box center [977, 69] width 651 height 45
click at [1269, 70] on icon at bounding box center [1276, 69] width 20 height 20
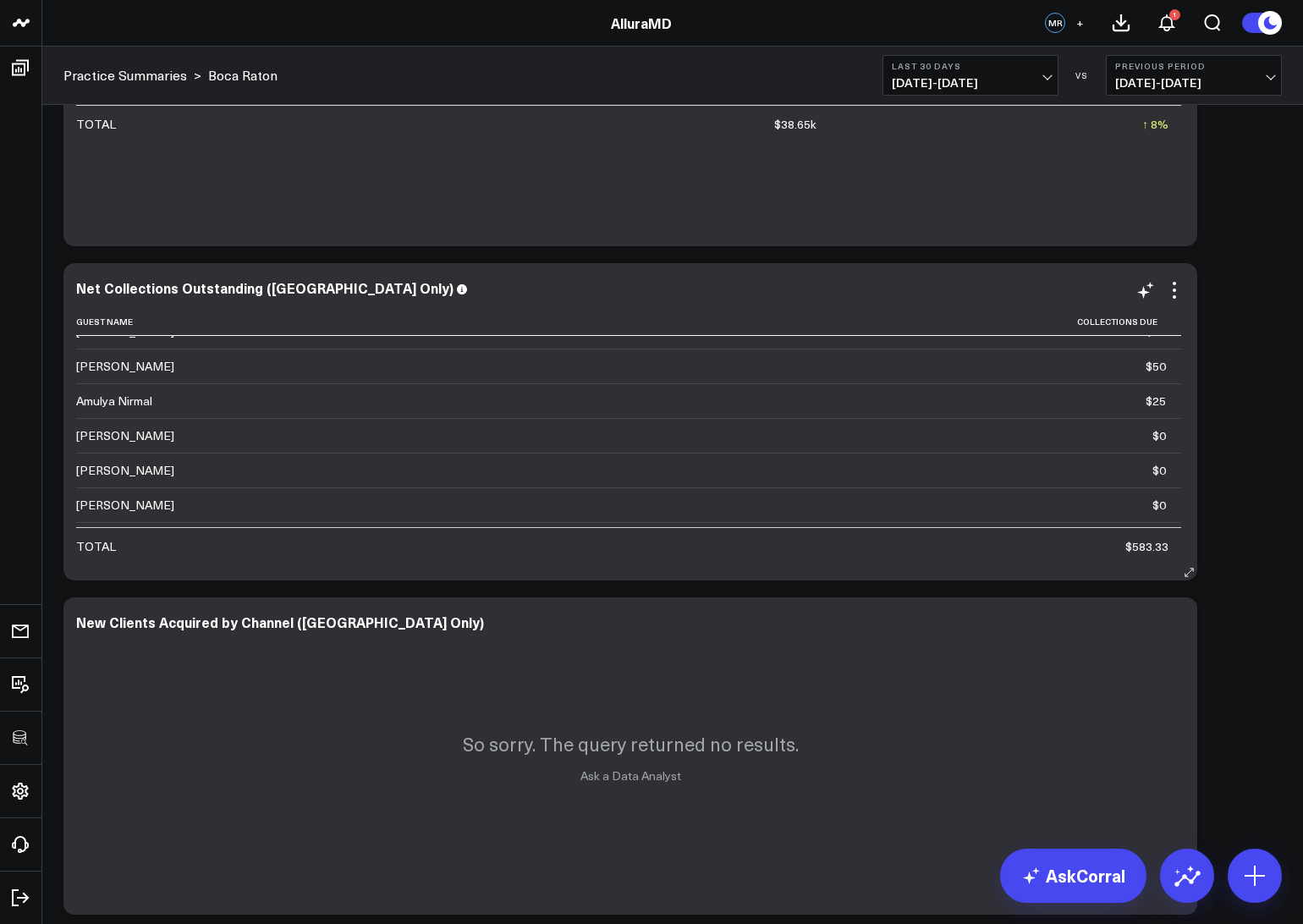
scroll to position [224, 0]
click at [1184, 630] on icon at bounding box center [1174, 623] width 20 height 20
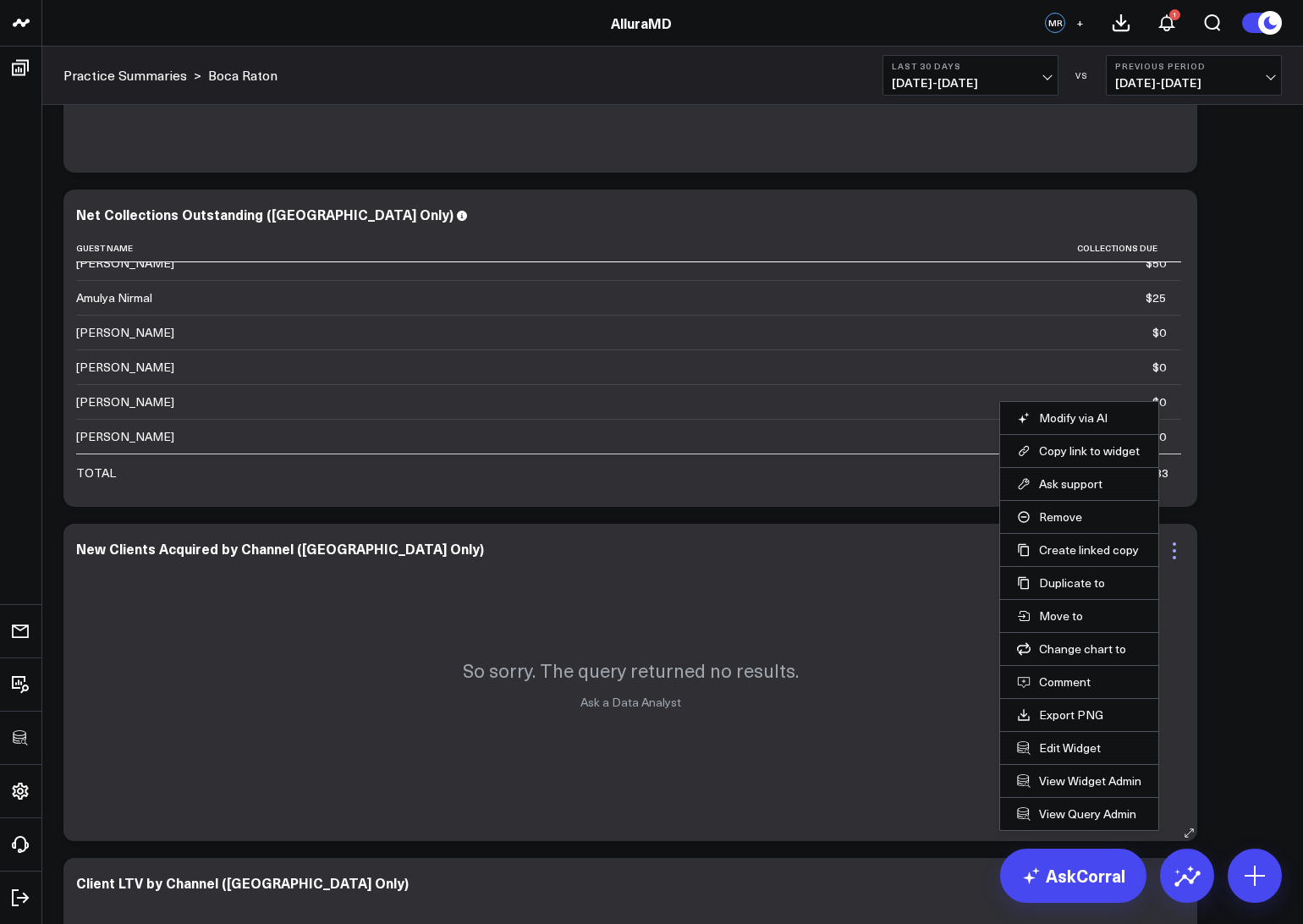
scroll to position [1001, 0]
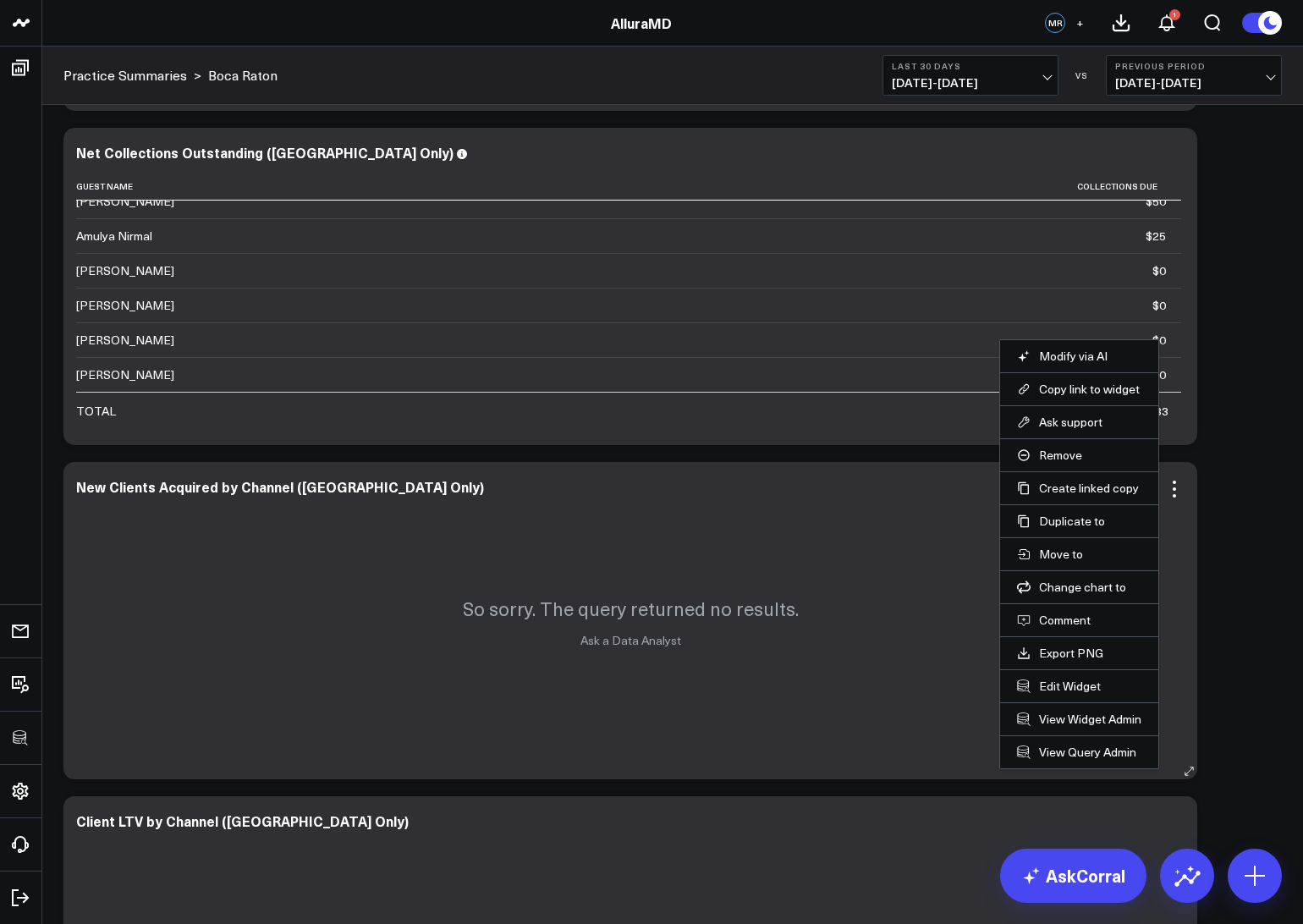
click at [1079, 695] on li "Edit Widget" at bounding box center [1079, 685] width 158 height 33
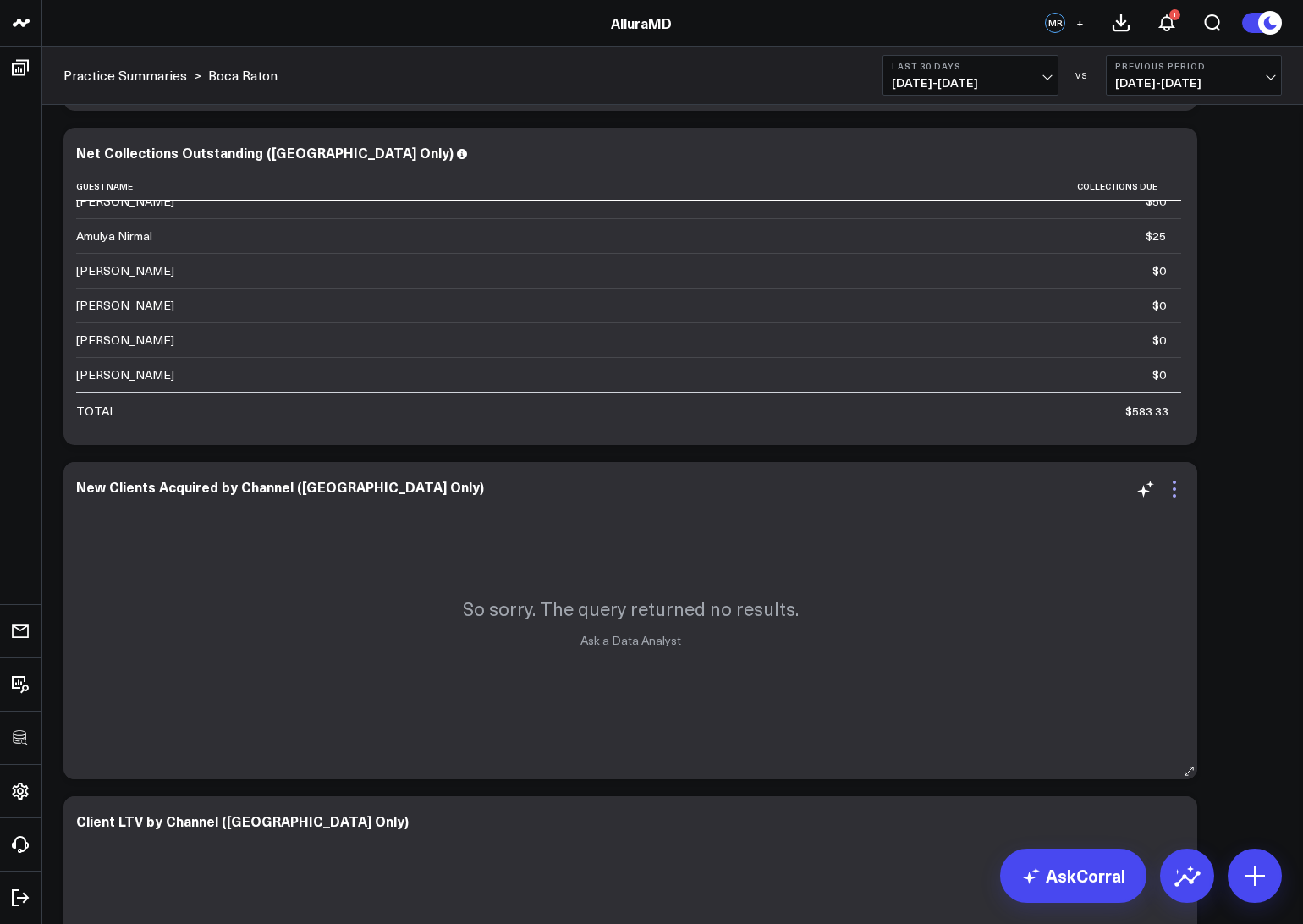
click at [1169, 493] on icon at bounding box center [1174, 488] width 20 height 20
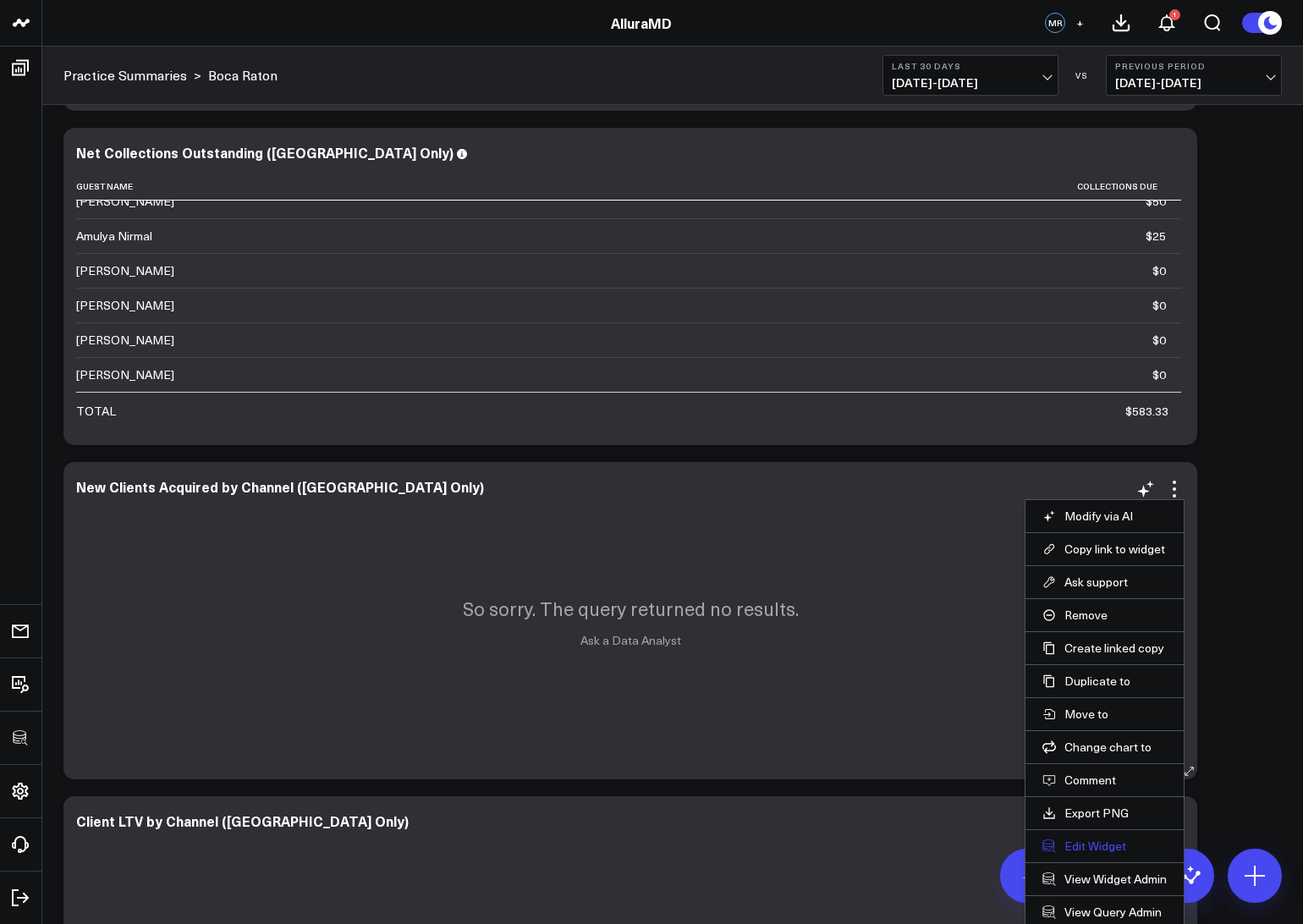
click at [1089, 845] on button "Edit Widget" at bounding box center [1104, 845] width 125 height 15
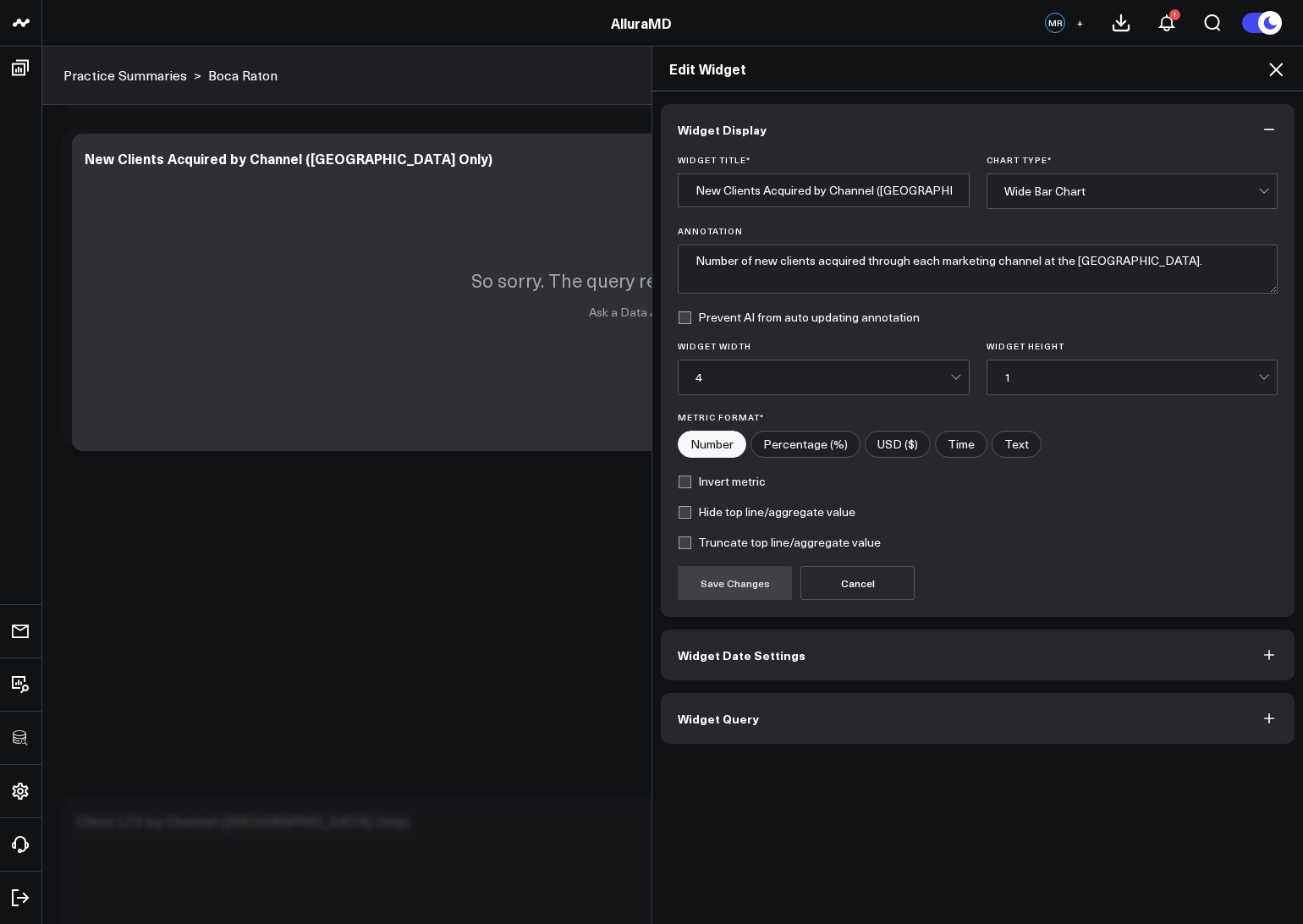
click at [893, 724] on button "Widget Query" at bounding box center [977, 717] width 633 height 50
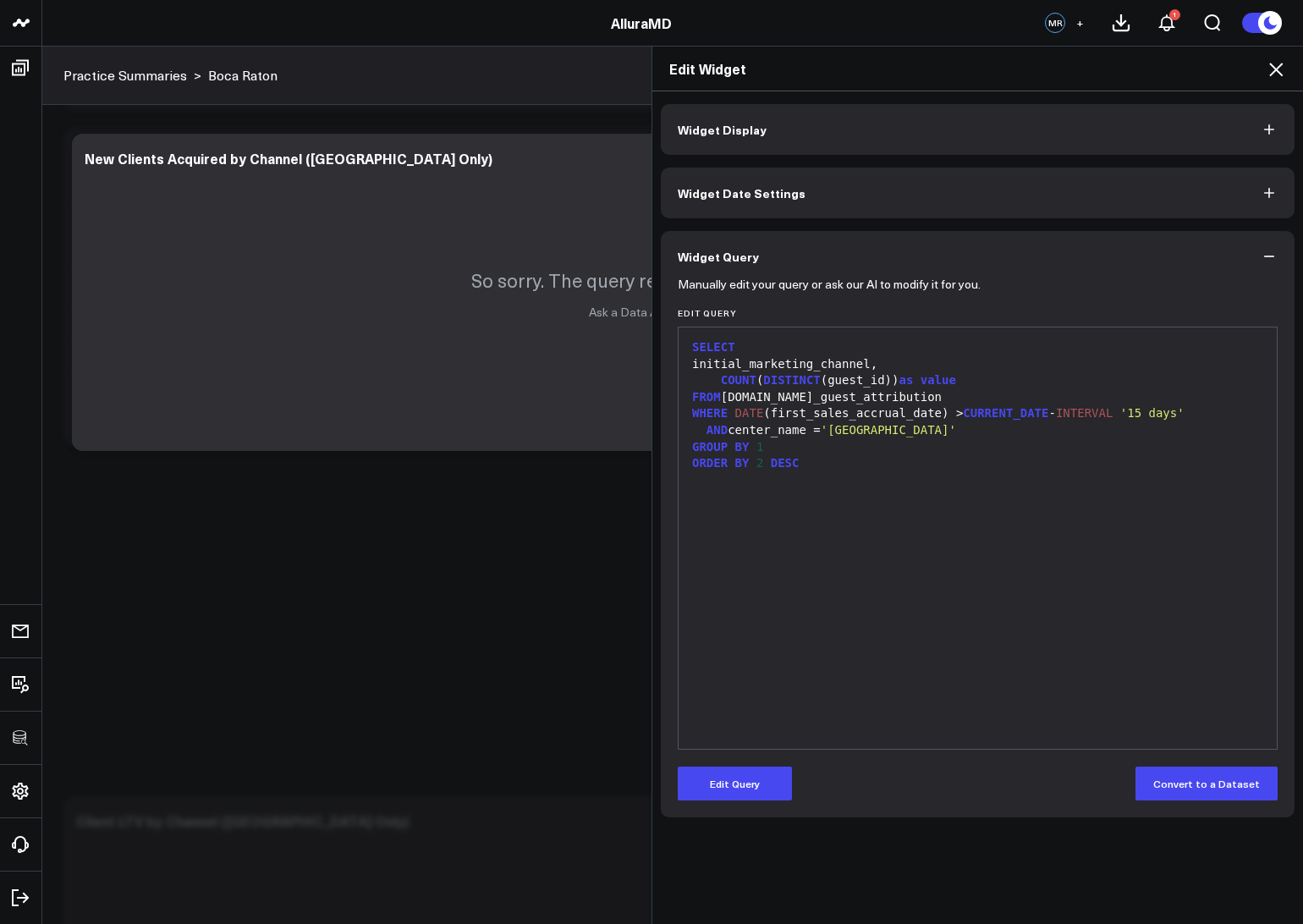
click at [1271, 65] on icon at bounding box center [1276, 69] width 13 height 13
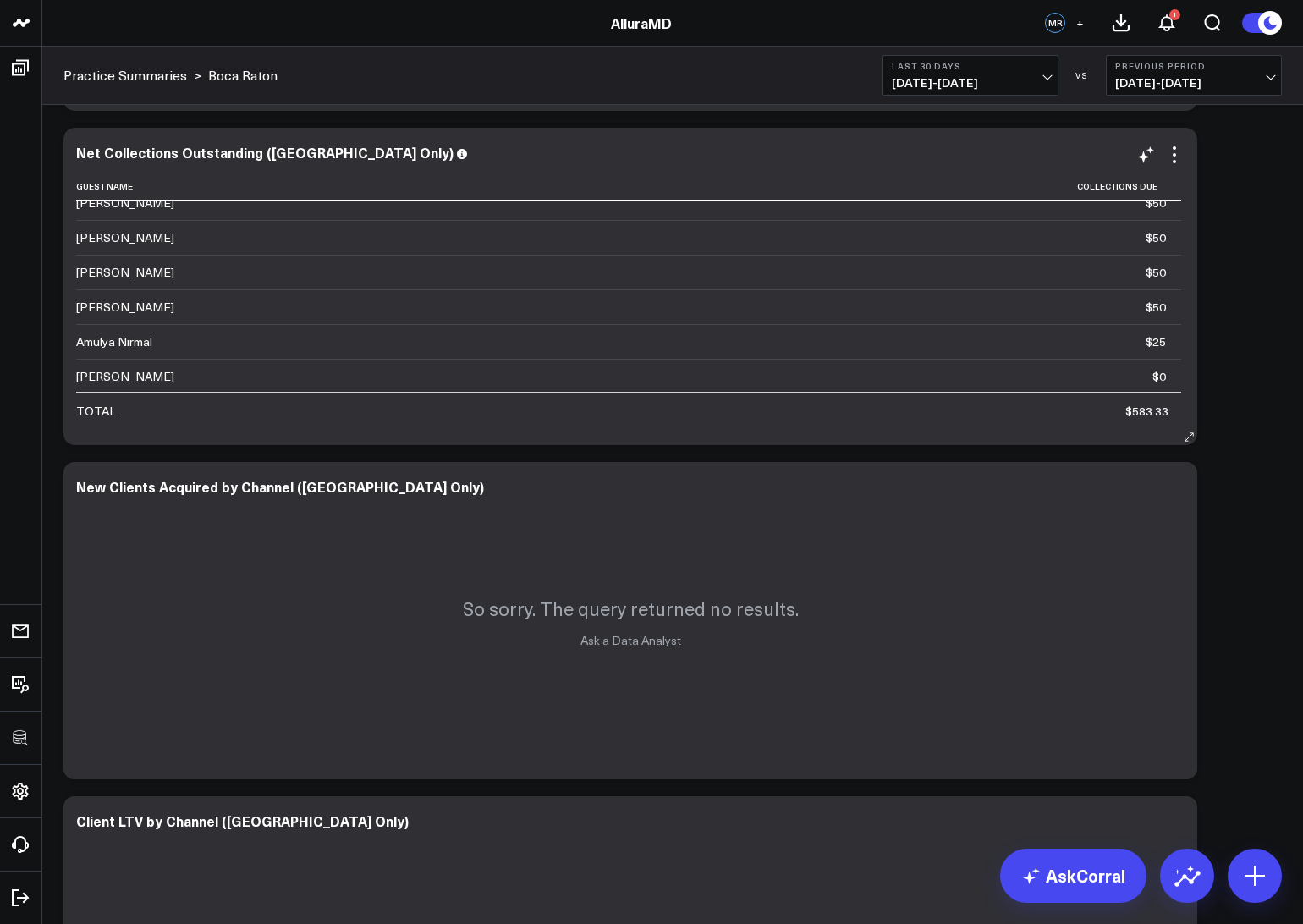
scroll to position [101, 0]
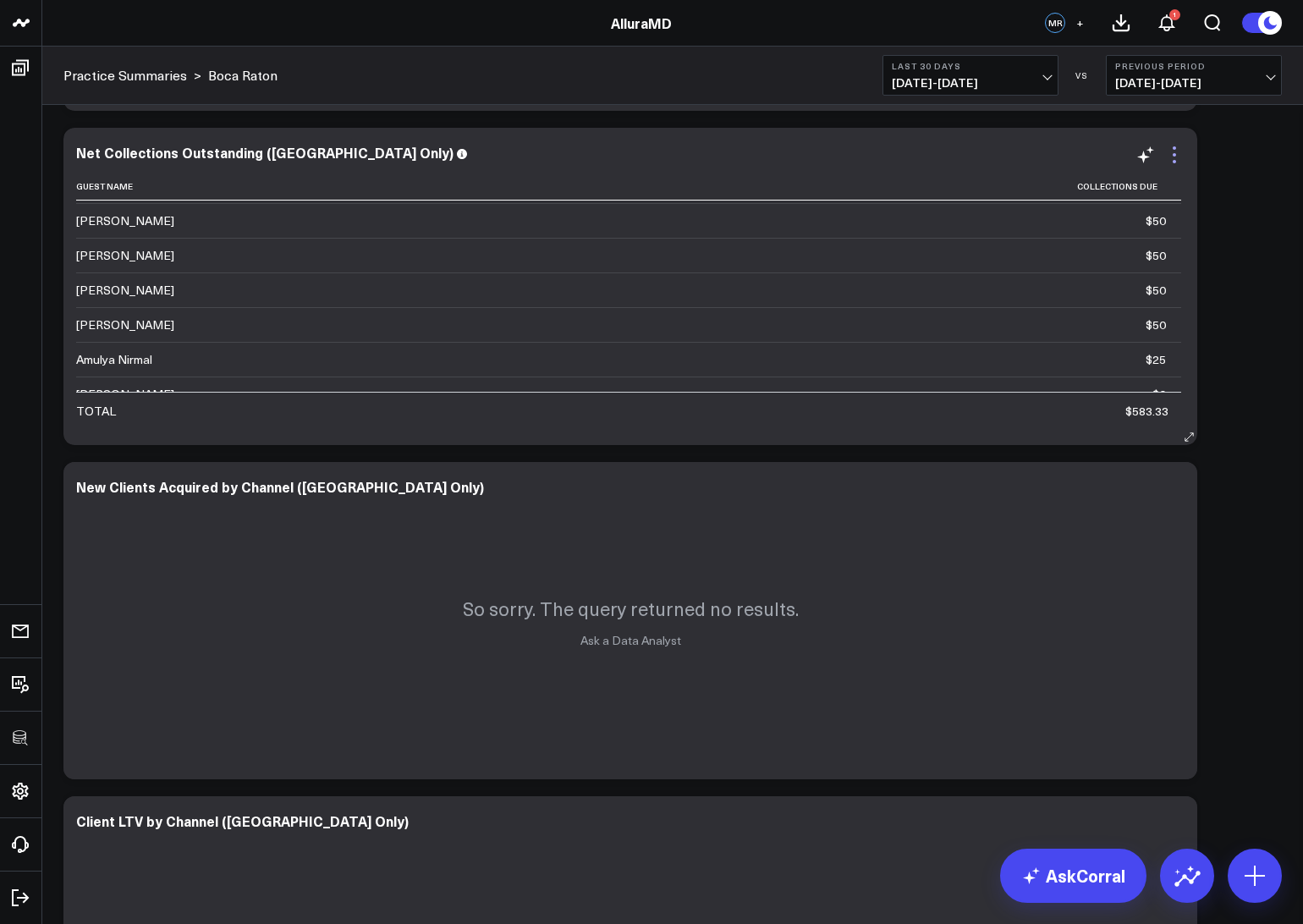
click at [1169, 161] on icon at bounding box center [1174, 155] width 20 height 20
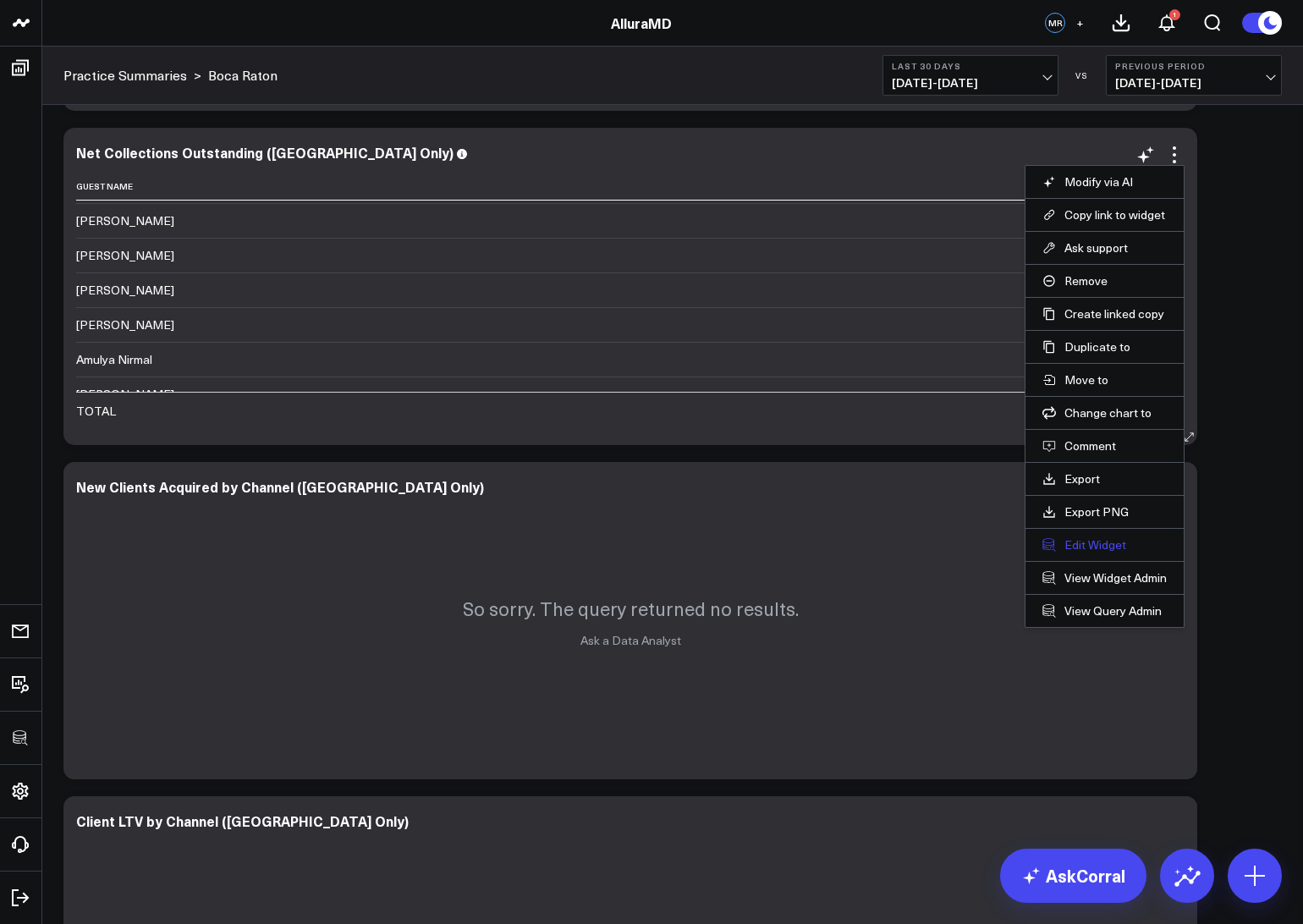
click at [1088, 550] on button "Edit Widget" at bounding box center [1104, 544] width 125 height 15
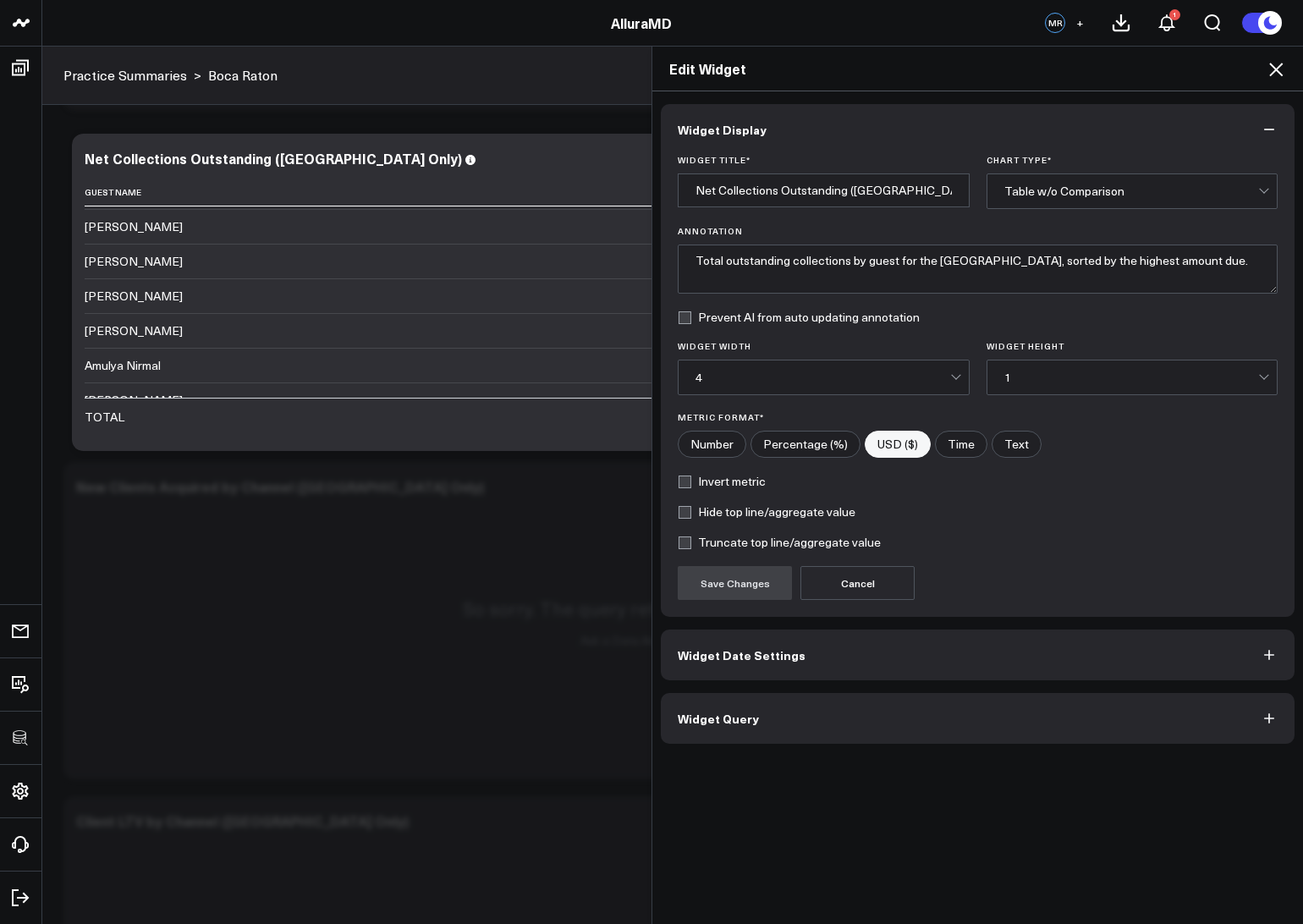
click at [901, 704] on button "Widget Query" at bounding box center [977, 717] width 633 height 50
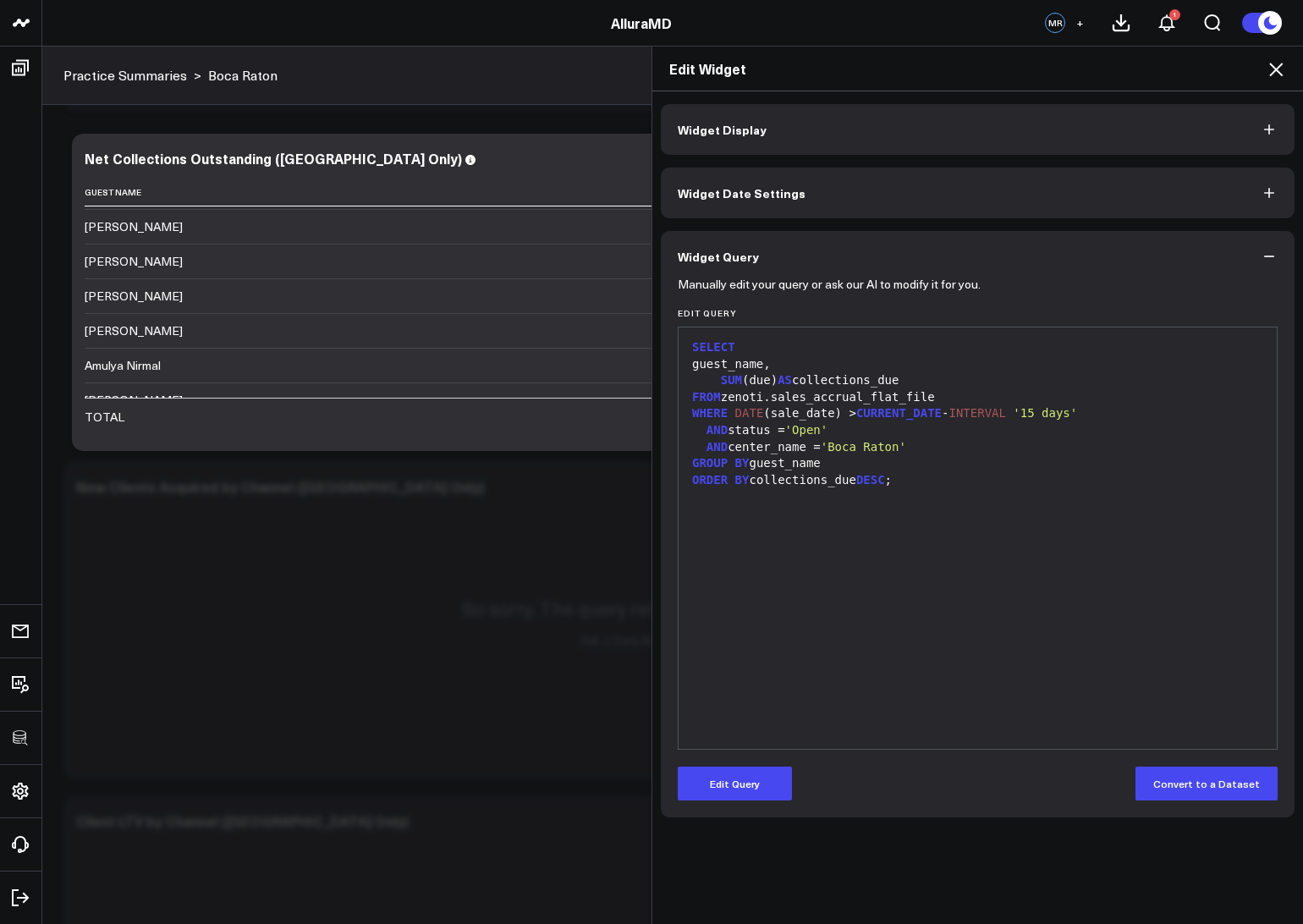
click at [1275, 63] on icon at bounding box center [1276, 69] width 20 height 20
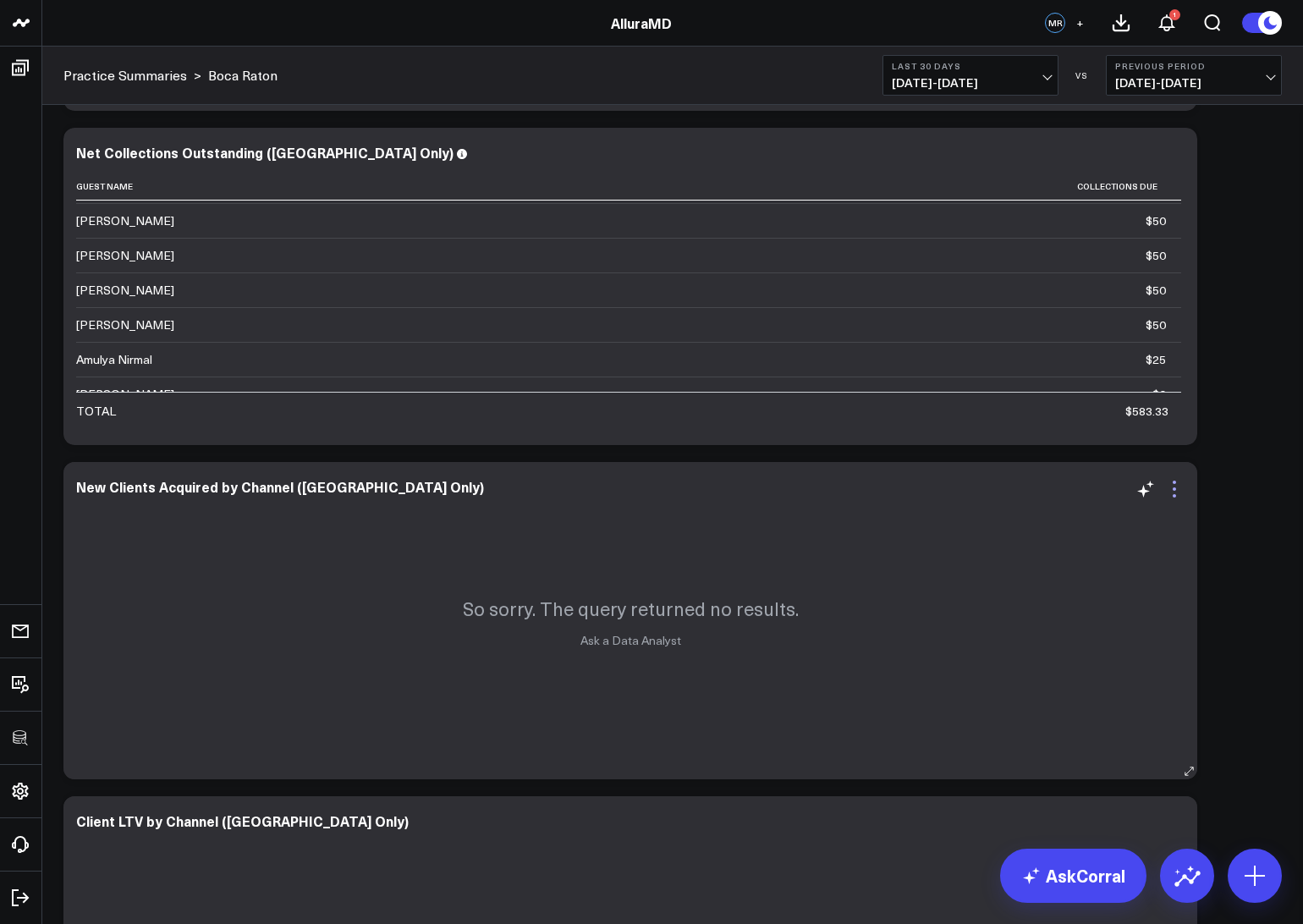
click at [1174, 496] on icon at bounding box center [1175, 496] width 4 height 4
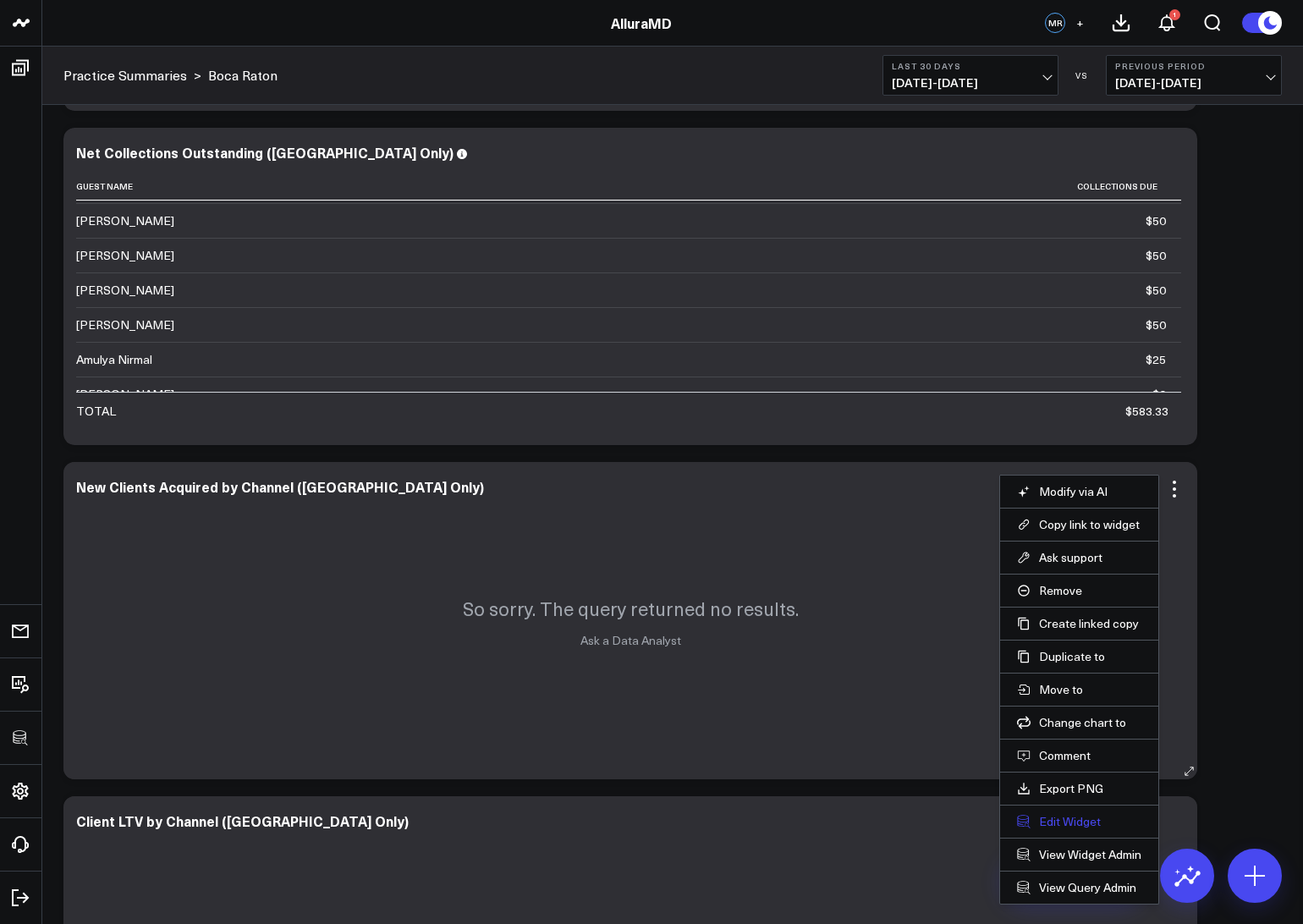
click at [1069, 819] on button "Edit Widget" at bounding box center [1079, 821] width 125 height 15
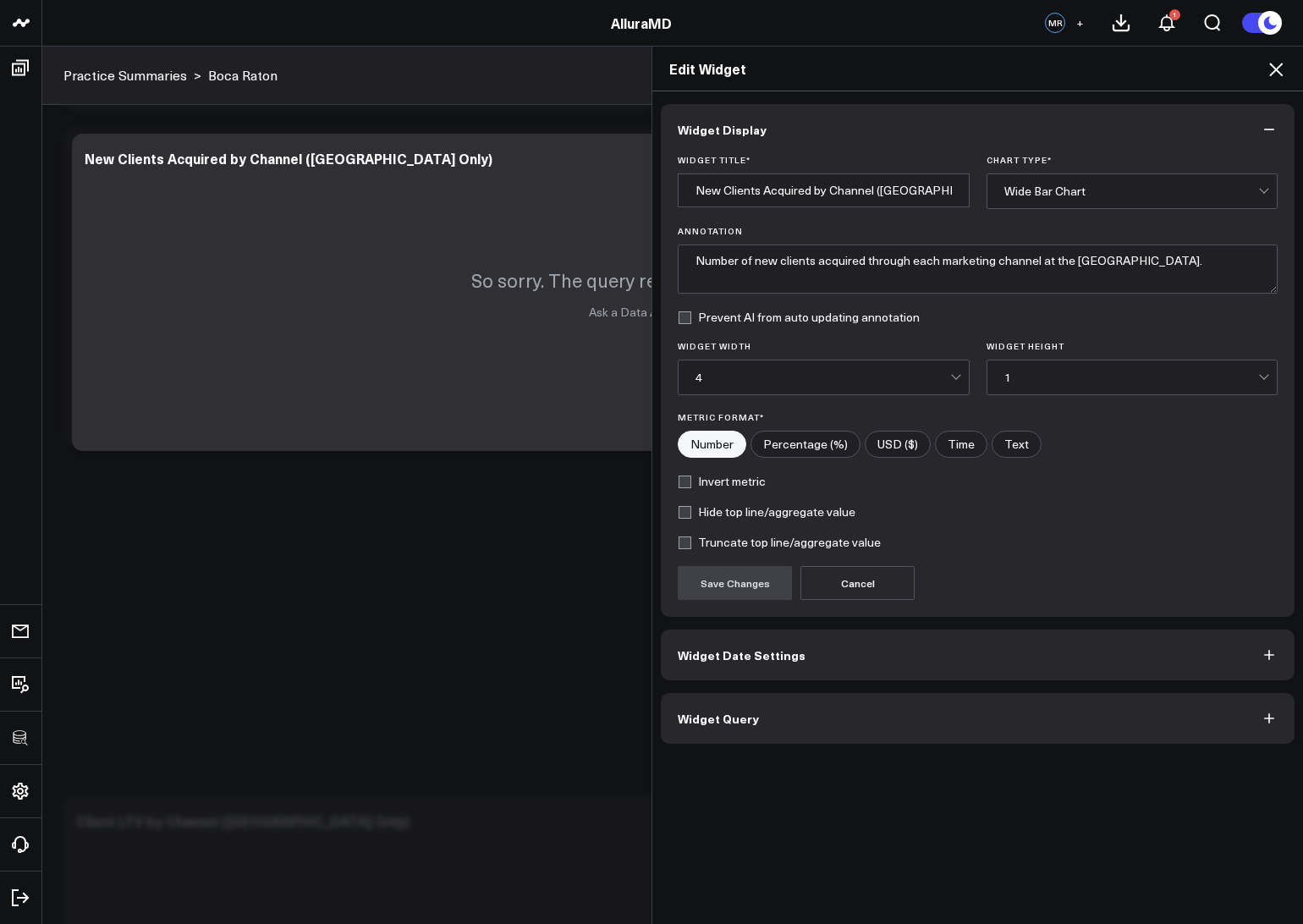
click at [865, 732] on button "Widget Query" at bounding box center [977, 717] width 633 height 50
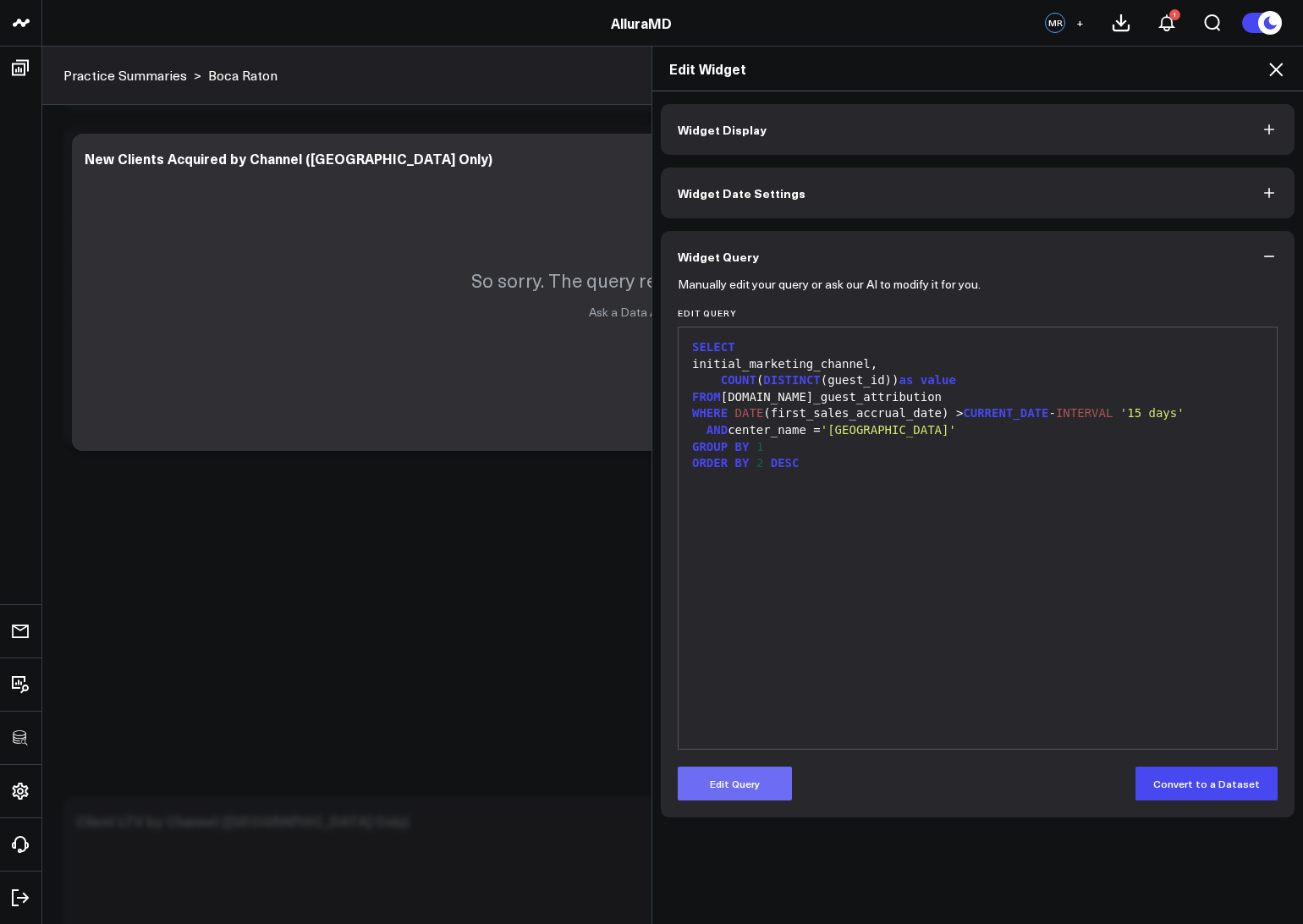
click at [759, 796] on button "Edit Query" at bounding box center [734, 783] width 114 height 34
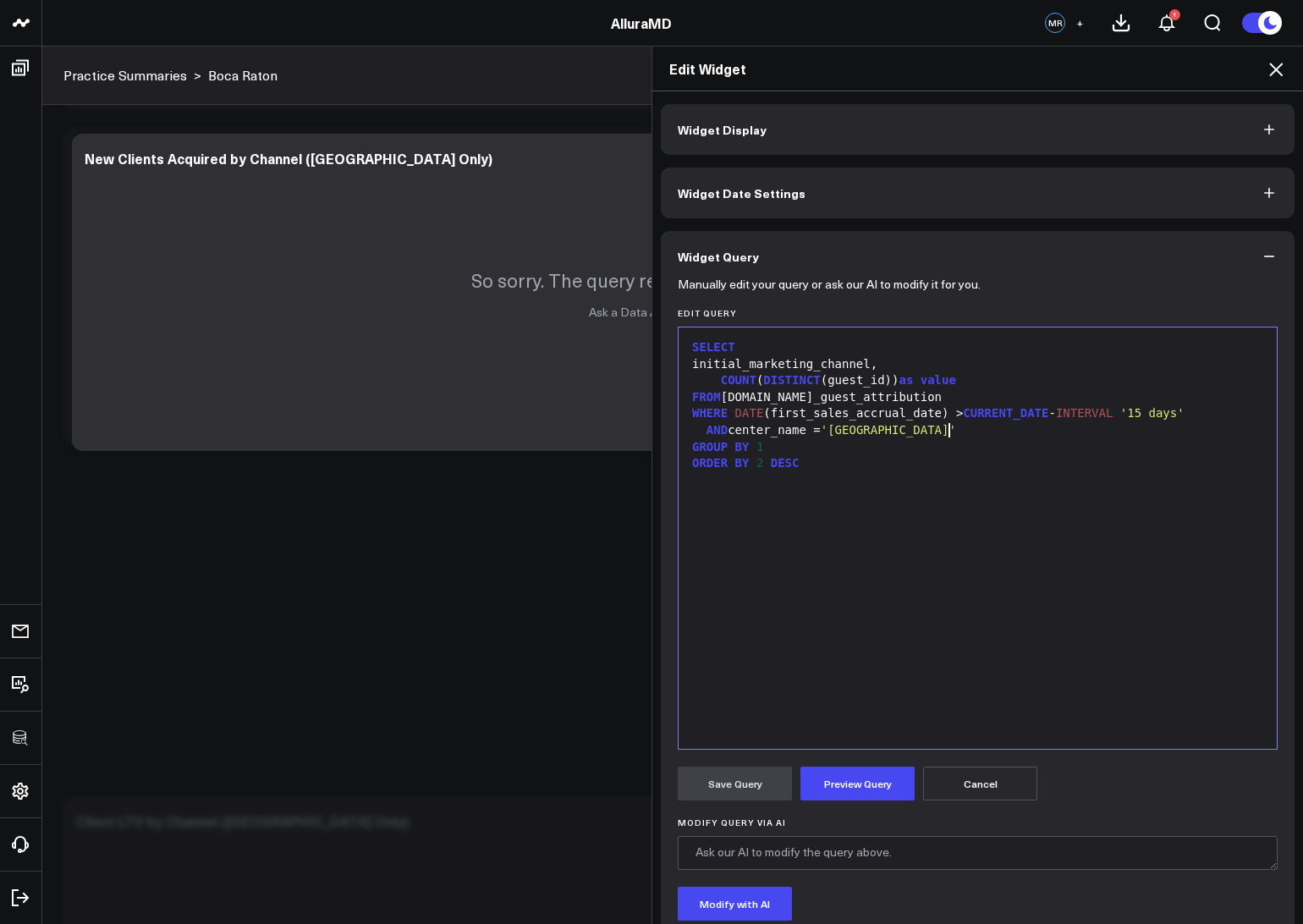
click at [949, 434] on span "'Boca Raton Center'" at bounding box center [888, 429] width 135 height 13
click at [855, 777] on button "Preview Query" at bounding box center [857, 783] width 114 height 34
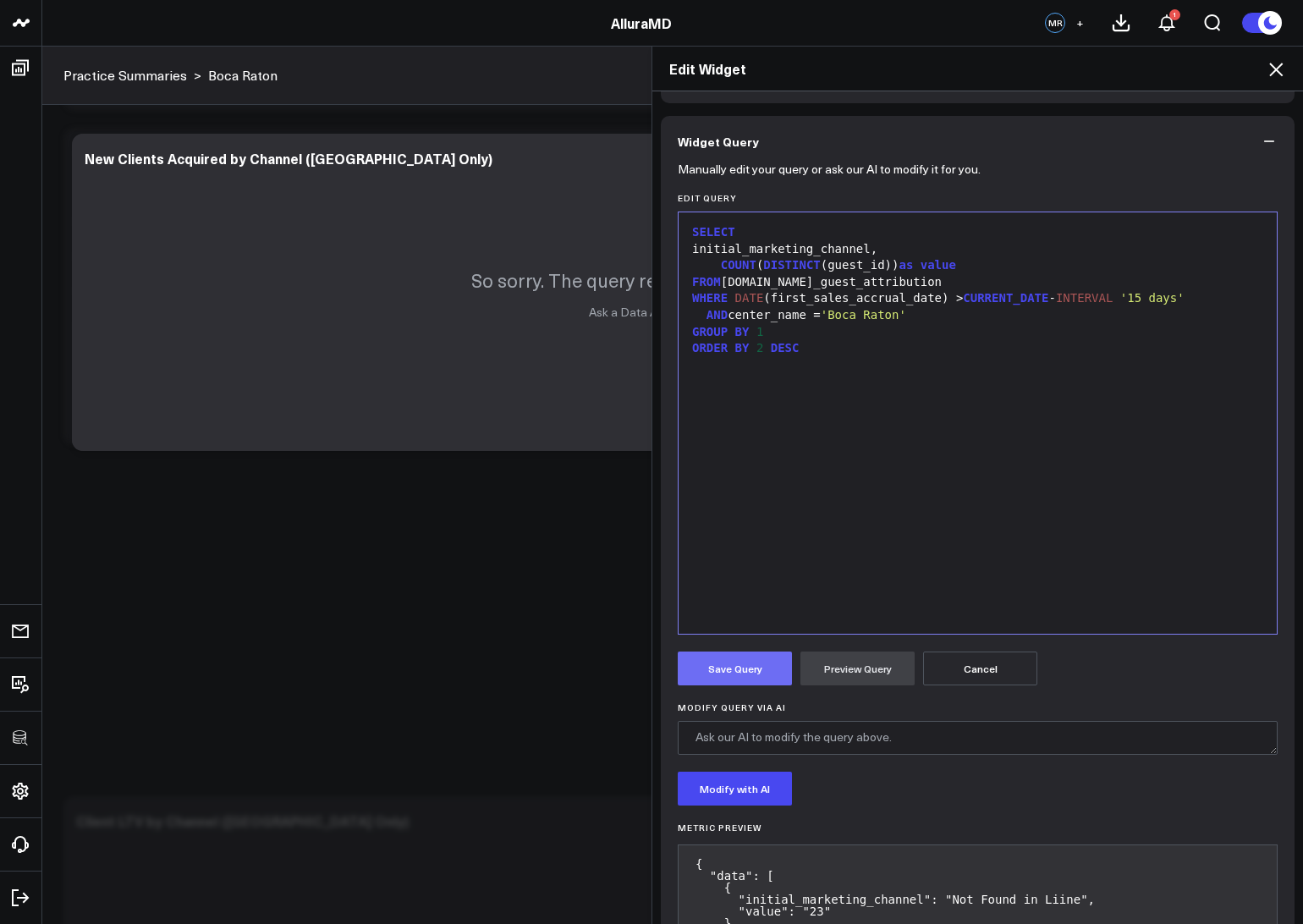
click at [731, 664] on button "Save Query" at bounding box center [734, 668] width 114 height 34
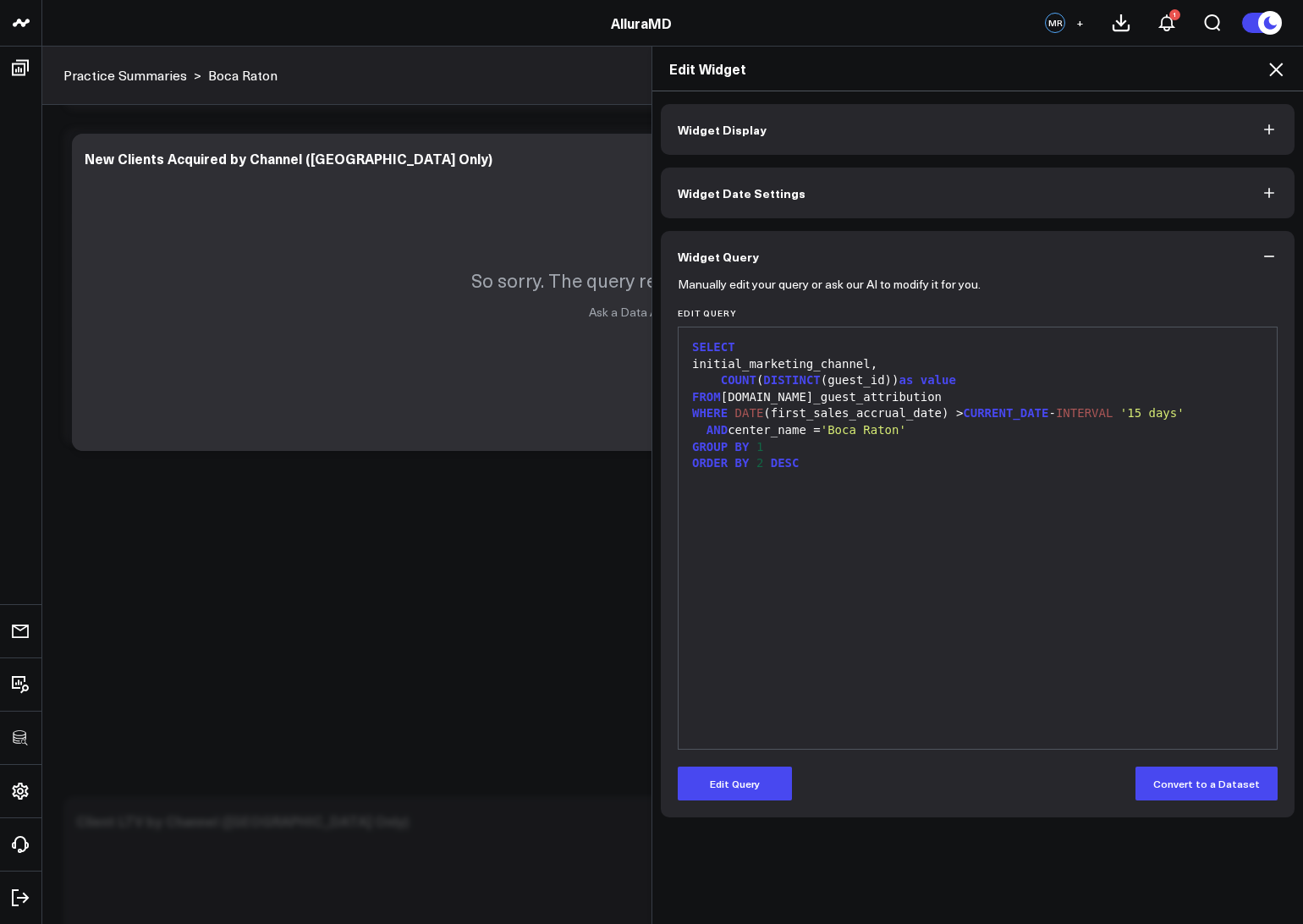
scroll to position [0, 0]
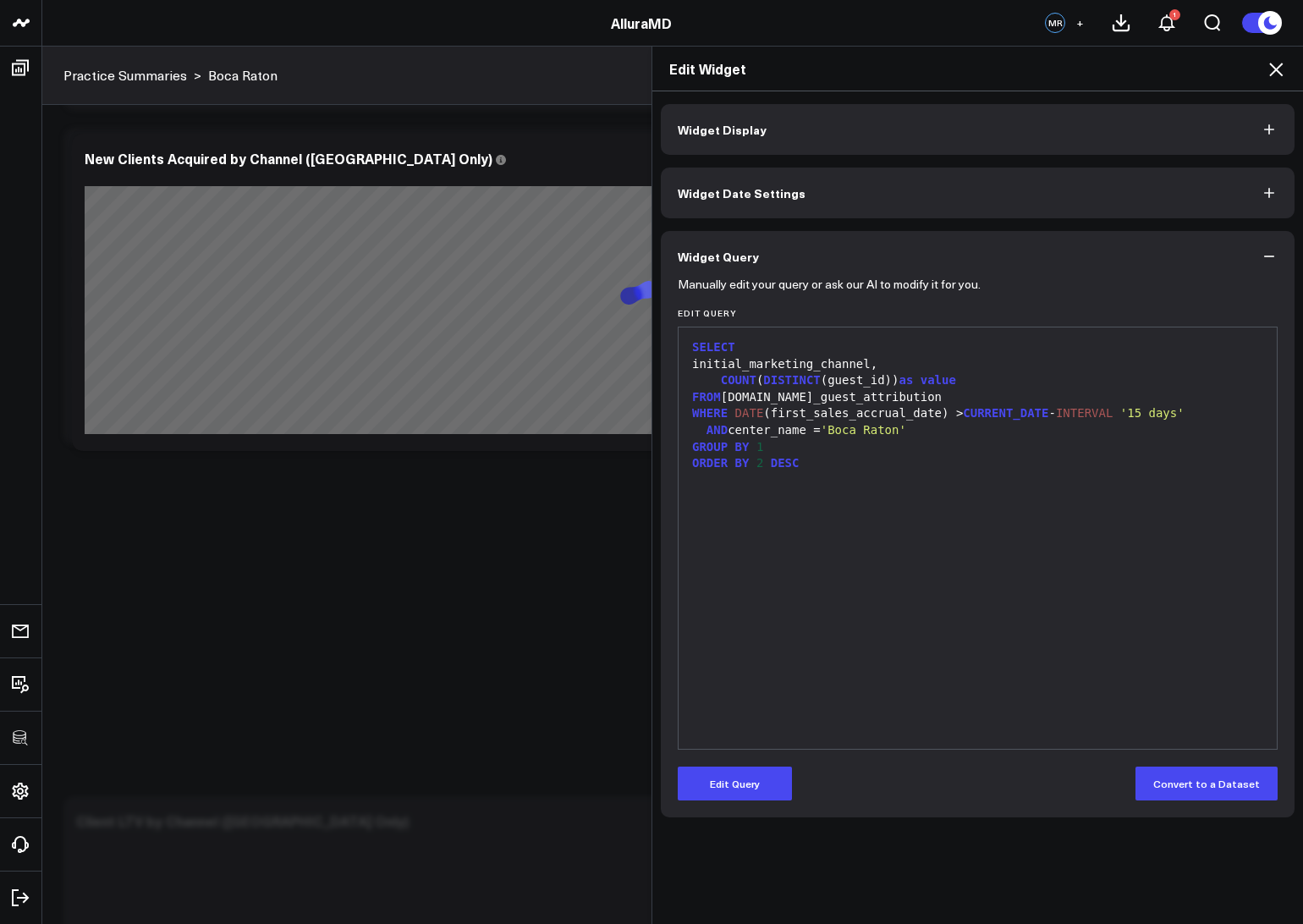
click at [1273, 73] on icon at bounding box center [1276, 69] width 13 height 13
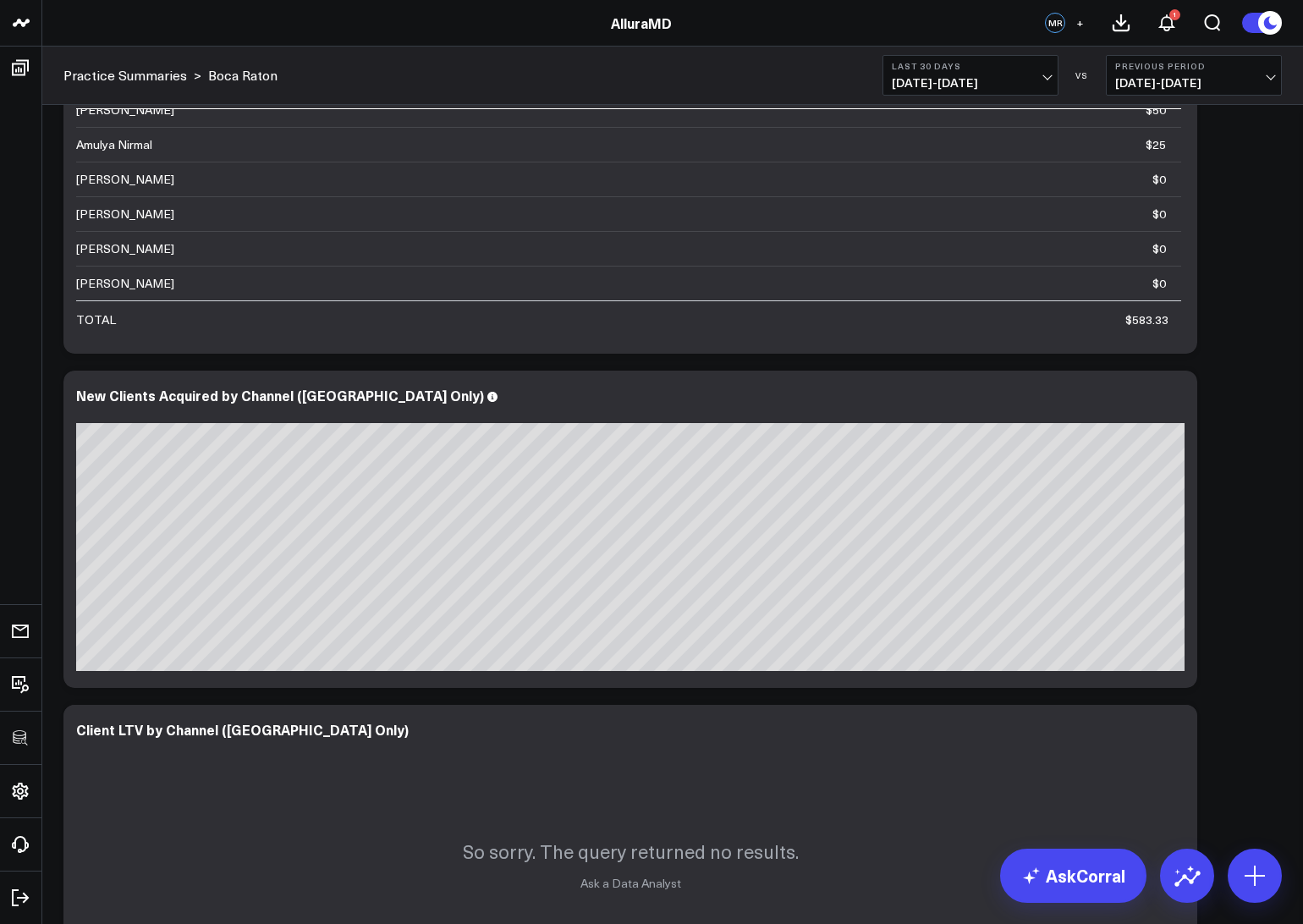
scroll to position [1300, 0]
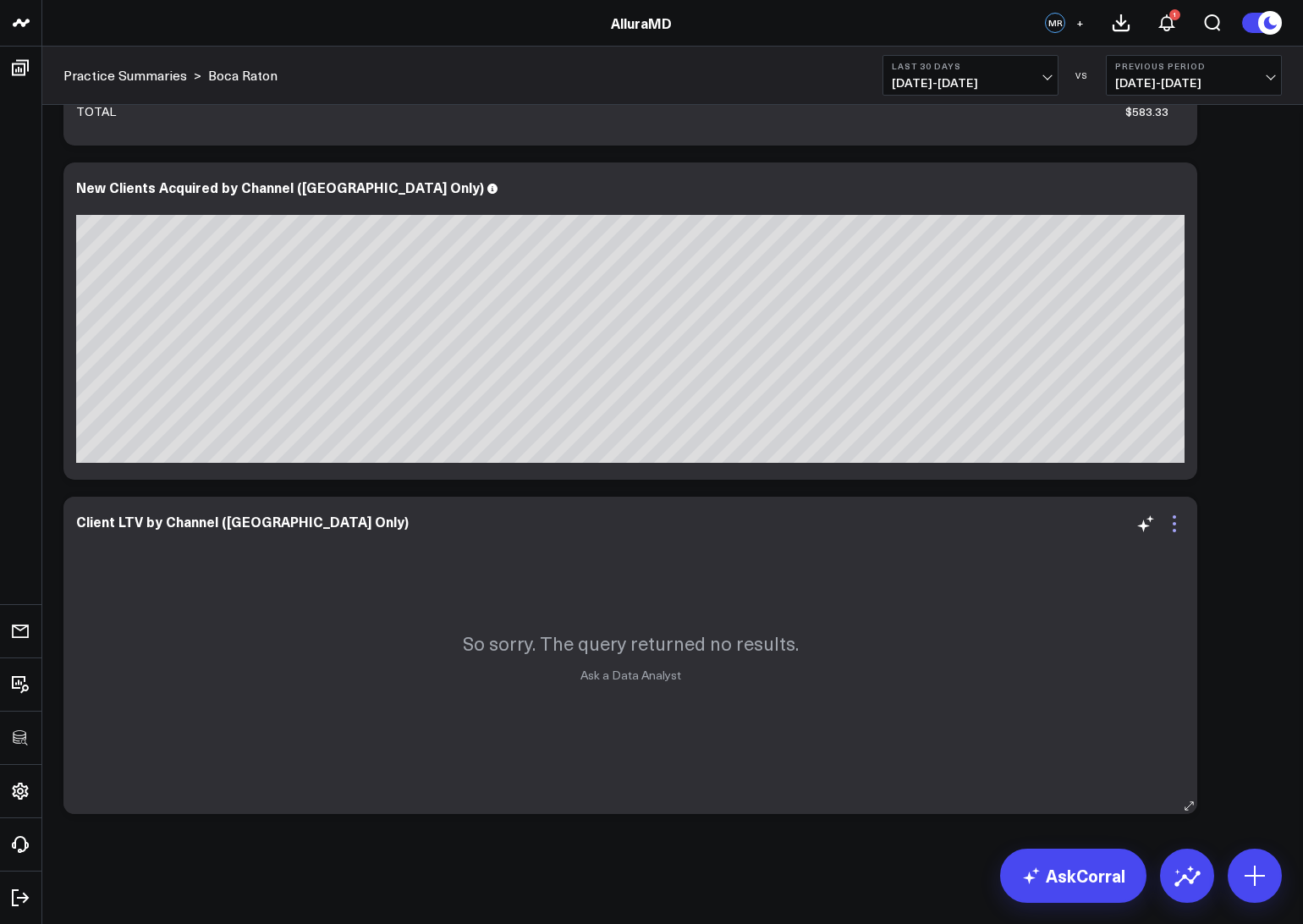
click at [1173, 523] on icon at bounding box center [1175, 523] width 4 height 4
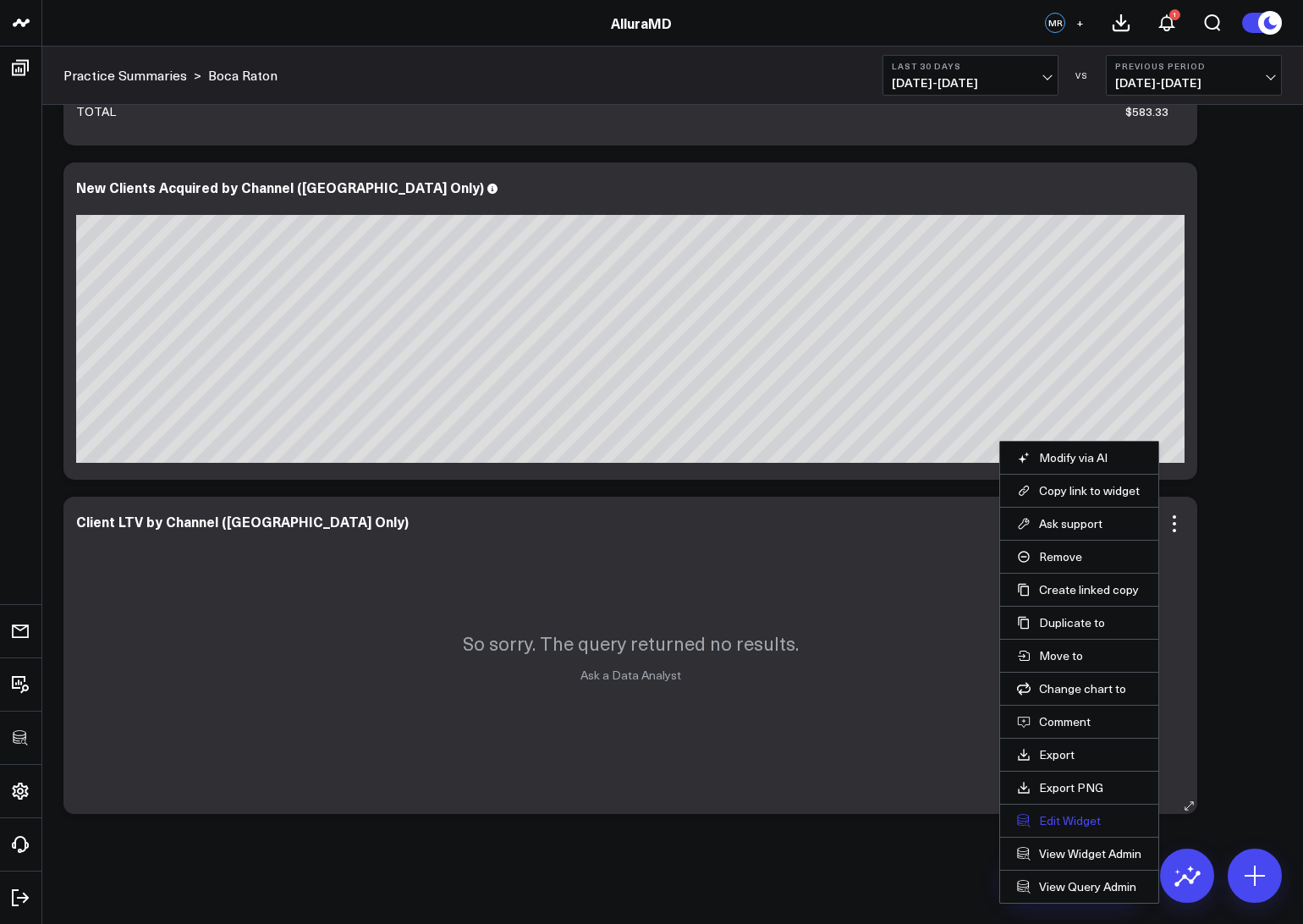
click at [1081, 818] on button "Edit Widget" at bounding box center [1079, 820] width 125 height 15
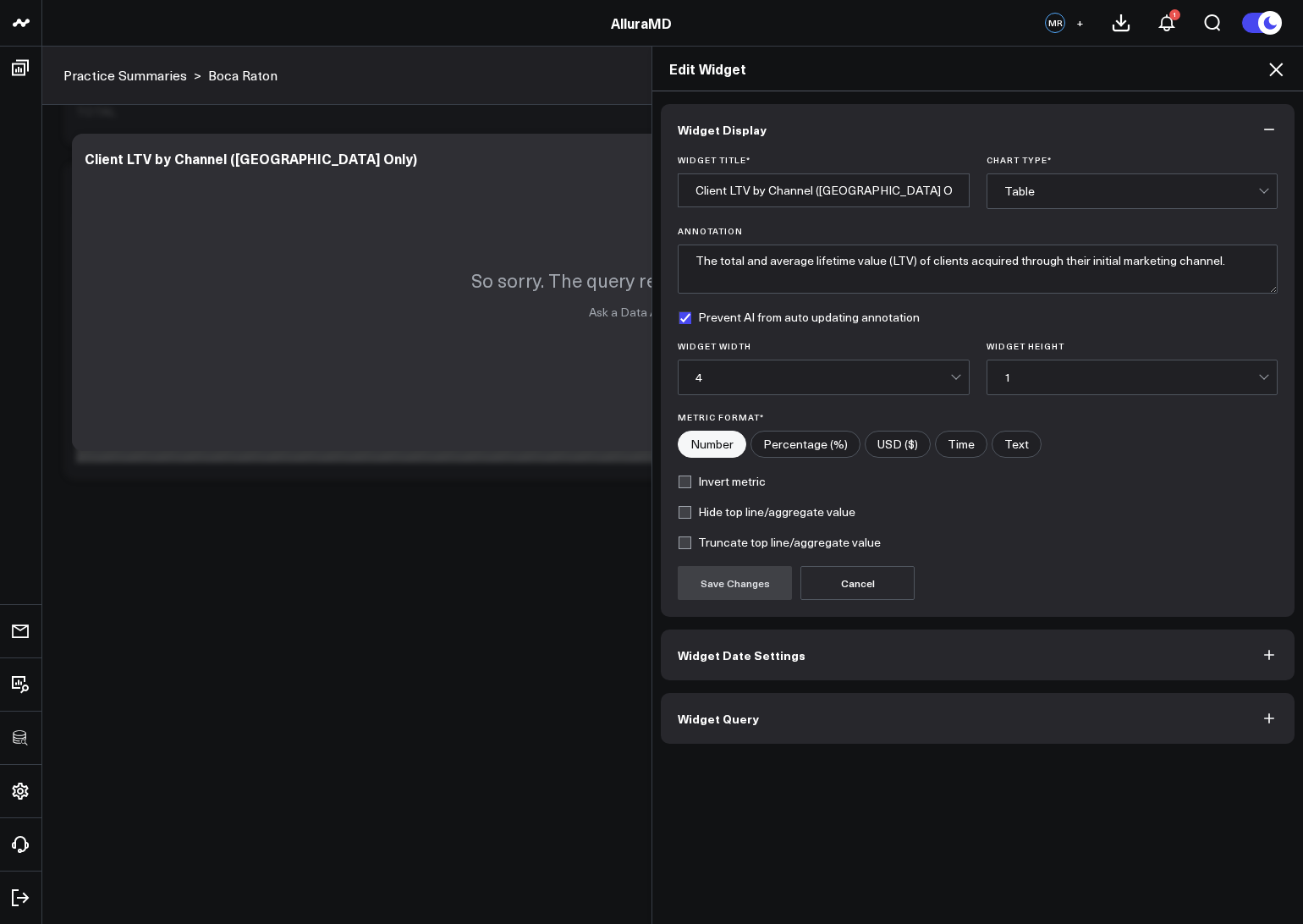
click at [864, 714] on button "Widget Query" at bounding box center [977, 717] width 633 height 50
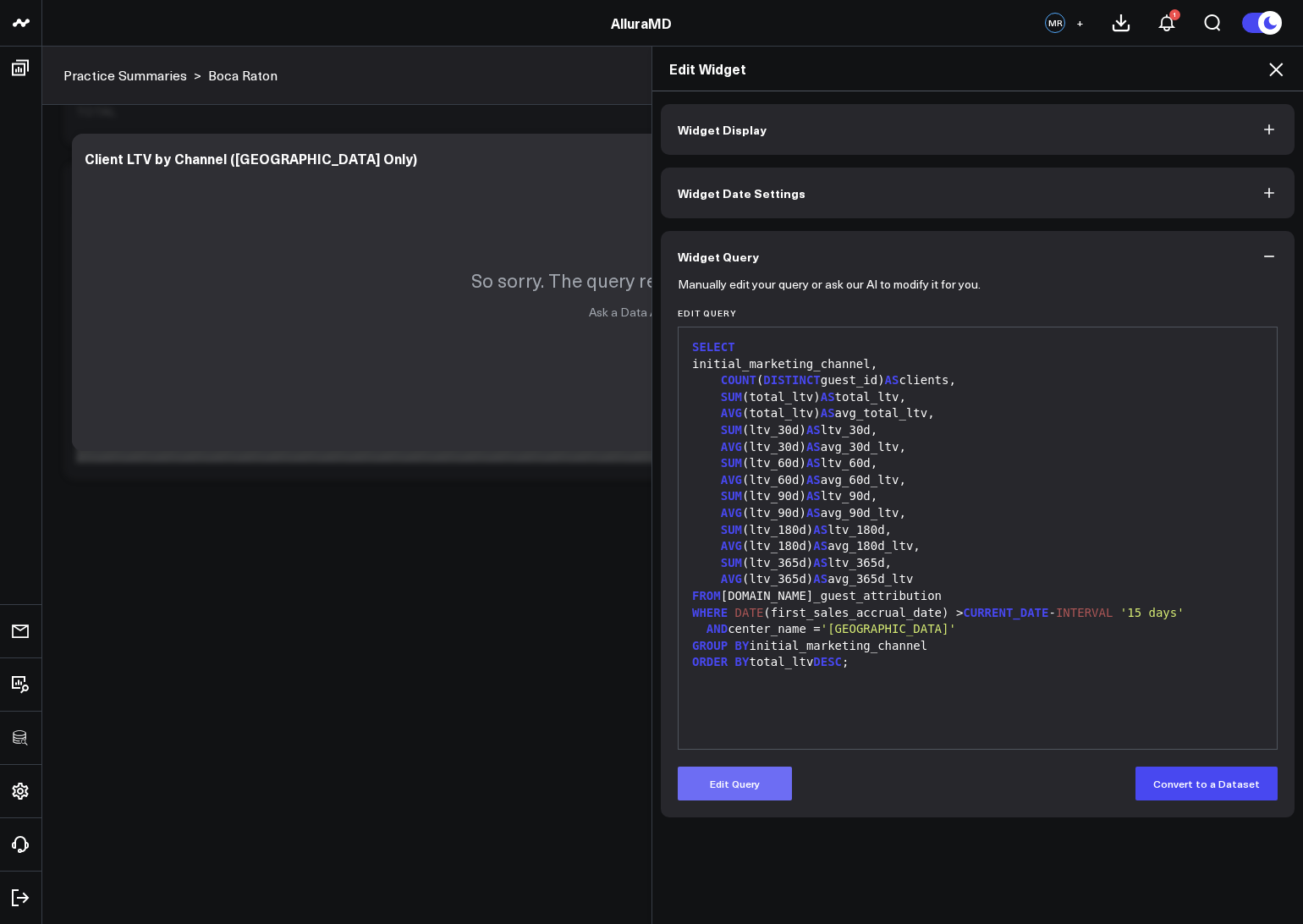
click at [721, 781] on button "Edit Query" at bounding box center [734, 783] width 114 height 34
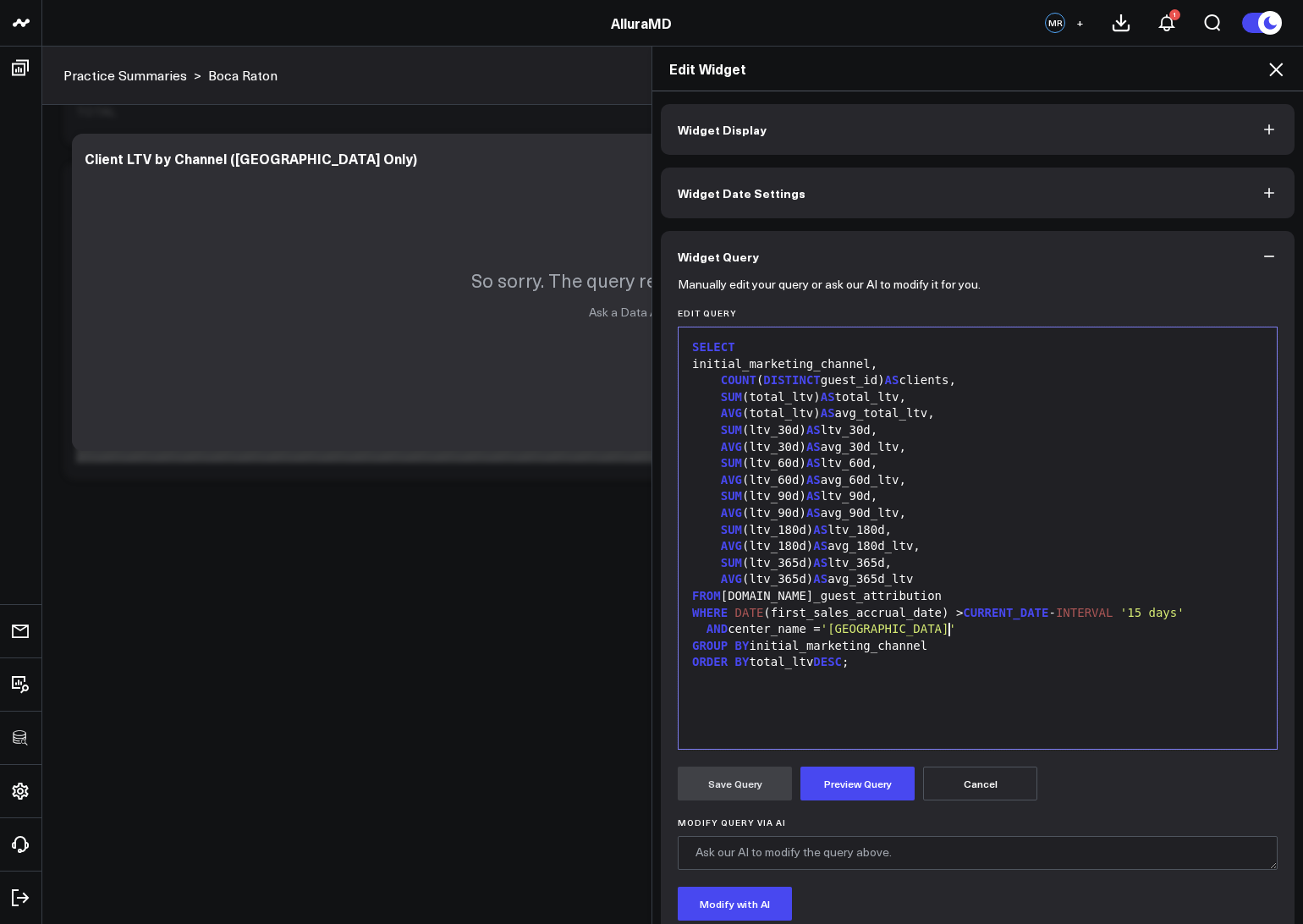
click at [950, 626] on span "'Boca Raton Center'" at bounding box center [888, 628] width 135 height 13
click at [862, 794] on button "Preview Query" at bounding box center [857, 783] width 114 height 34
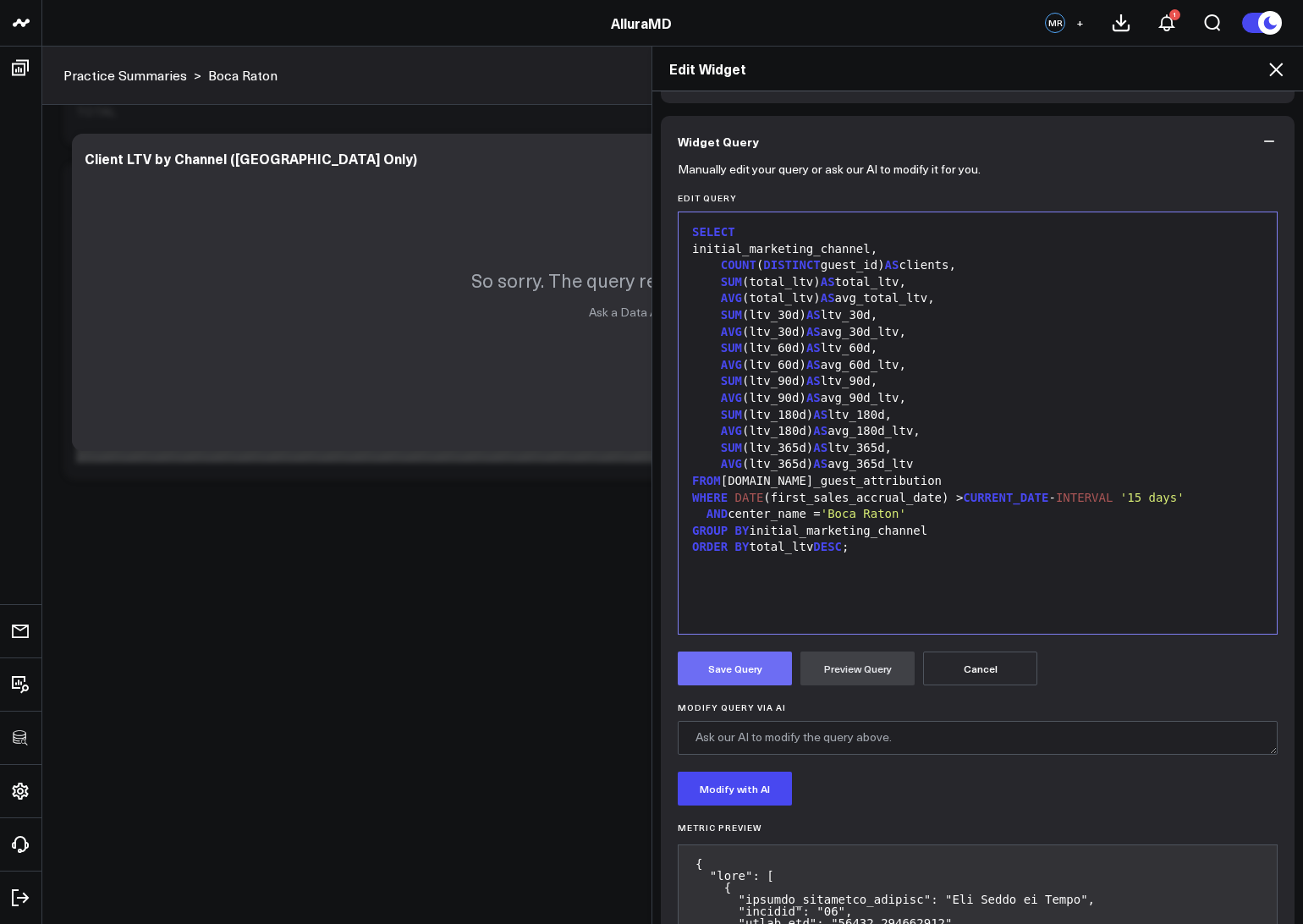
click at [731, 671] on button "Save Query" at bounding box center [734, 668] width 114 height 34
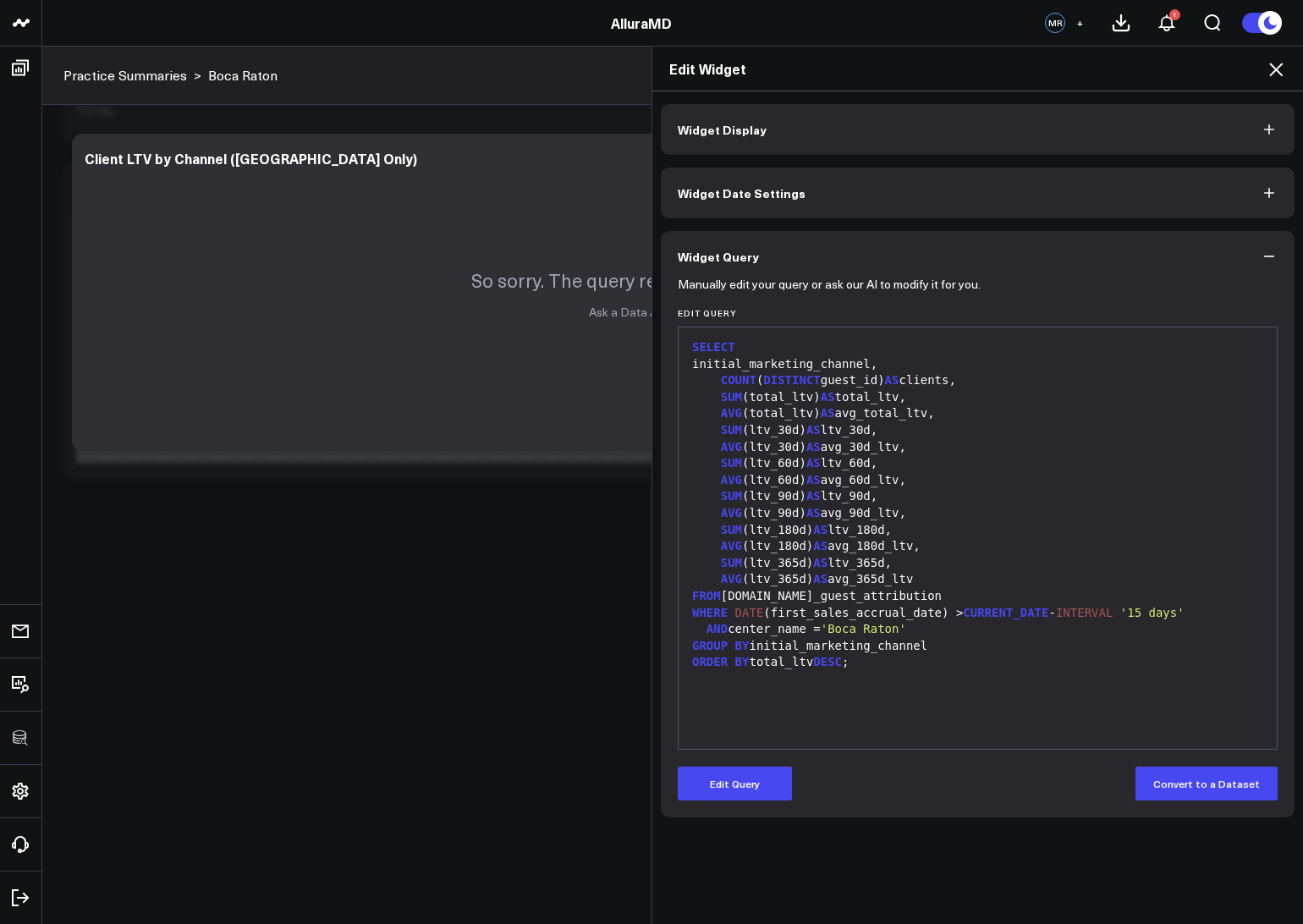
scroll to position [0, 0]
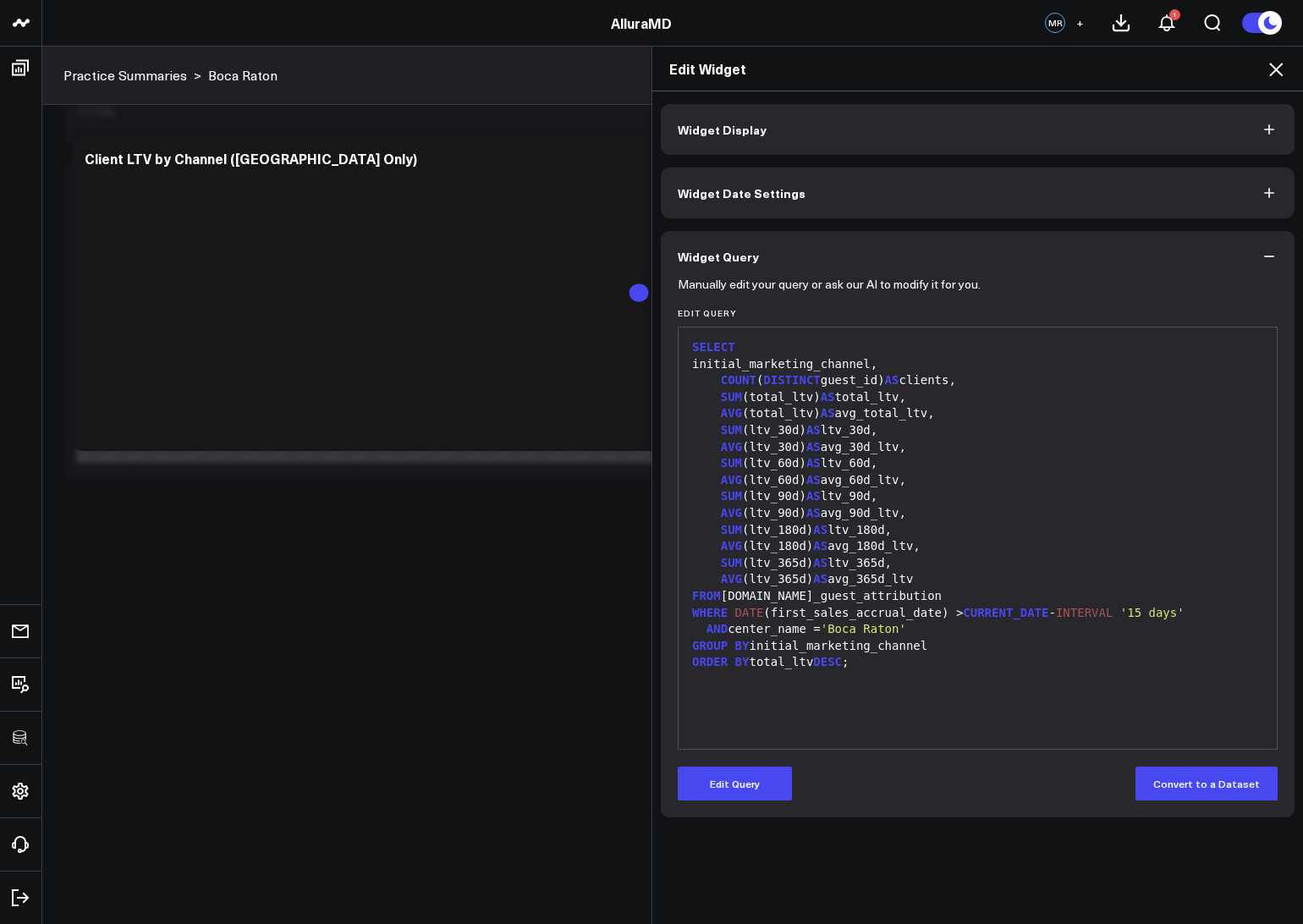
click at [1279, 68] on icon at bounding box center [1276, 69] width 20 height 20
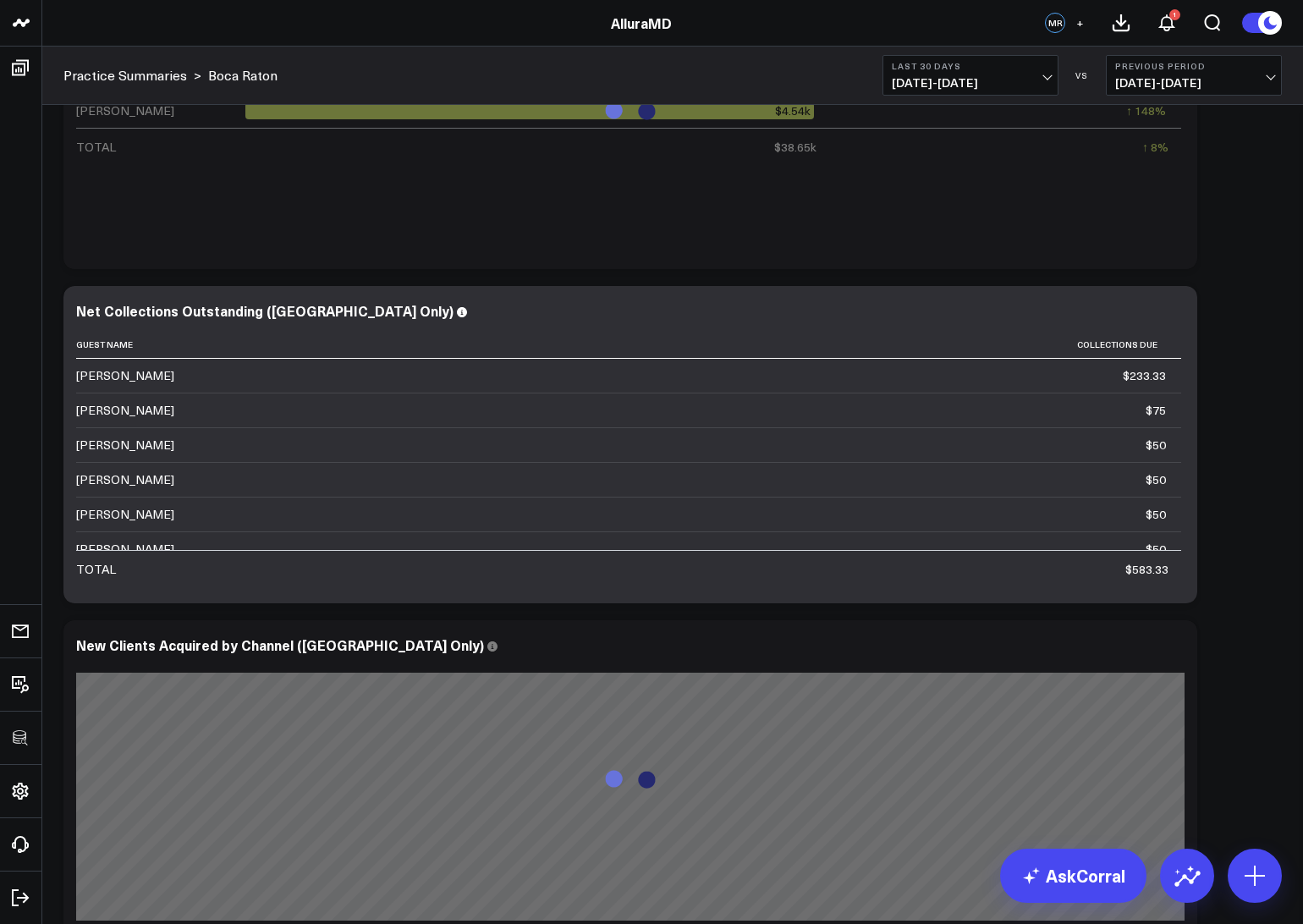
scroll to position [837, 0]
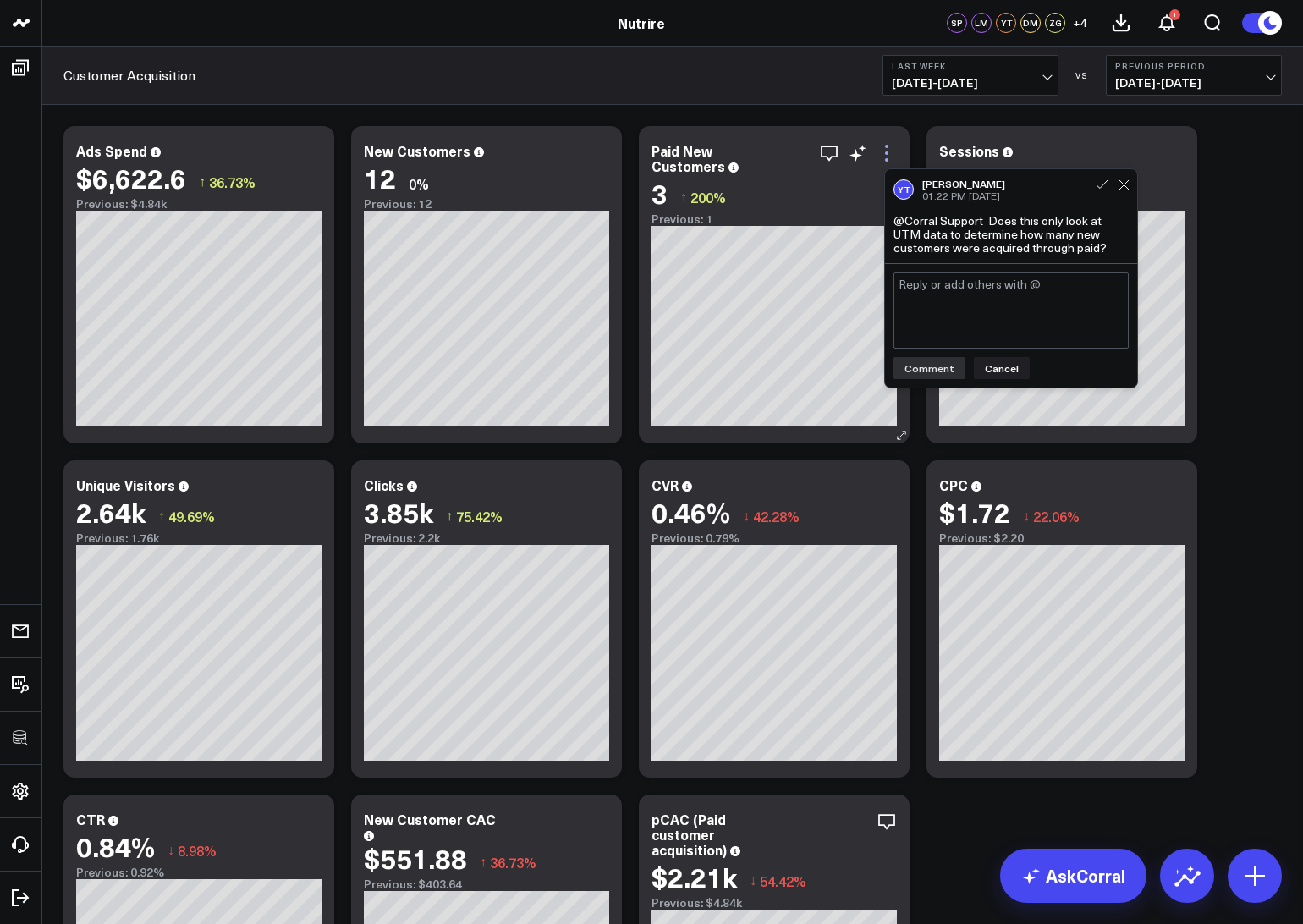
click at [890, 153] on icon at bounding box center [886, 153] width 20 height 20
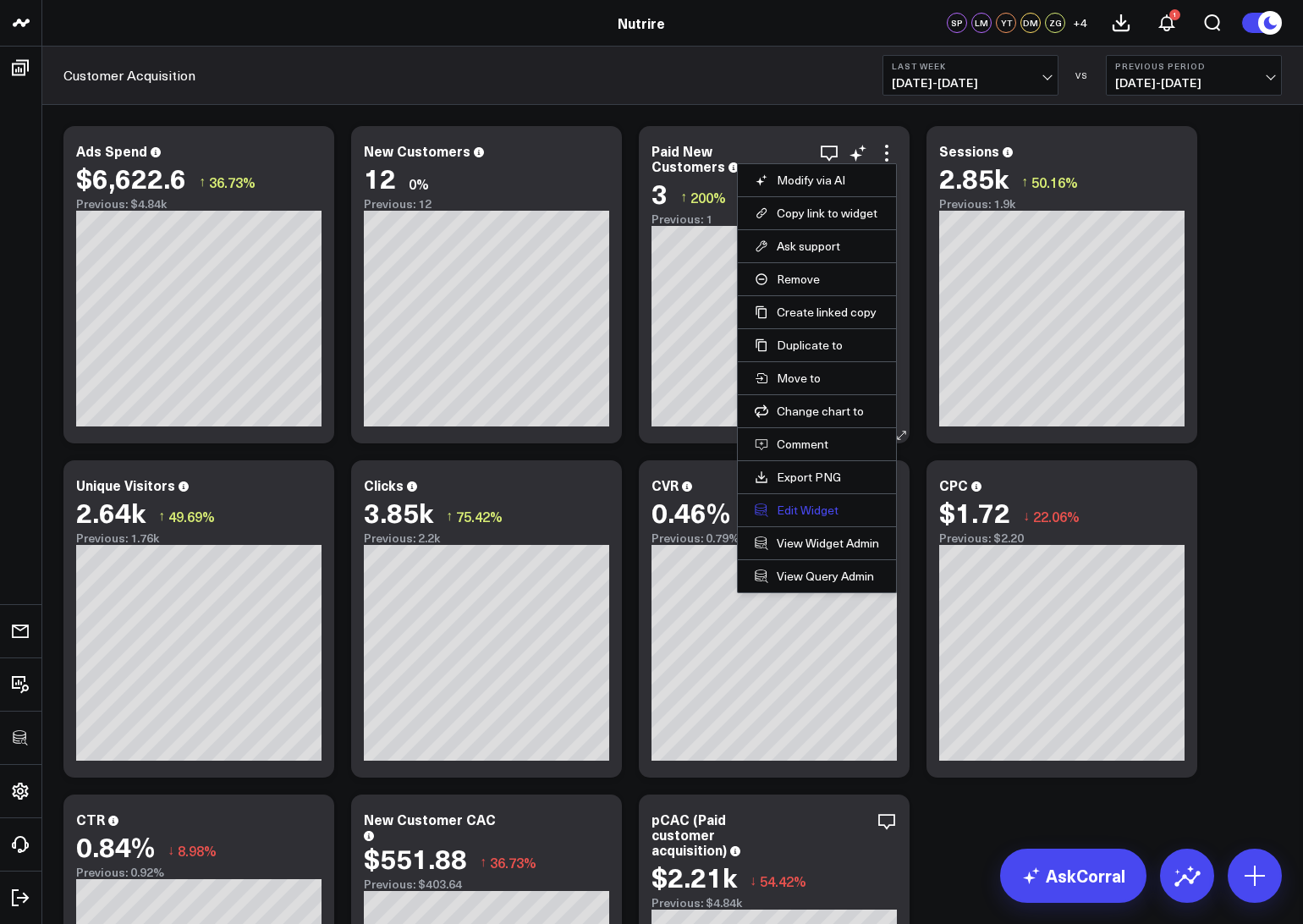
click at [800, 511] on button "Edit Widget" at bounding box center [816, 509] width 125 height 15
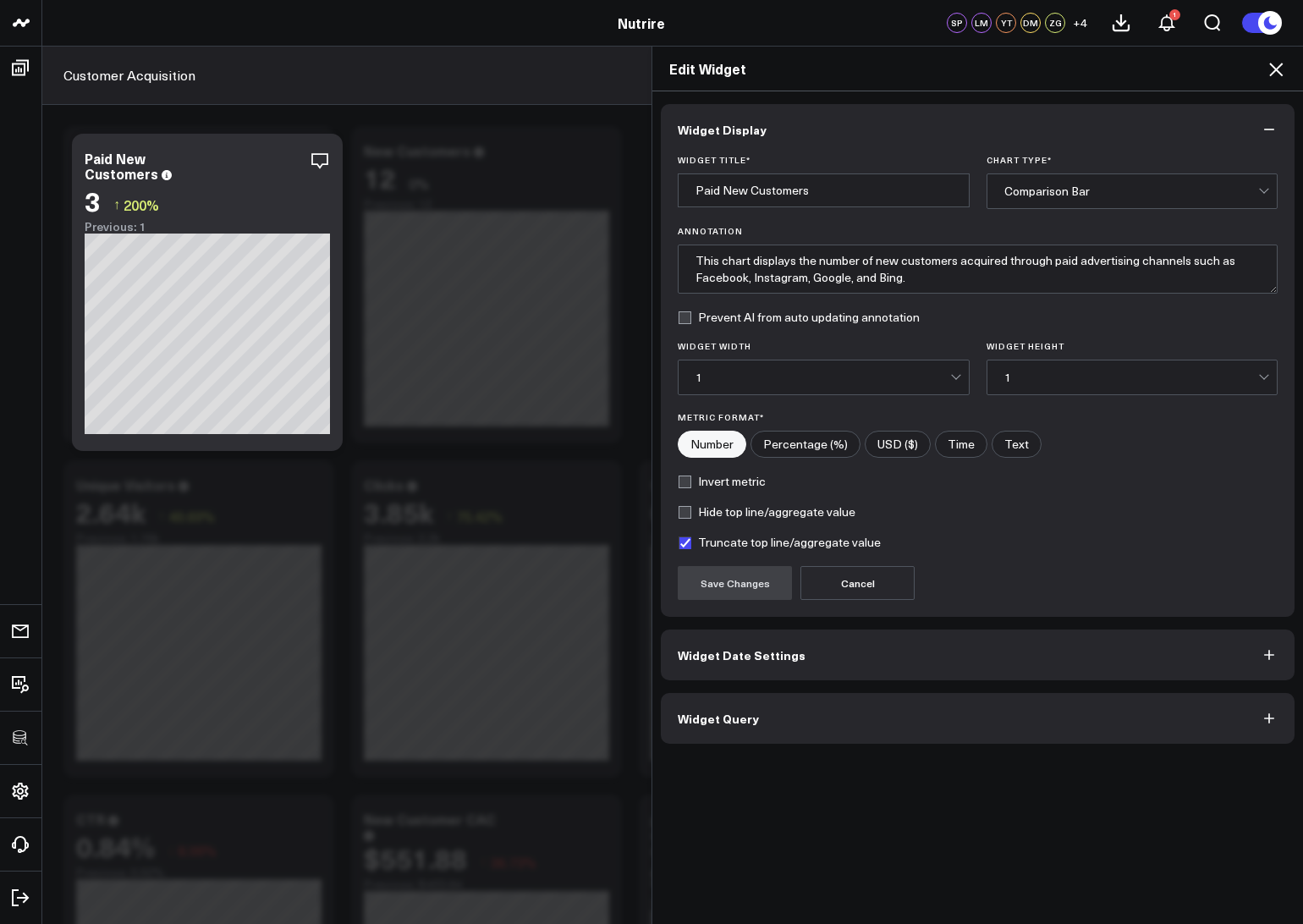
click at [730, 732] on button "Widget Query" at bounding box center [977, 717] width 633 height 50
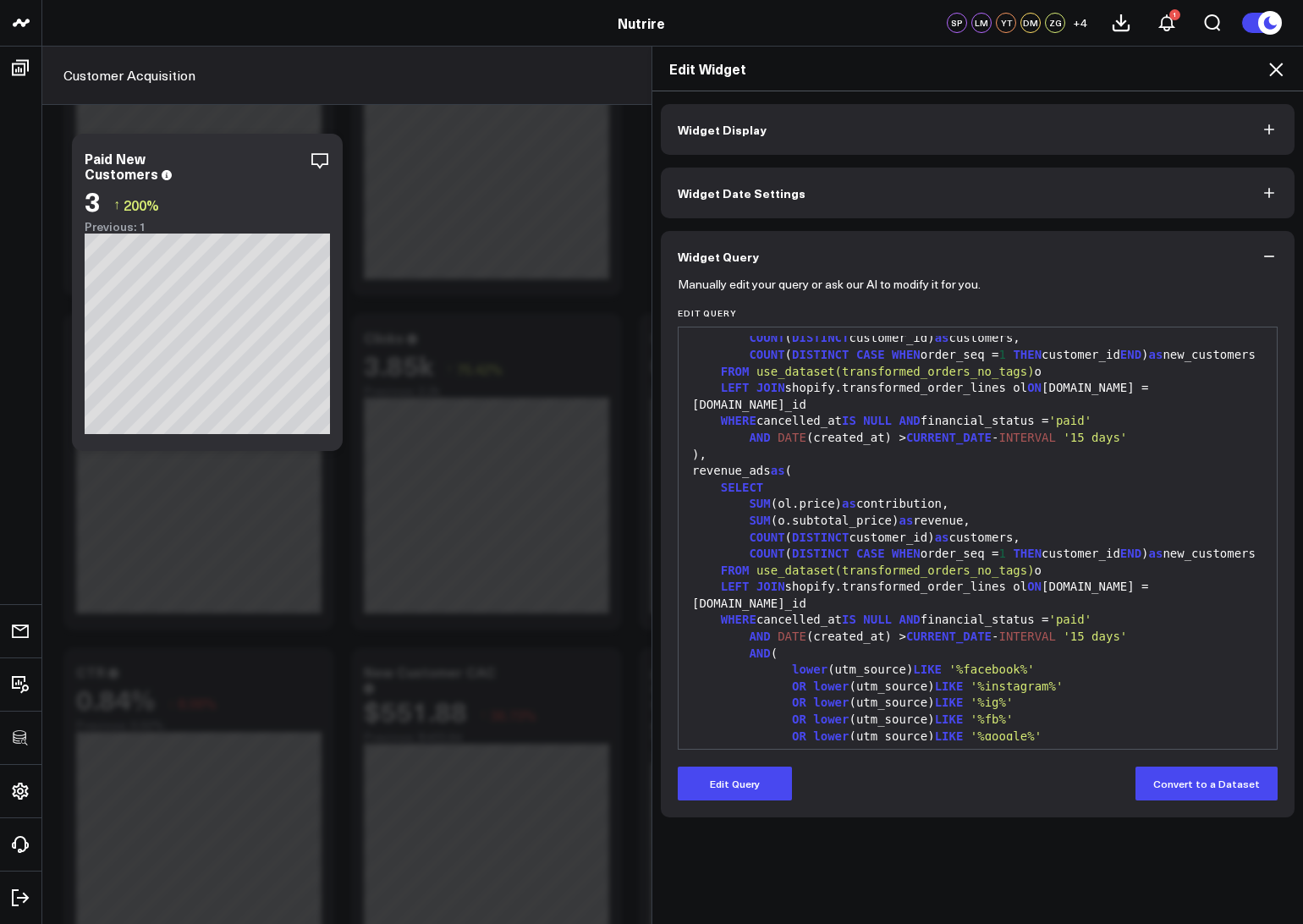
scroll to position [77, 0]
click at [992, 547] on div "COUNT ( DISTINCT CASE WHEN order_seq = 1 THEN customer_id END ) as new_customers" at bounding box center [977, 552] width 581 height 17
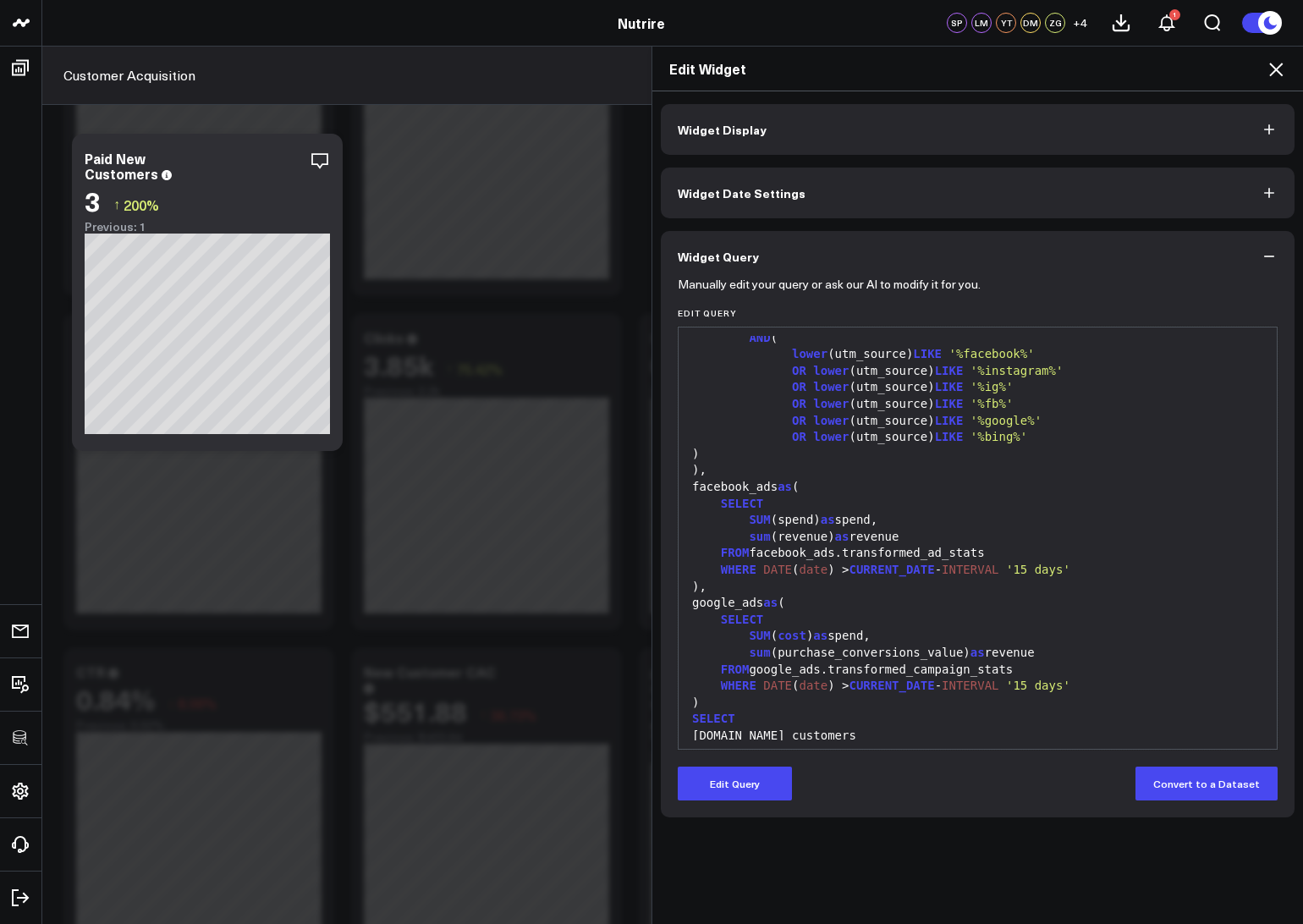
scroll to position [415, 0]
